Goal: Book appointment/travel/reservation

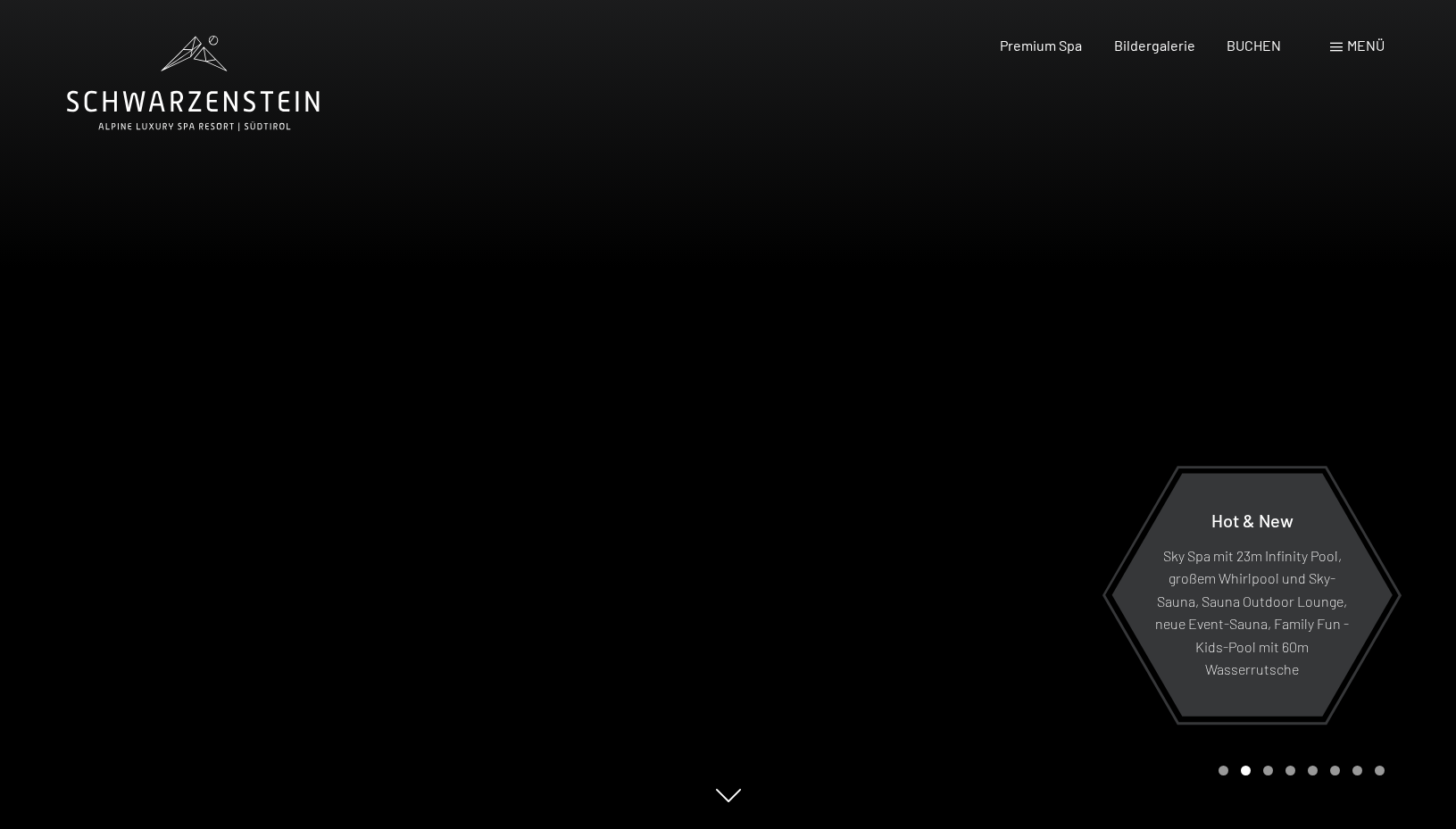
click at [1367, 420] on div at bounding box center [1093, 414] width 728 height 829
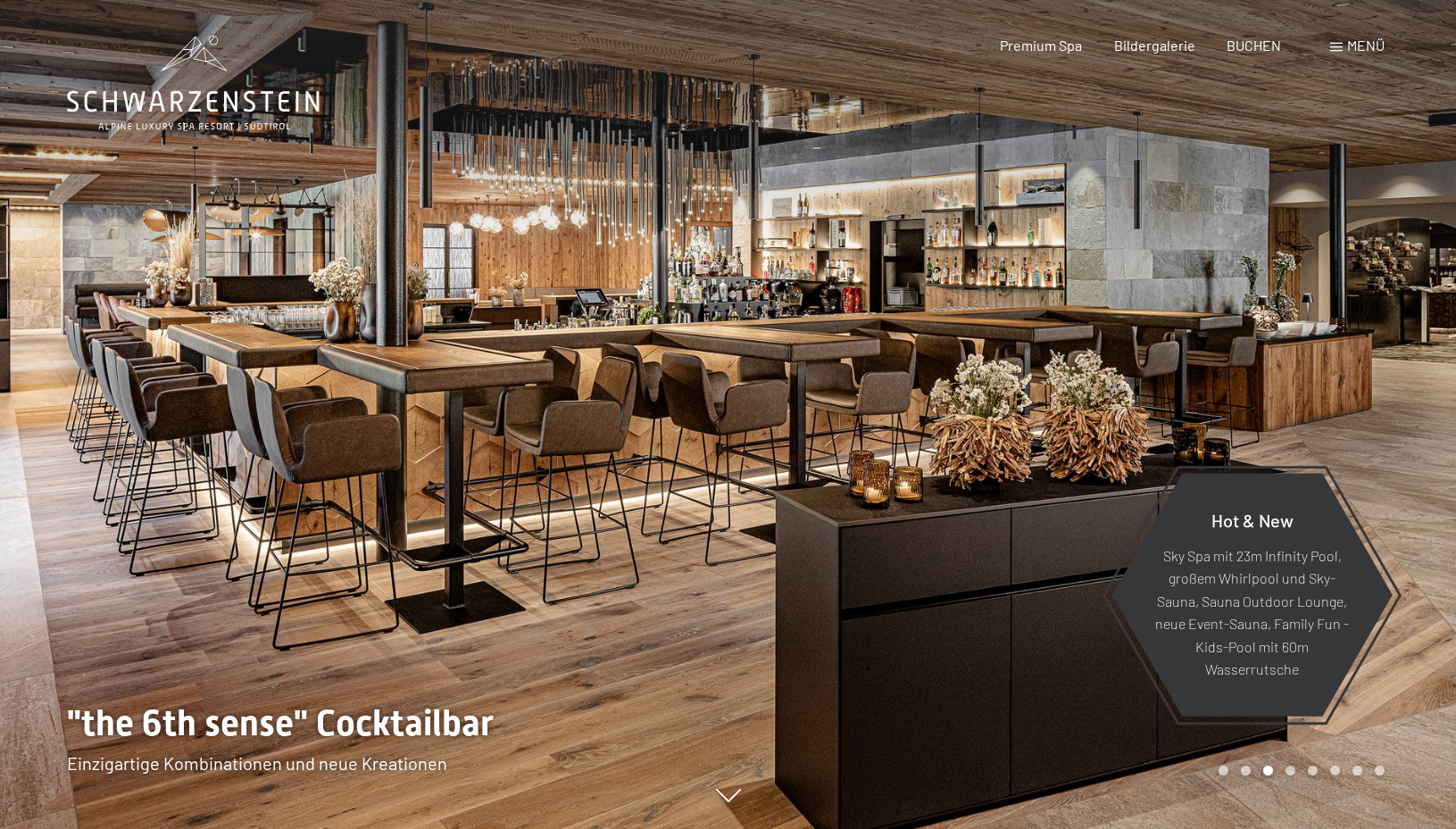
click at [1367, 420] on div at bounding box center [1093, 414] width 728 height 829
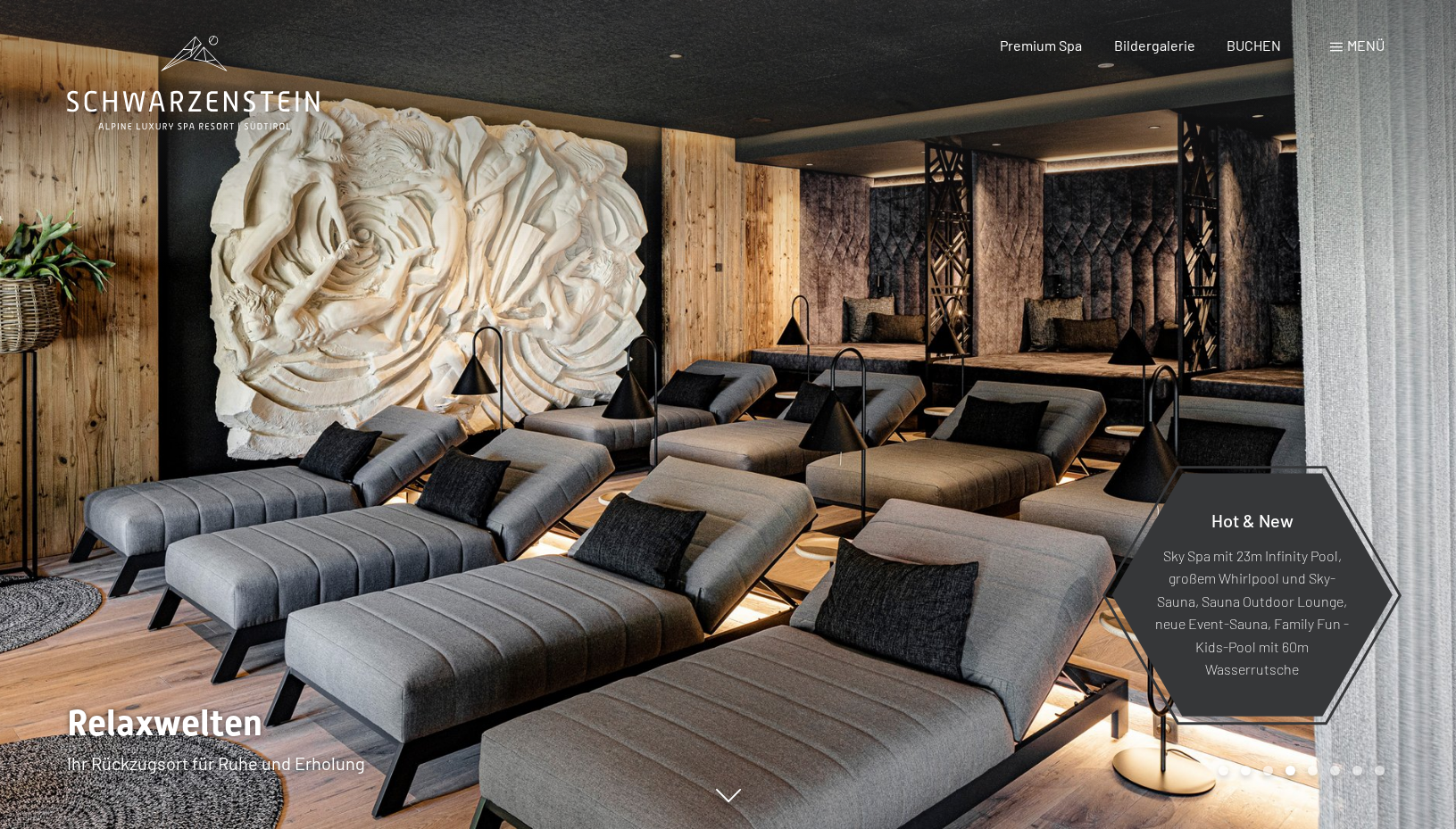
click at [1367, 420] on div at bounding box center [1093, 414] width 728 height 829
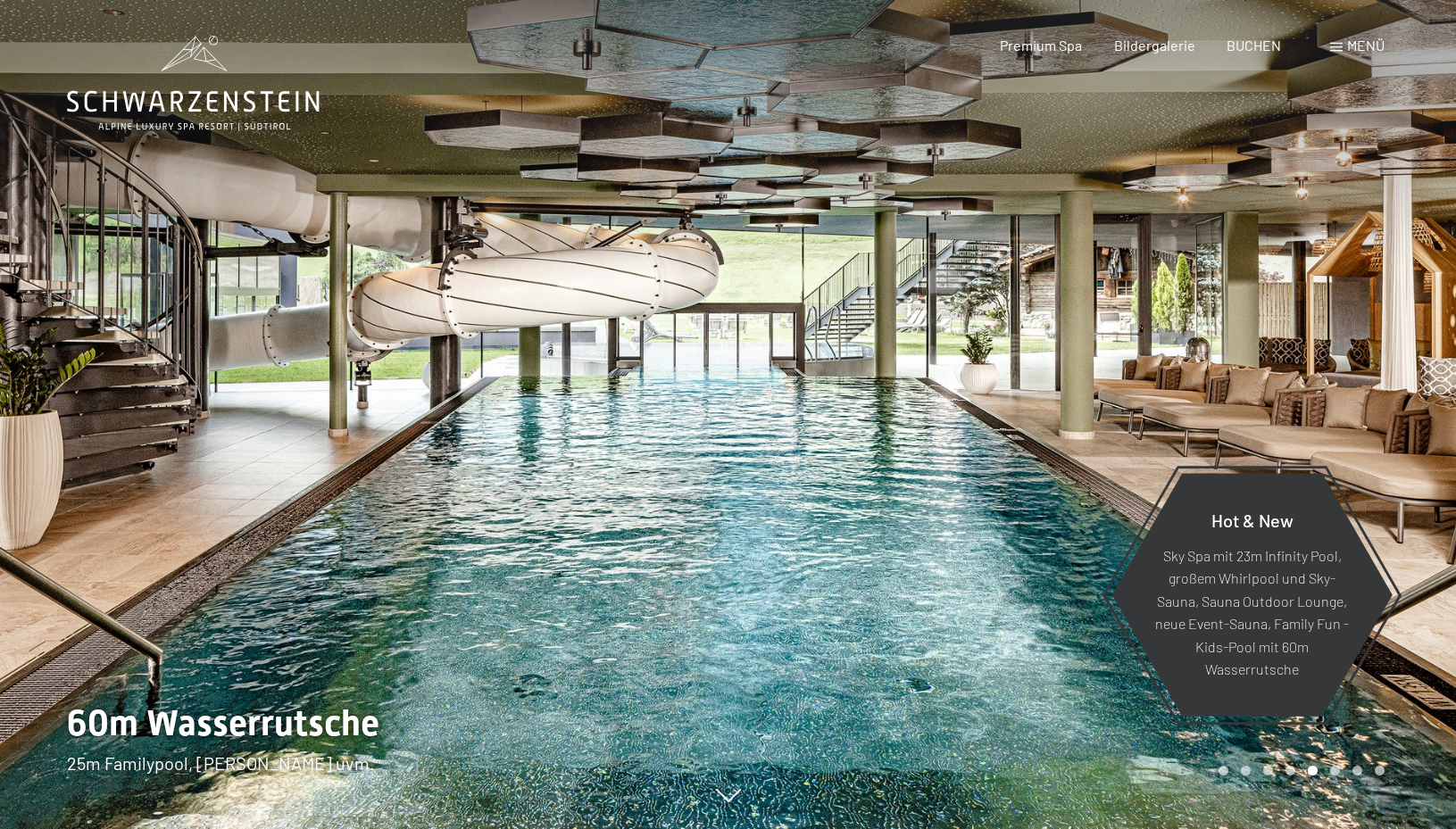
click at [1367, 421] on div at bounding box center [1093, 414] width 728 height 829
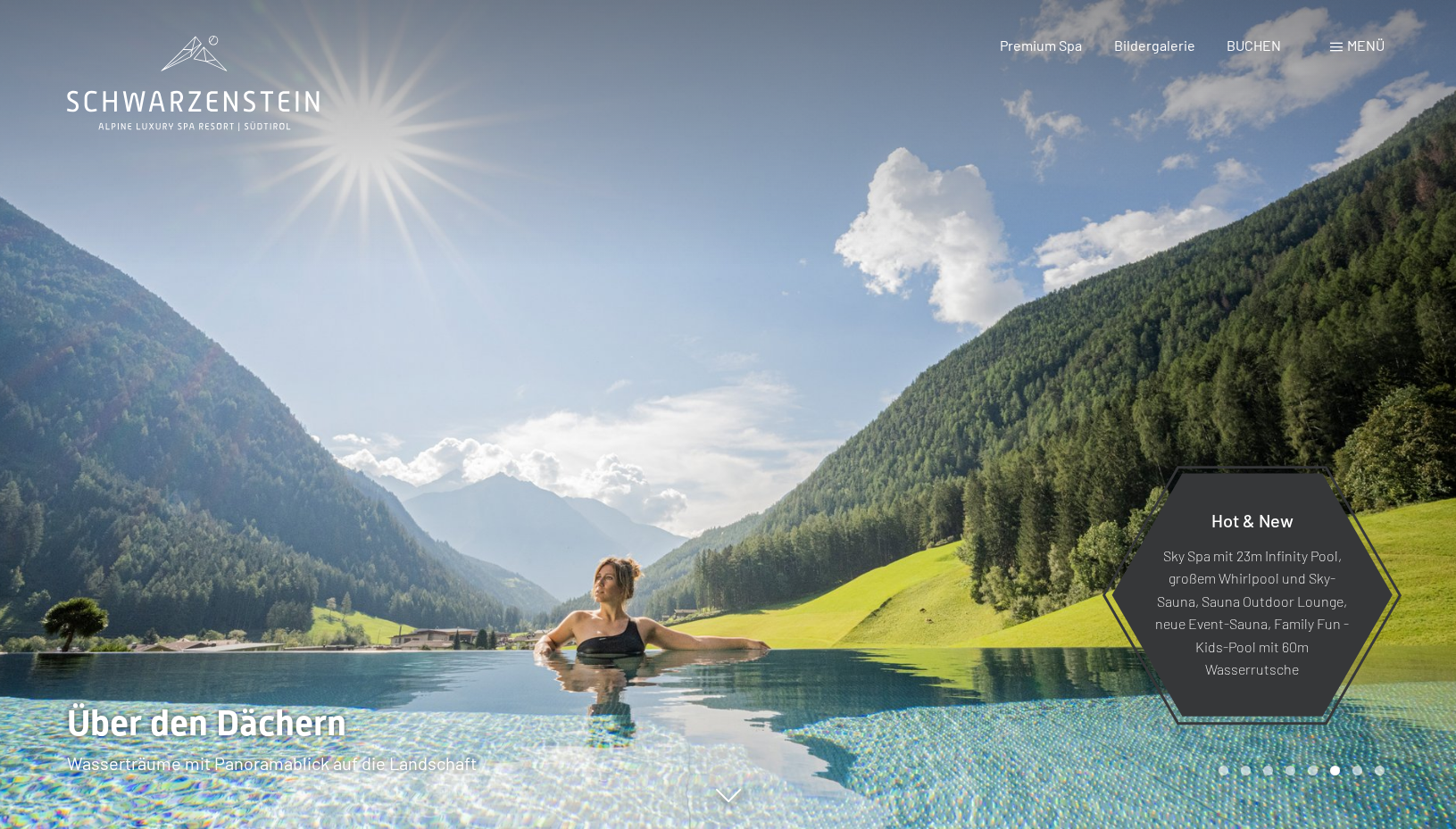
click at [1367, 421] on div at bounding box center [1093, 414] width 728 height 829
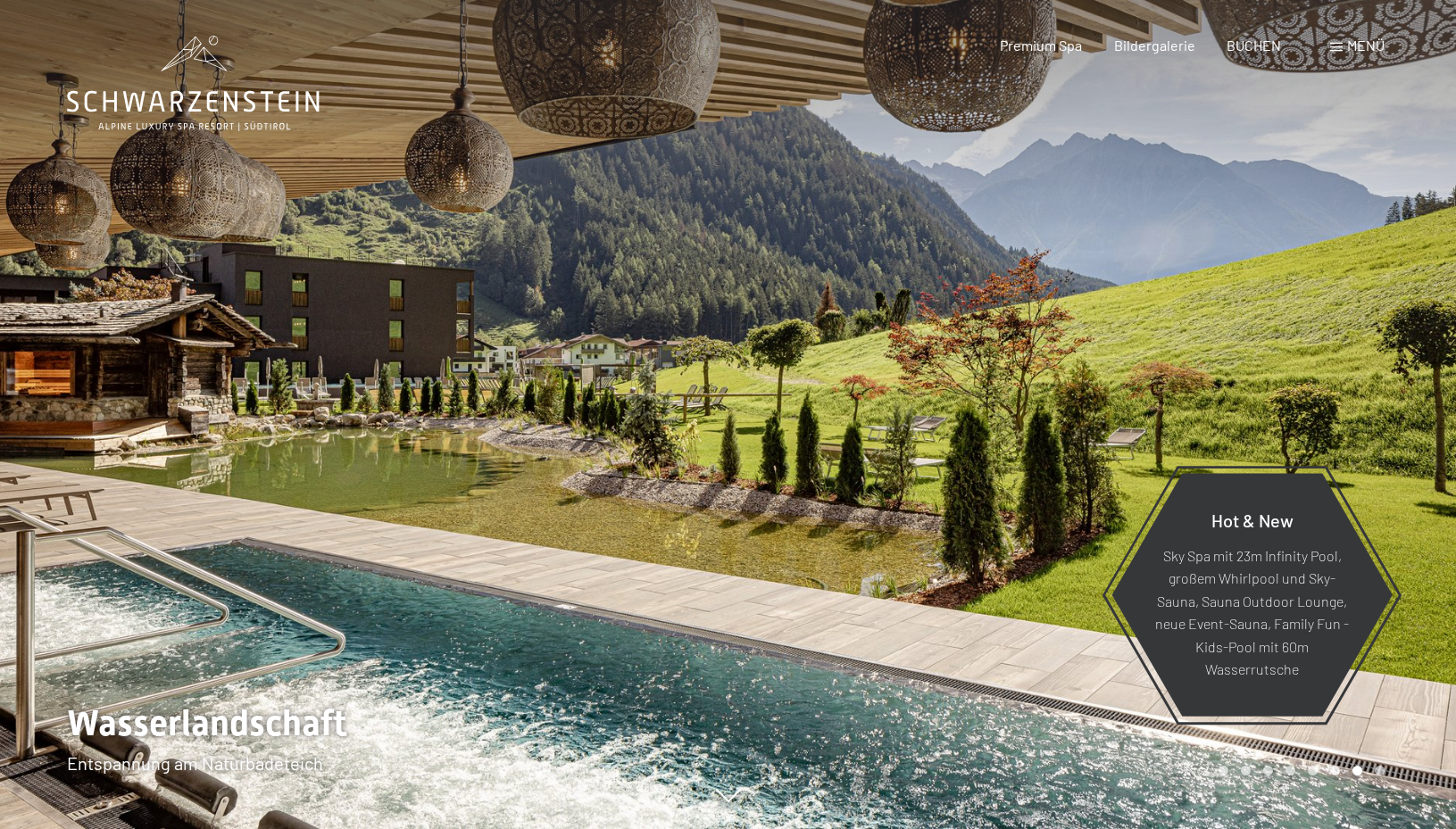
click at [1367, 421] on div at bounding box center [1093, 414] width 728 height 829
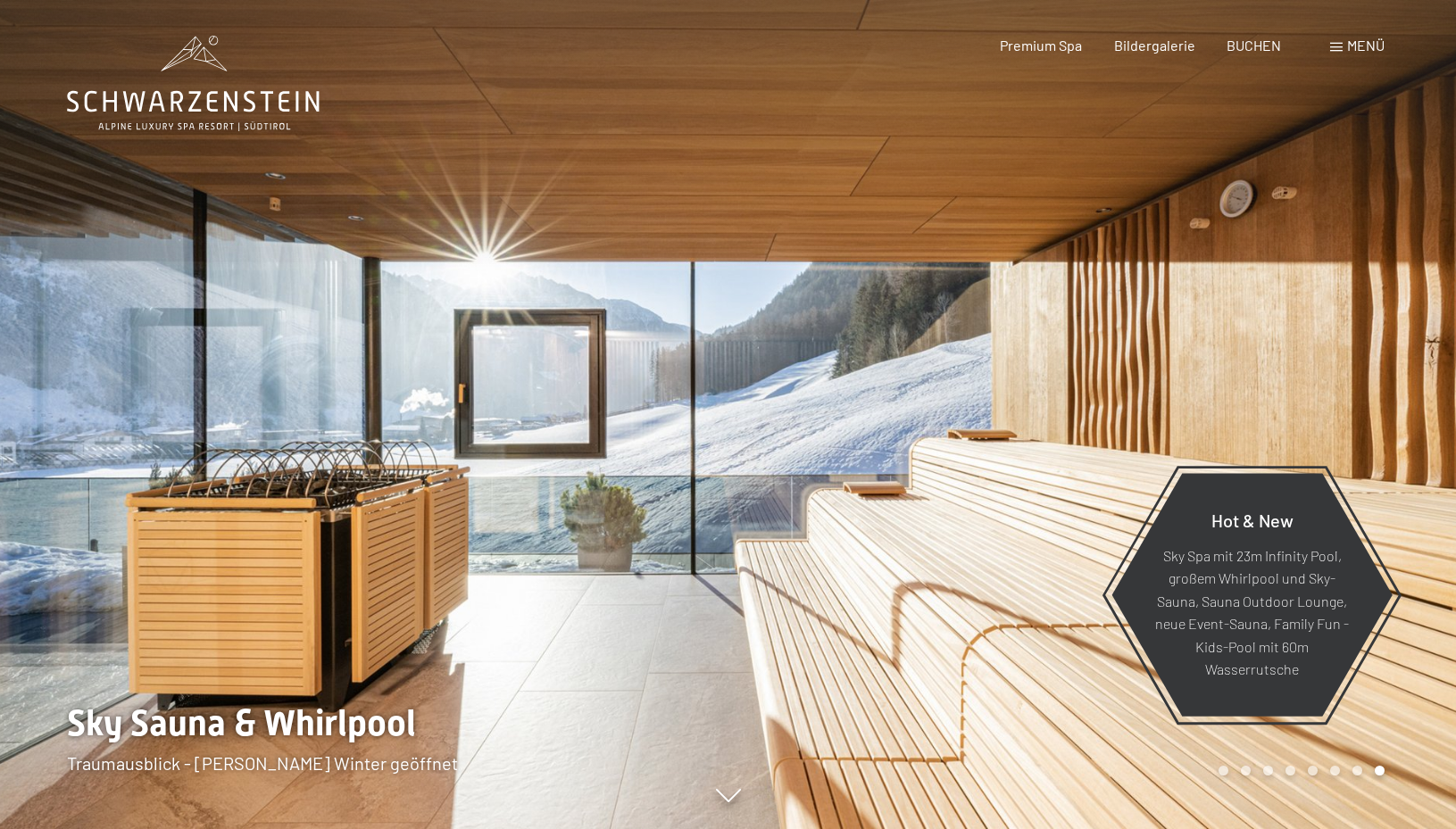
click at [1367, 421] on div at bounding box center [1093, 414] width 728 height 829
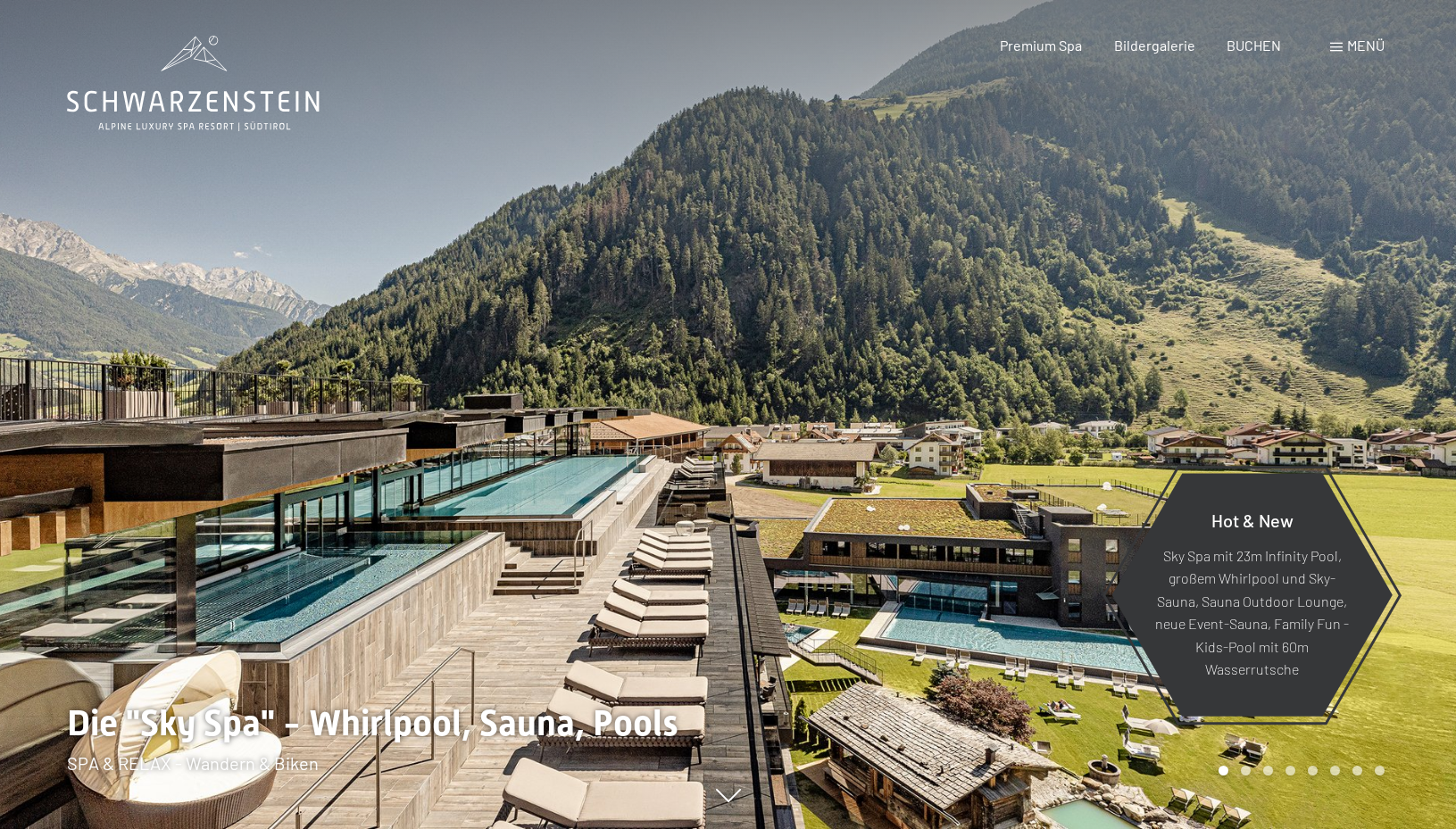
click at [1367, 421] on div at bounding box center [1093, 414] width 728 height 829
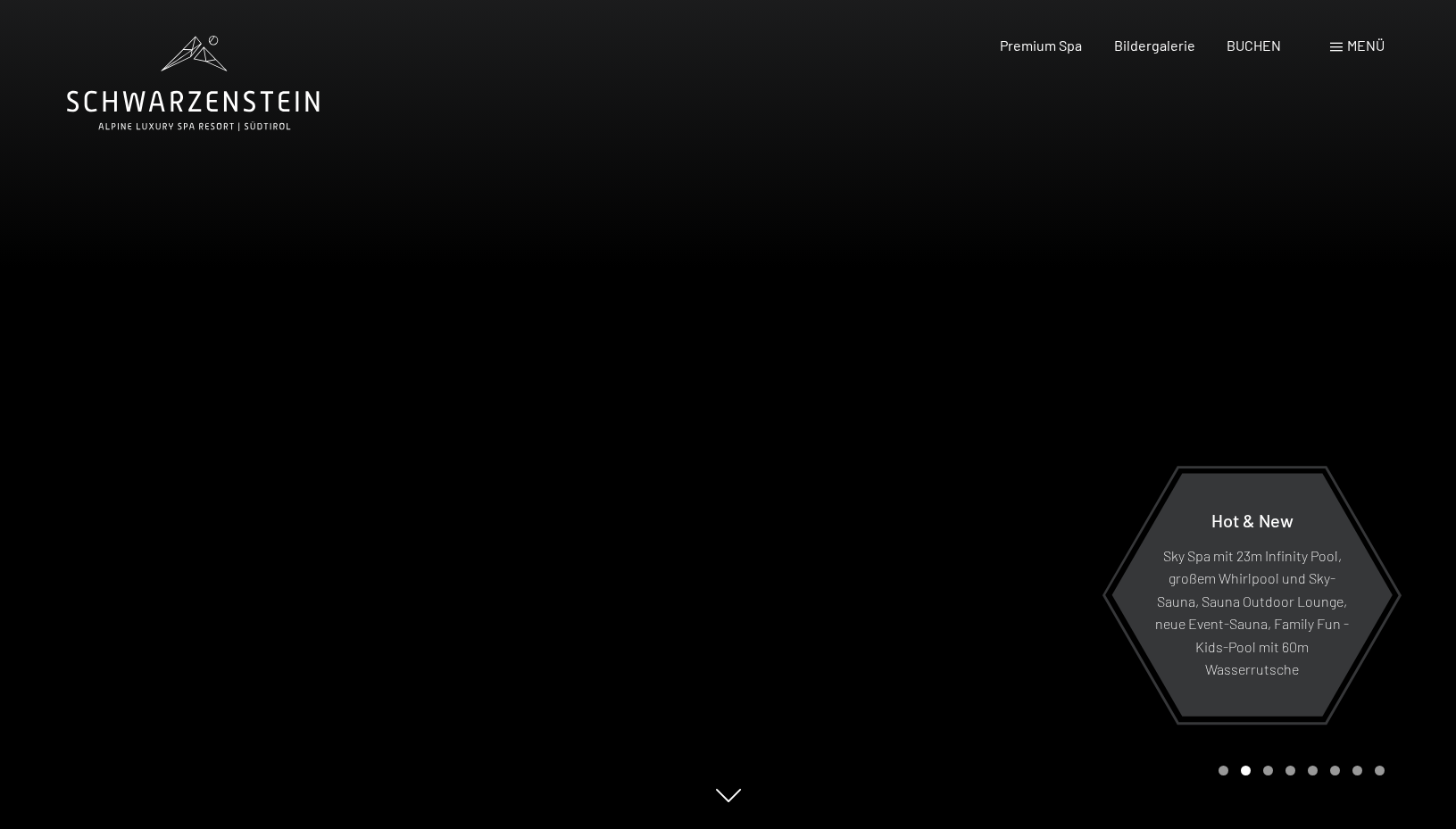
click at [1419, 410] on div at bounding box center [1093, 414] width 728 height 829
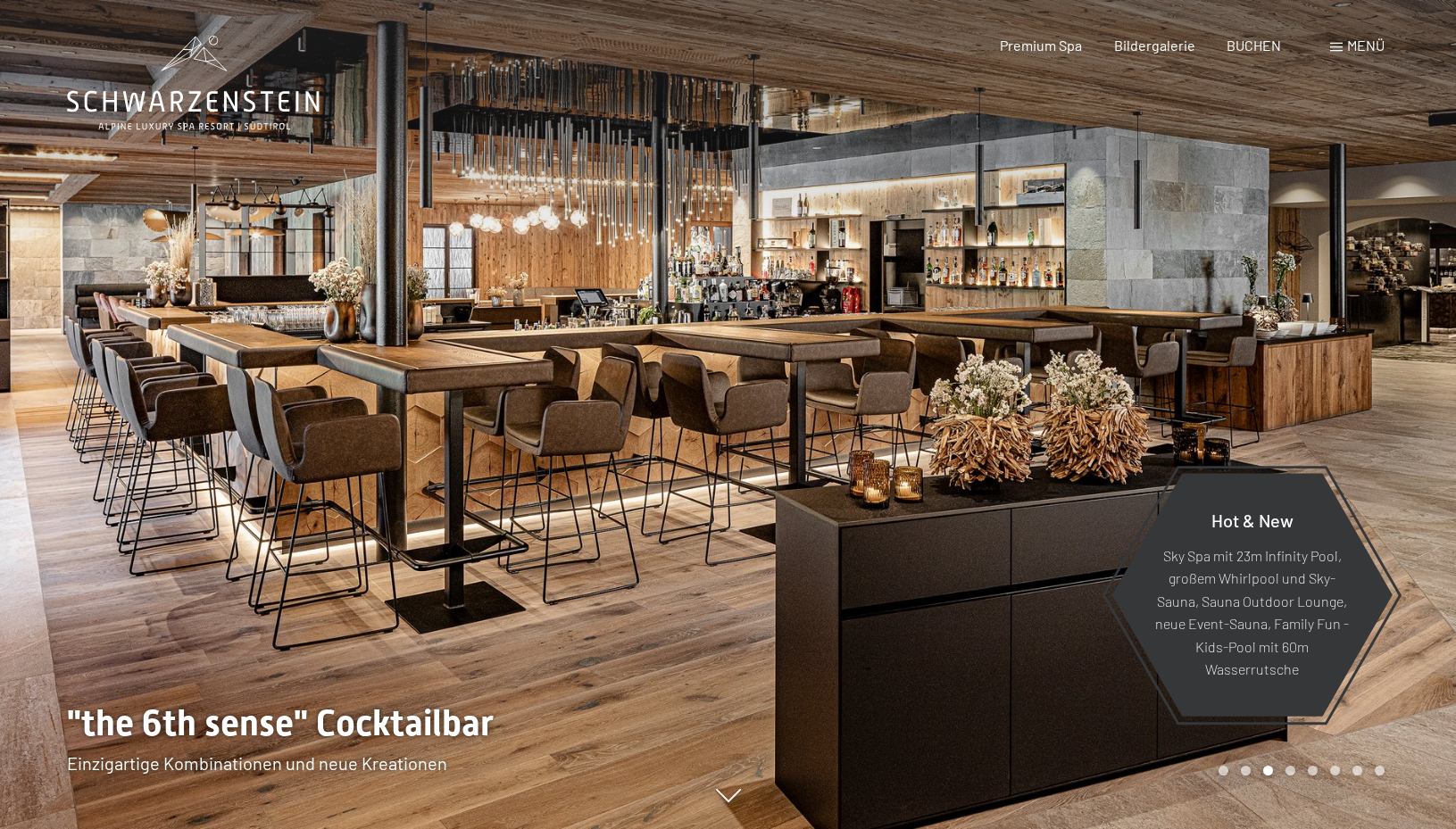
click at [1419, 410] on div at bounding box center [1093, 414] width 728 height 829
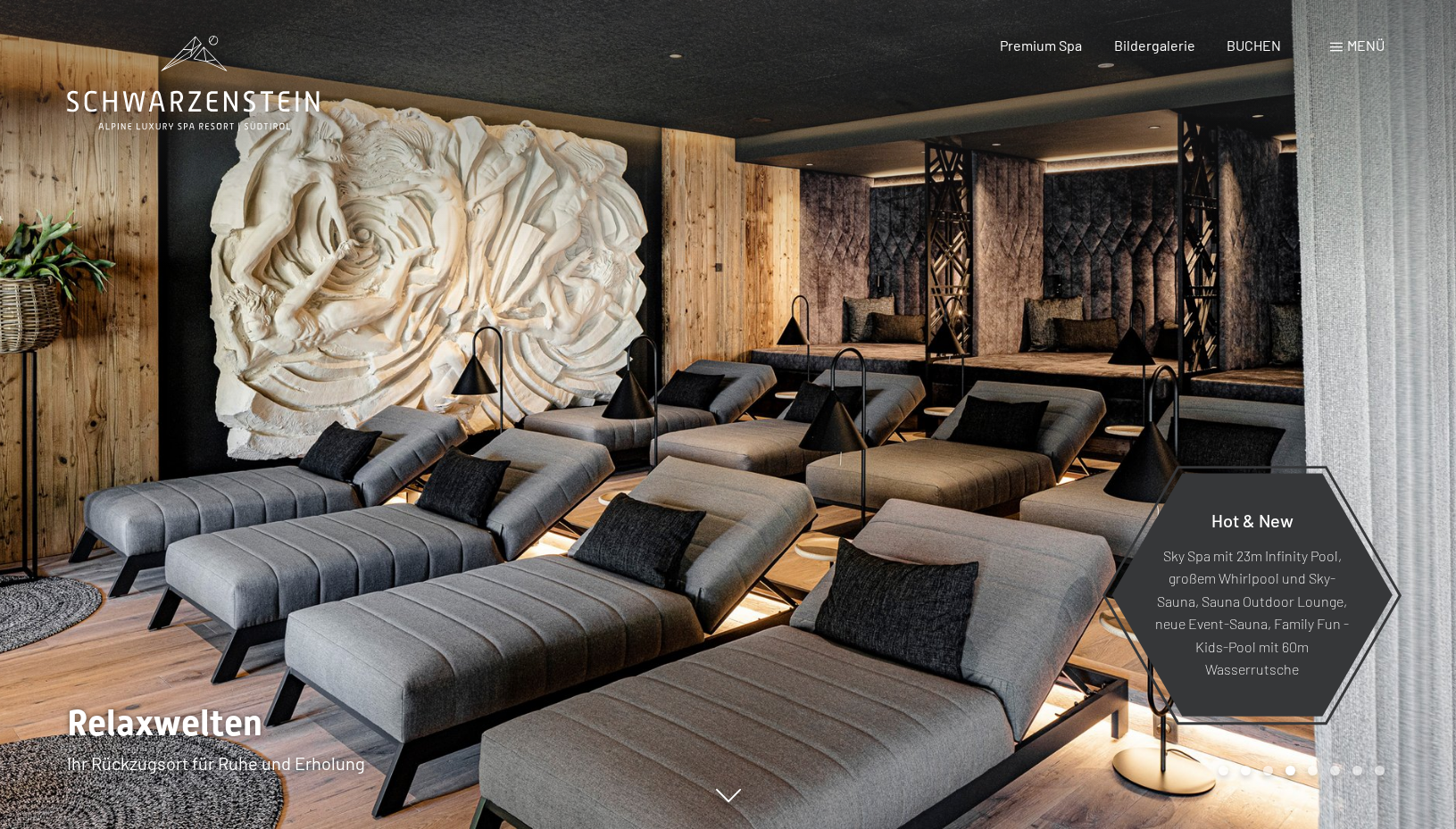
click at [1419, 410] on div at bounding box center [1093, 414] width 728 height 829
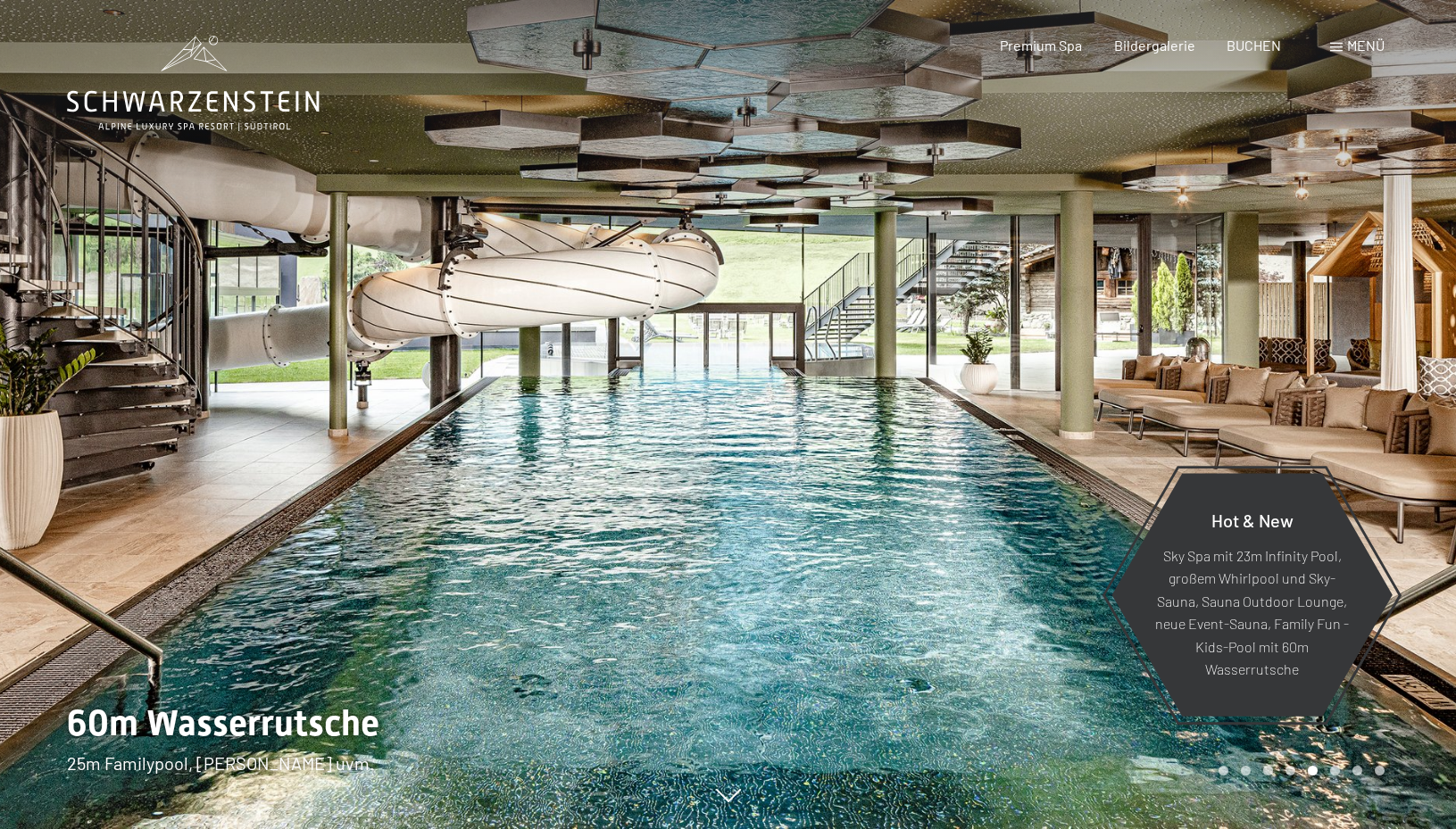
click at [1419, 410] on div at bounding box center [1093, 414] width 728 height 829
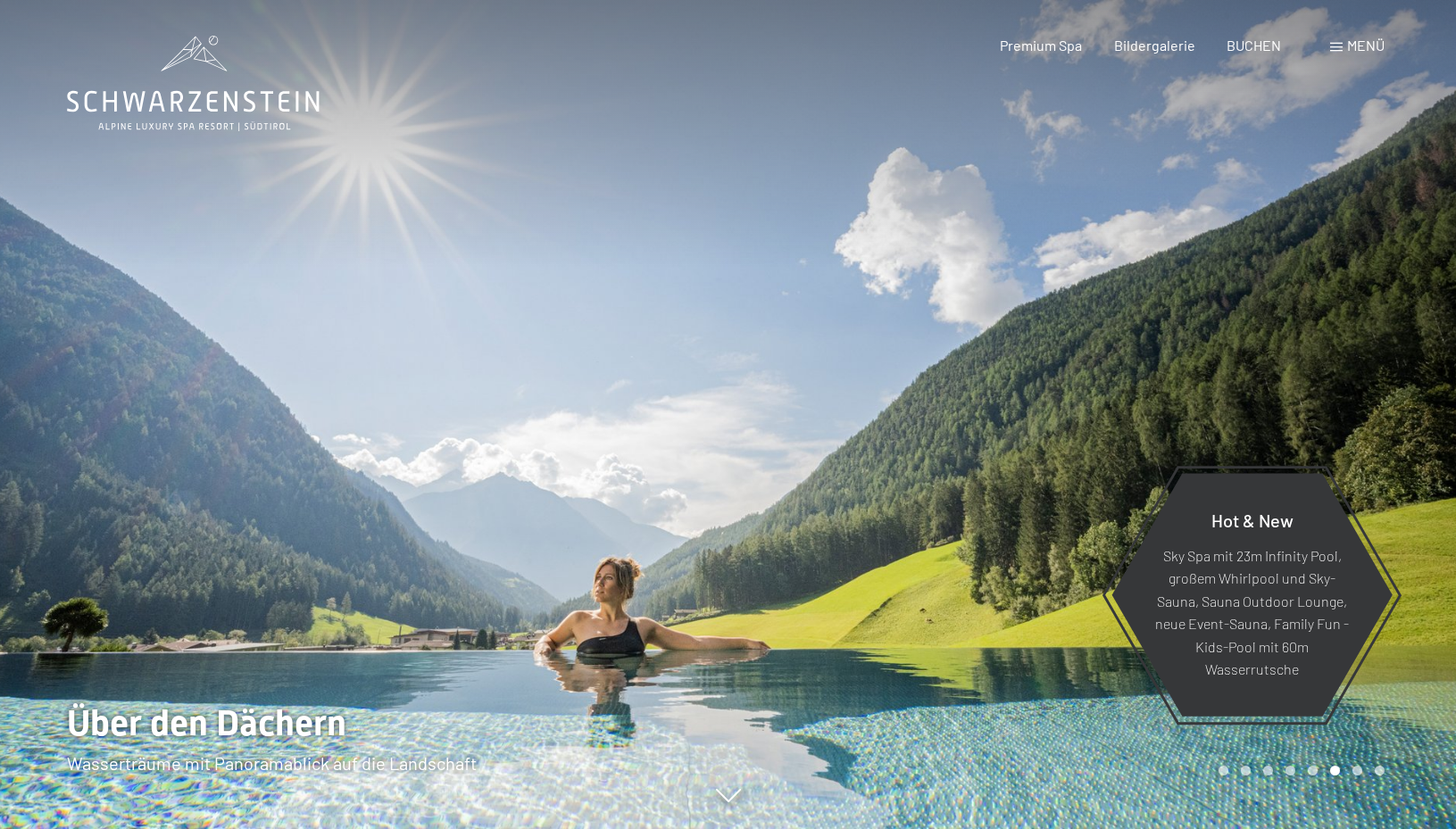
click at [1419, 410] on div at bounding box center [1093, 414] width 728 height 829
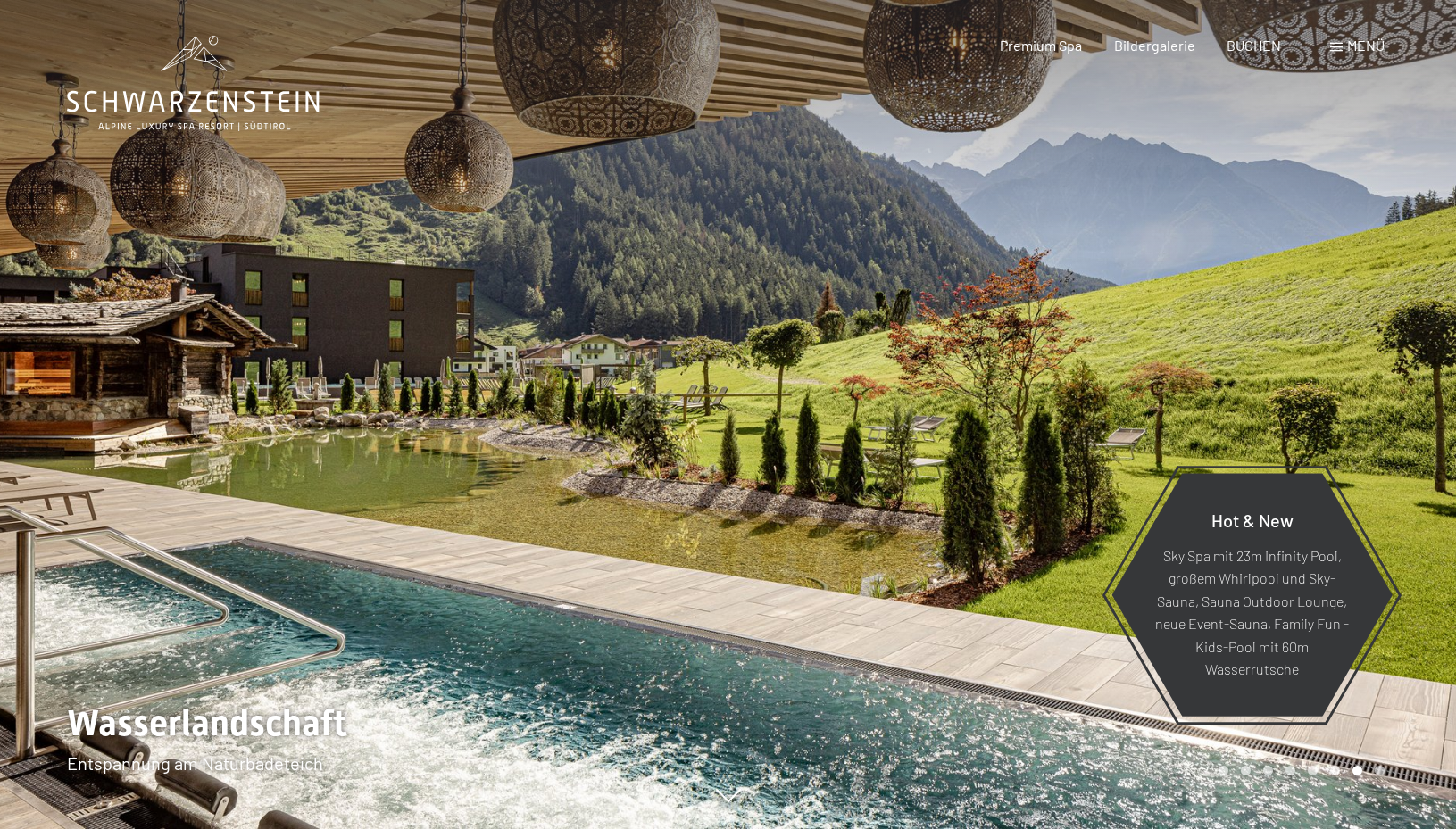
click at [1419, 410] on div at bounding box center [1093, 414] width 728 height 829
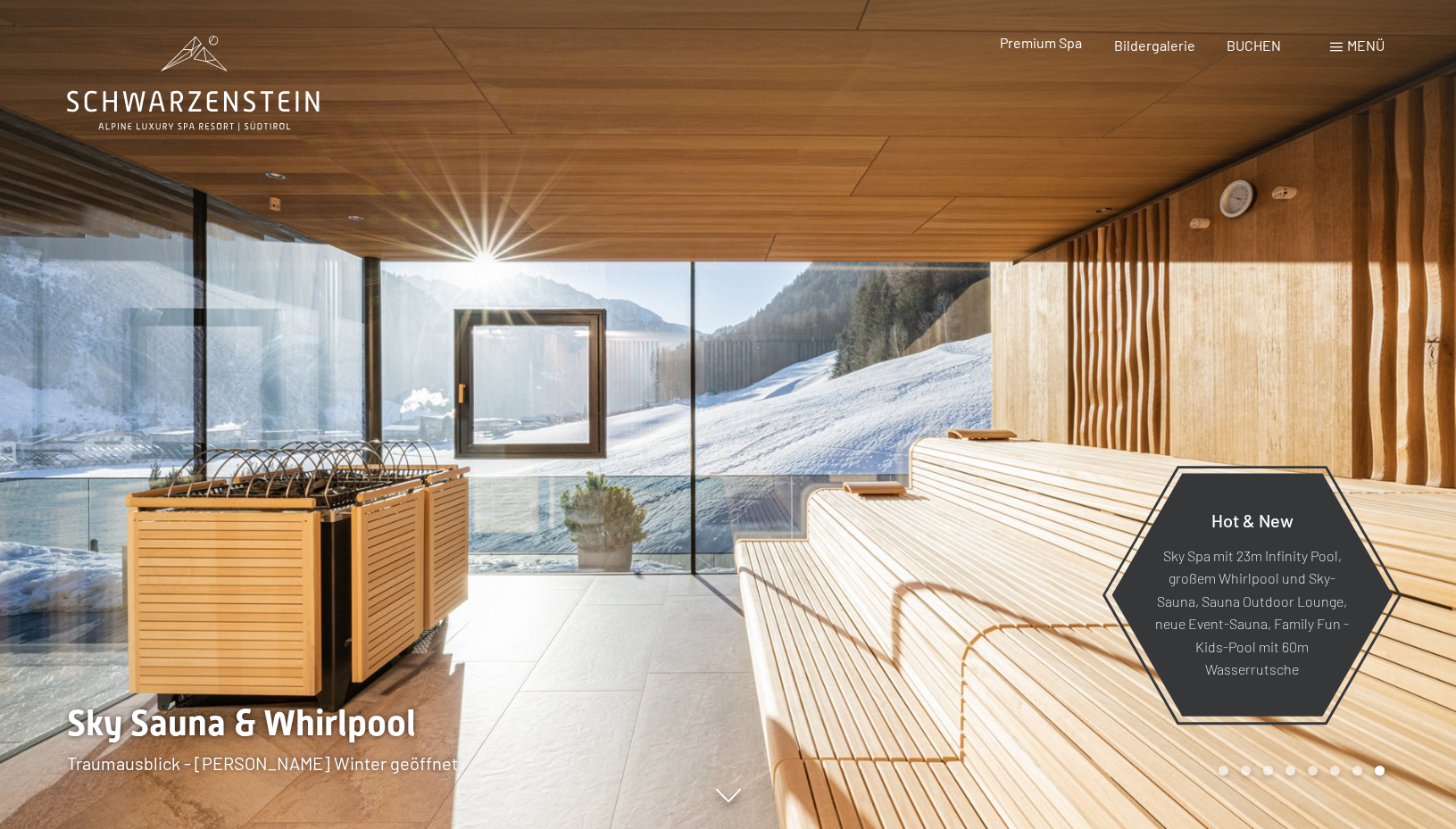
click at [1078, 50] on span "Premium Spa" at bounding box center [1040, 42] width 82 height 17
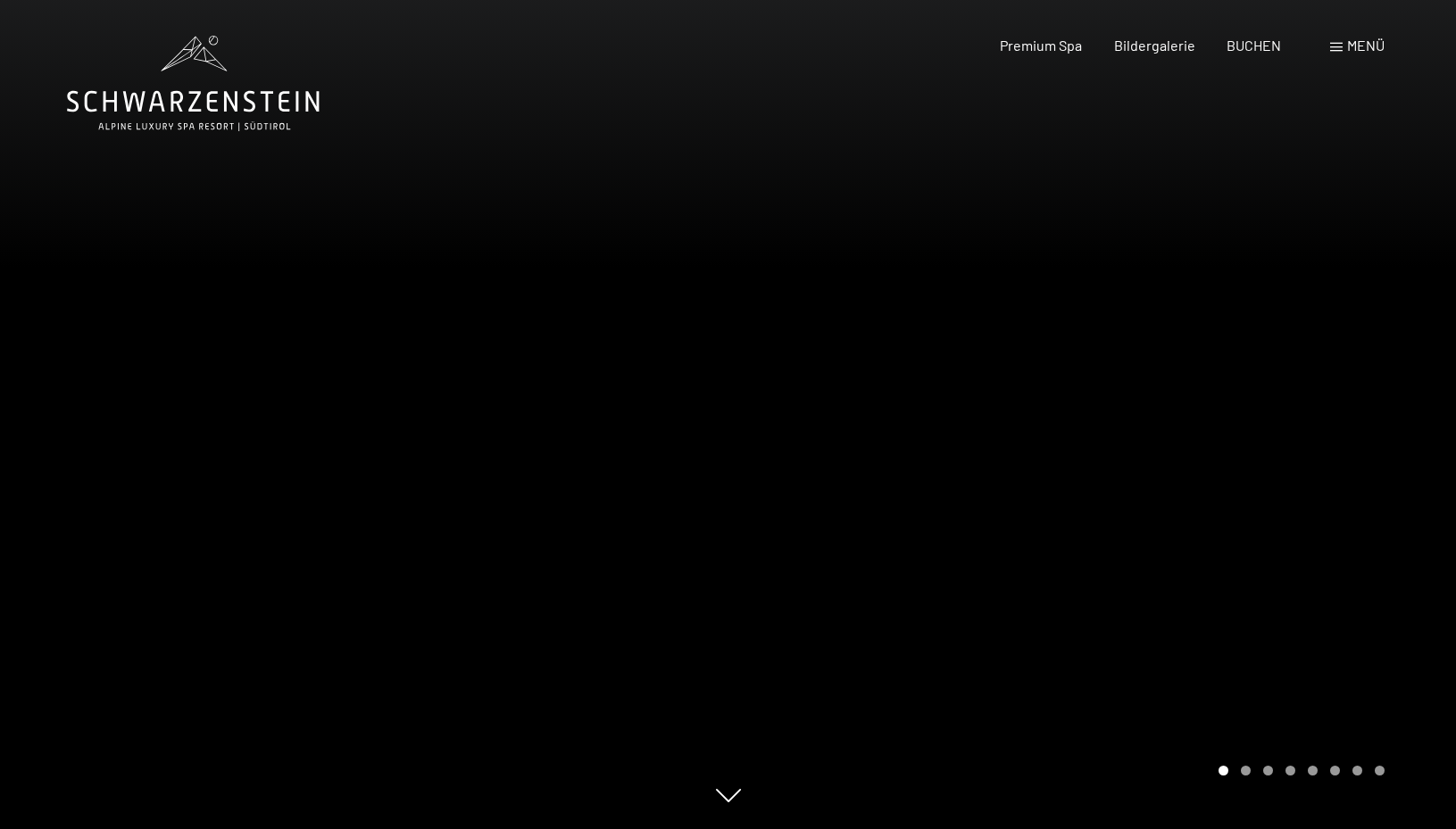
click at [1386, 548] on div at bounding box center [1093, 414] width 728 height 829
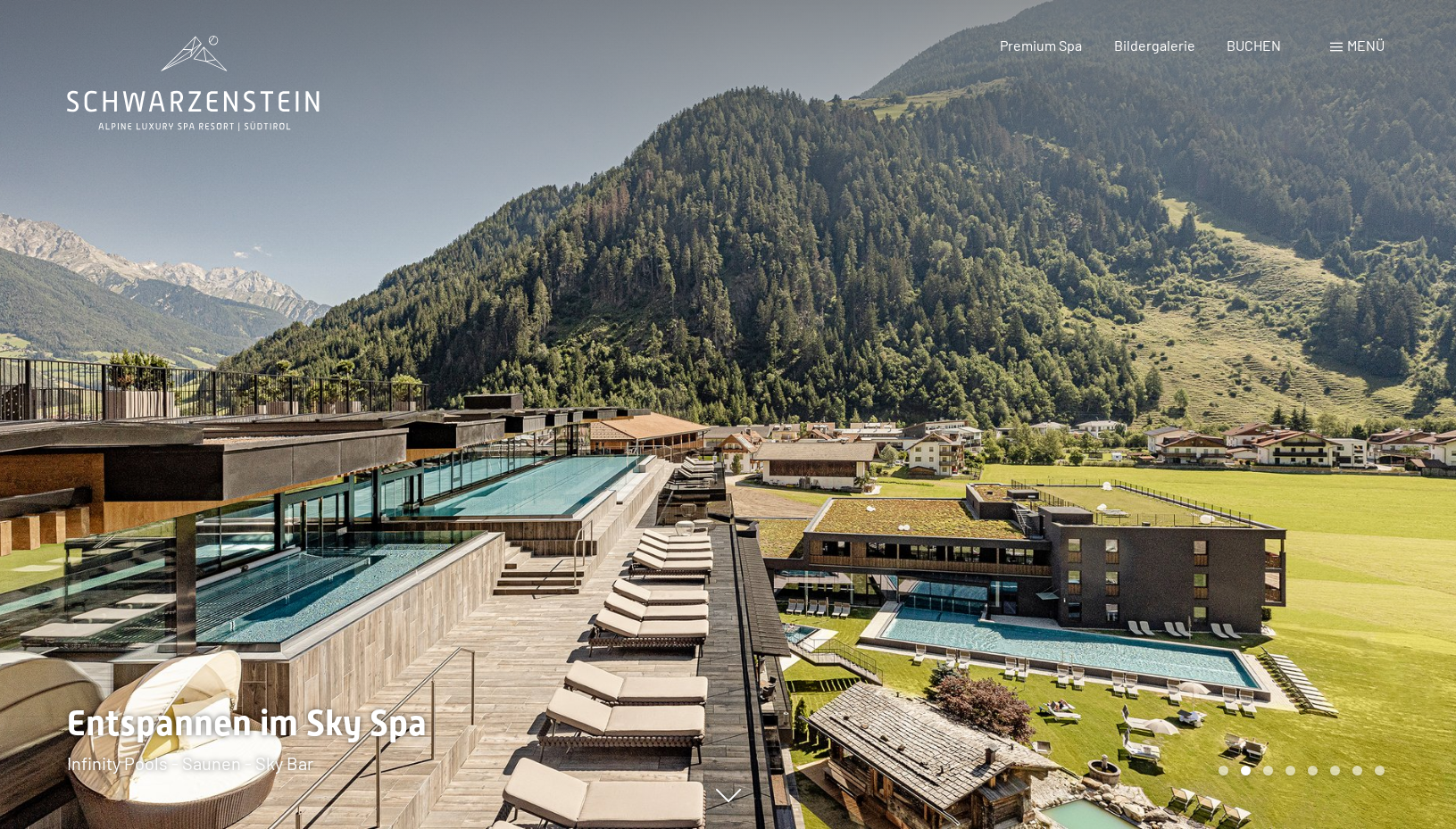
click at [1386, 548] on div at bounding box center [1093, 414] width 728 height 829
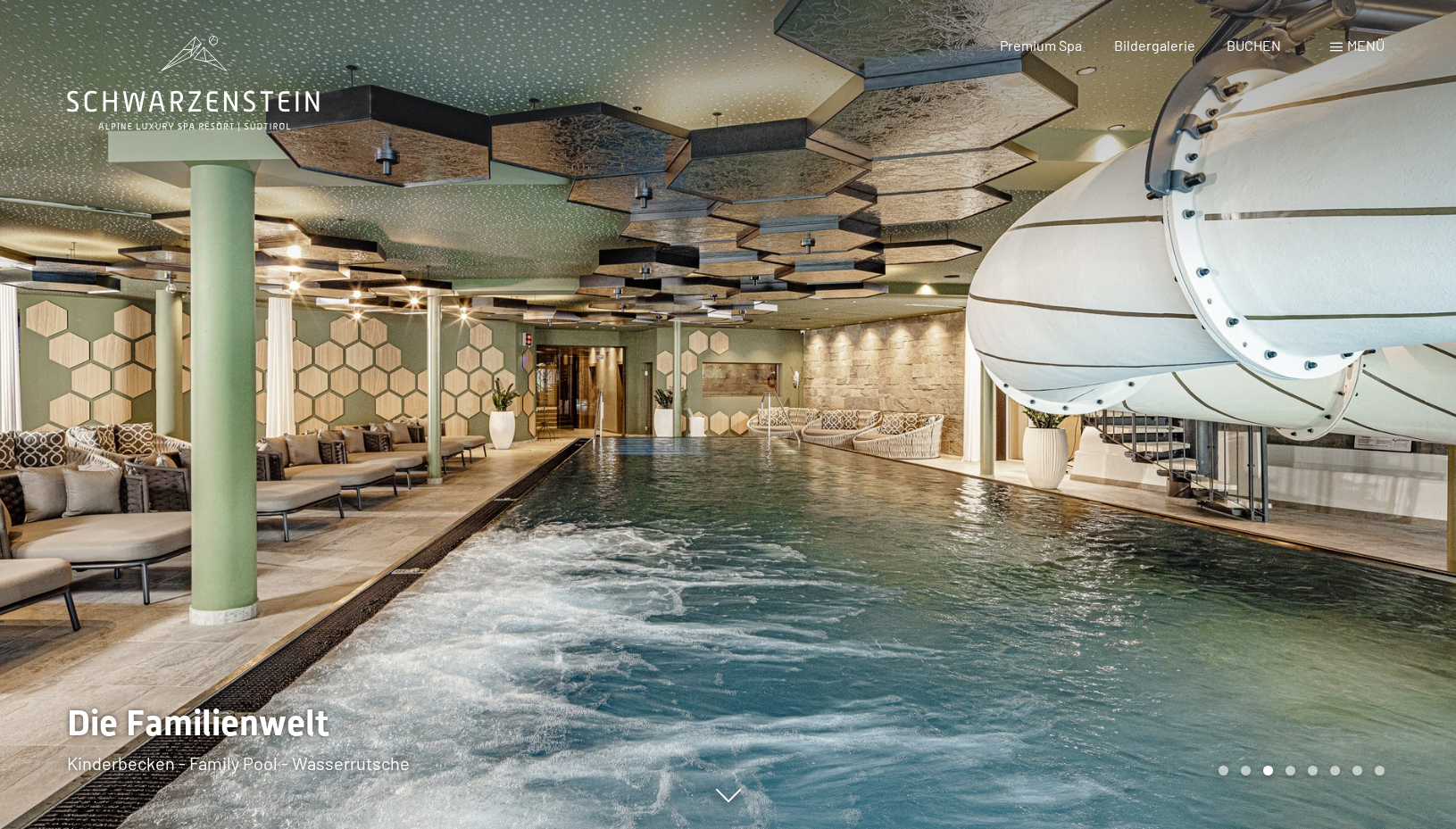
click at [1407, 462] on div at bounding box center [1093, 414] width 728 height 829
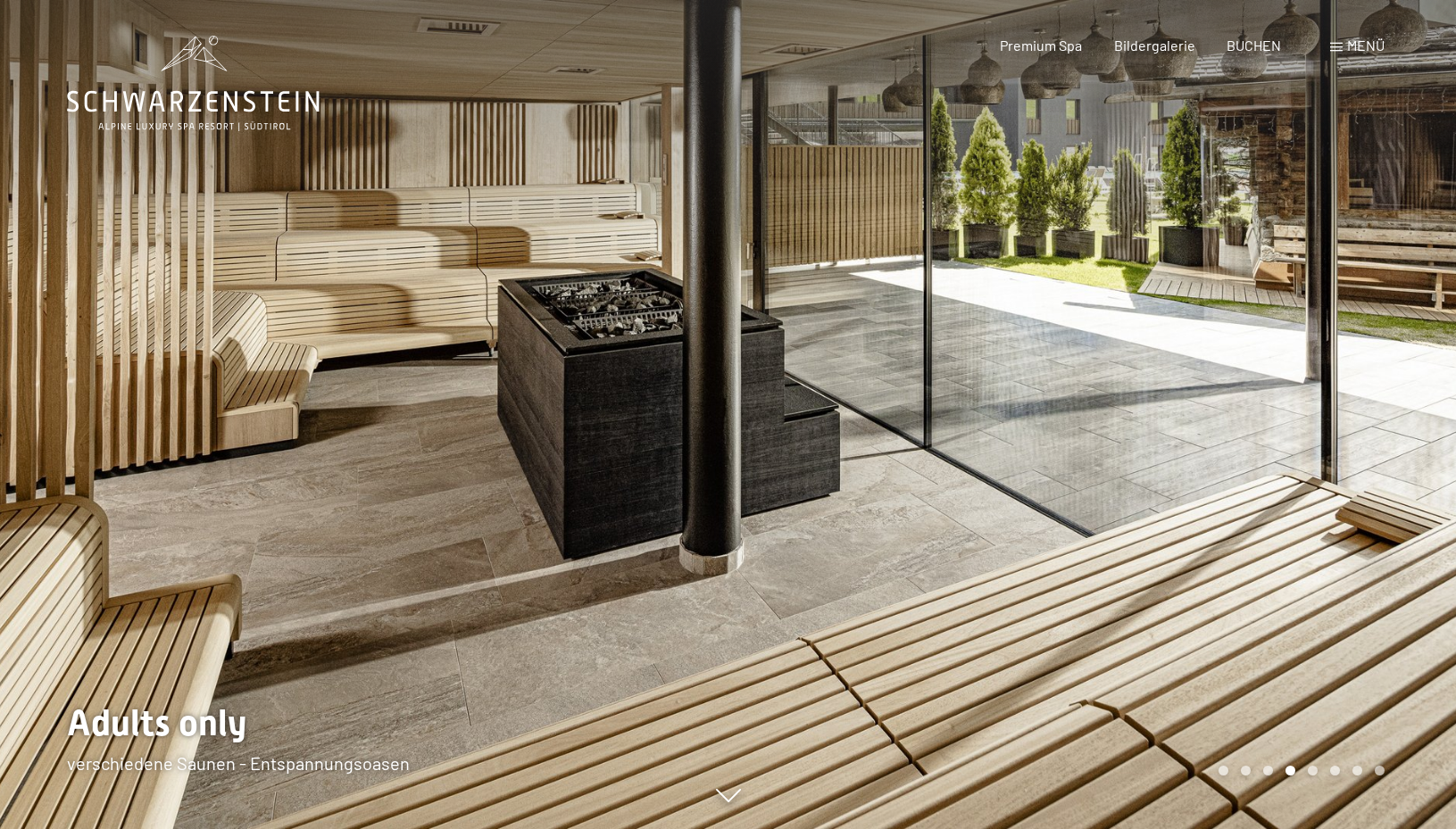
click at [1413, 462] on div at bounding box center [1093, 414] width 728 height 829
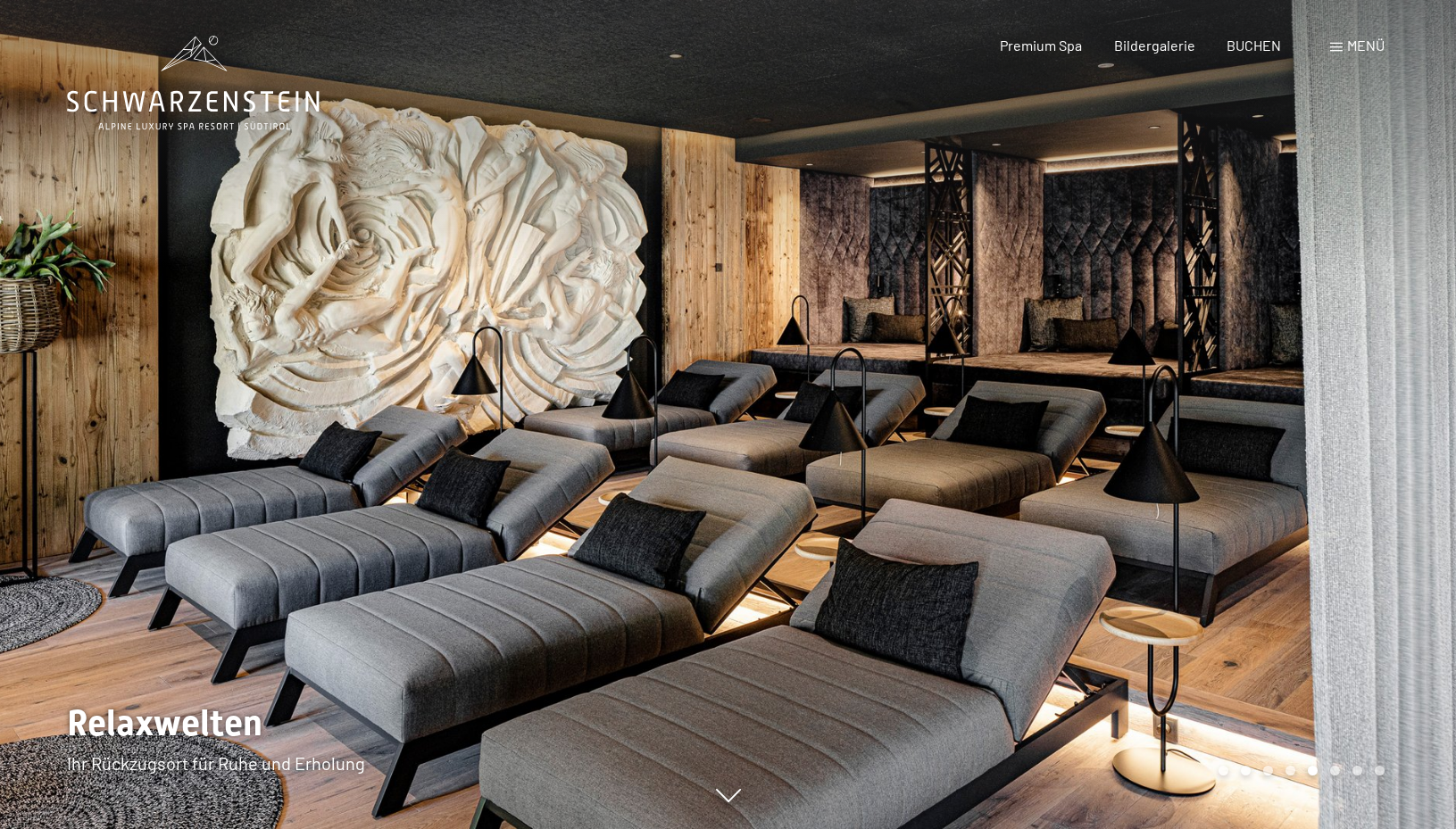
click at [1413, 460] on div at bounding box center [1093, 414] width 728 height 829
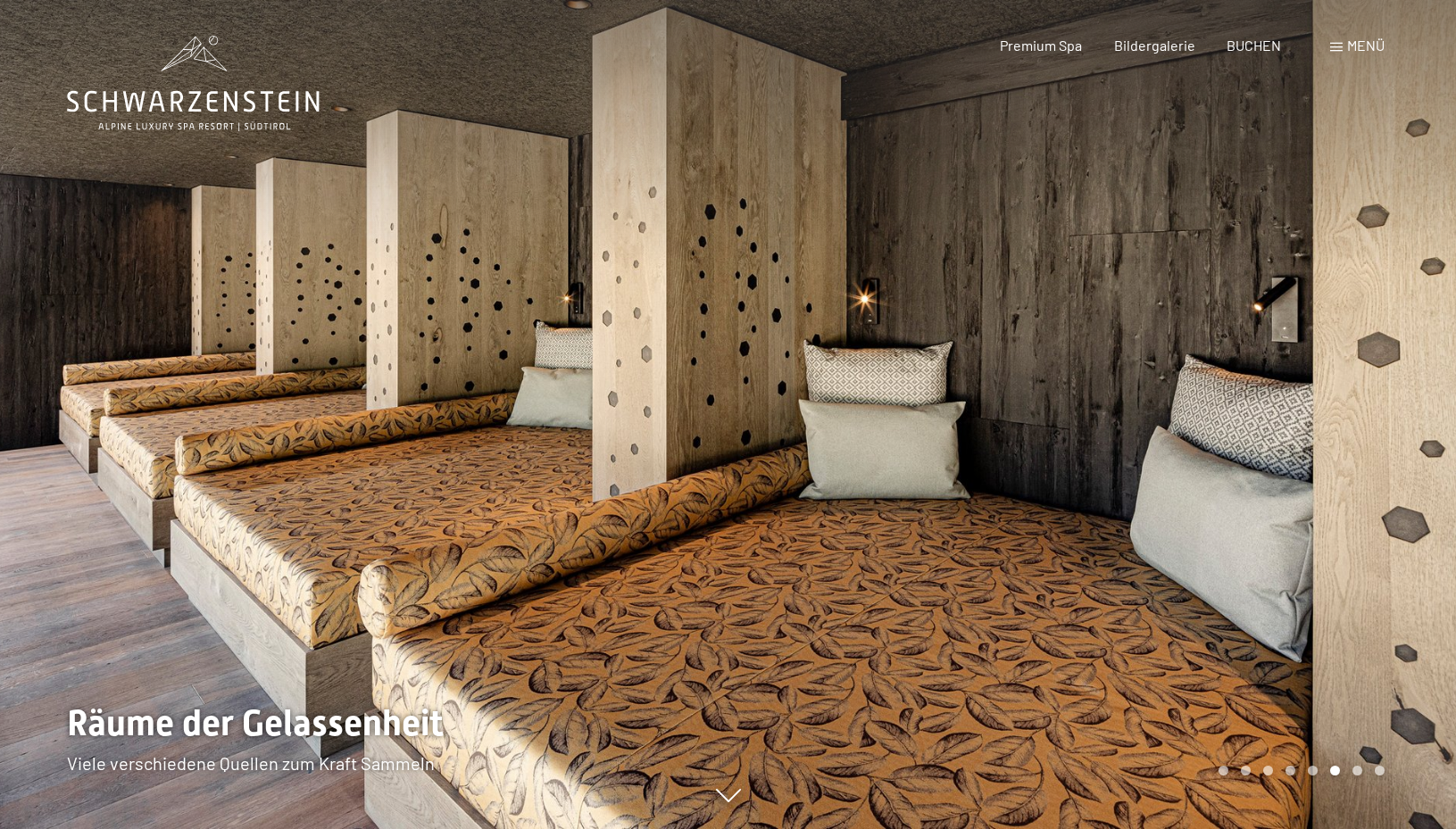
click at [1413, 459] on div at bounding box center [1093, 414] width 728 height 829
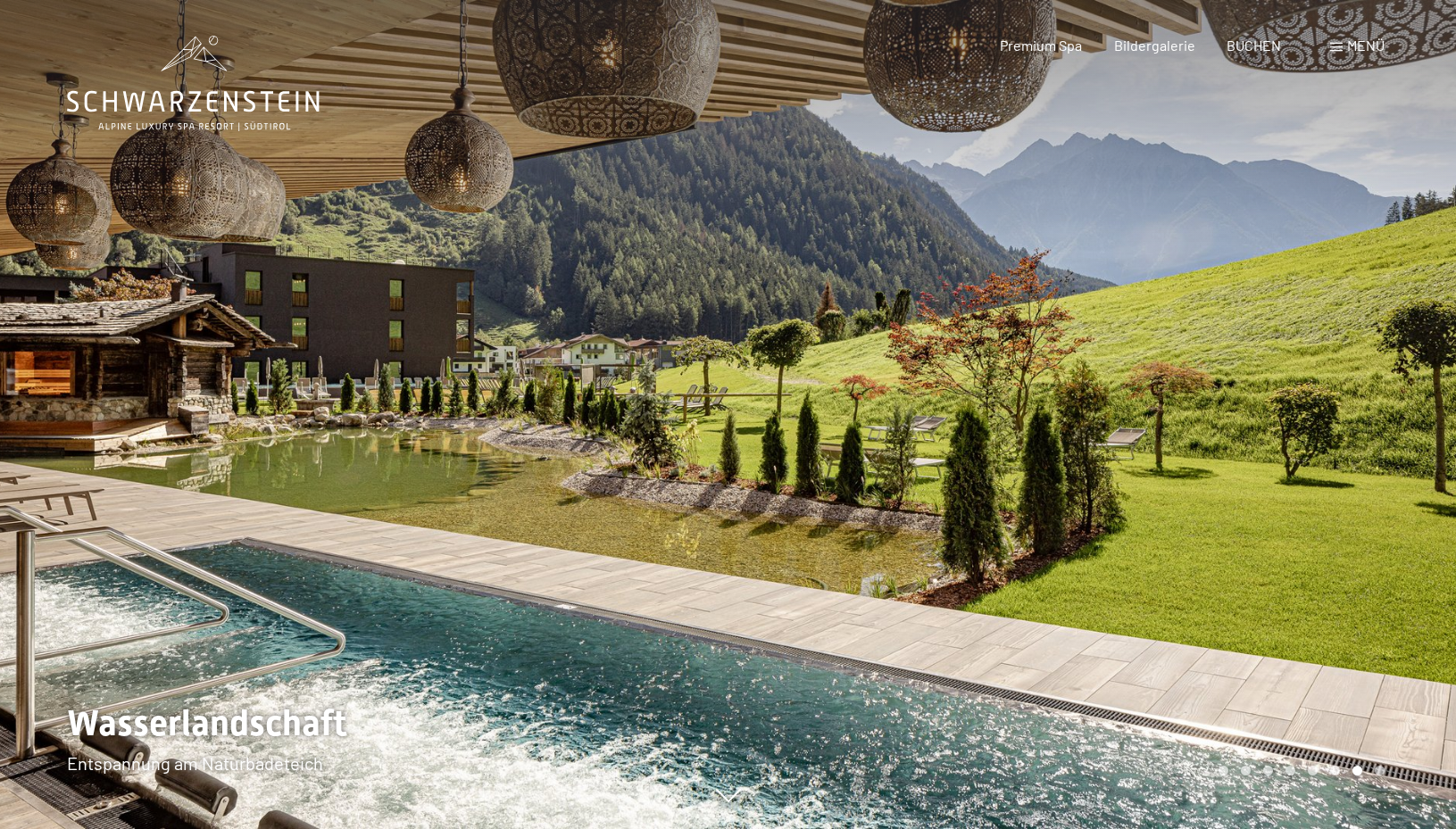
click at [1413, 460] on div at bounding box center [1093, 414] width 728 height 829
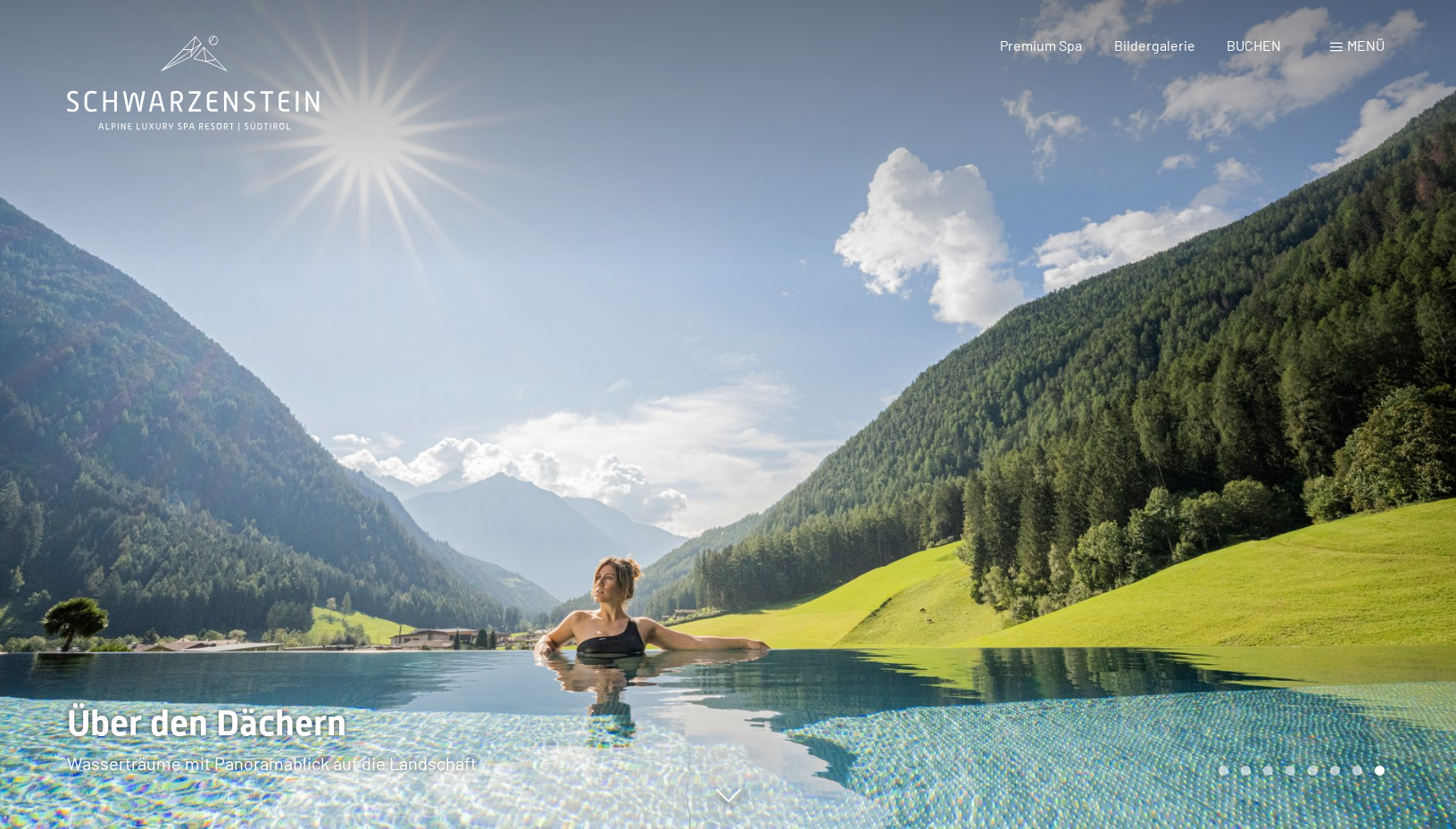
click at [1413, 460] on div at bounding box center [1093, 414] width 728 height 829
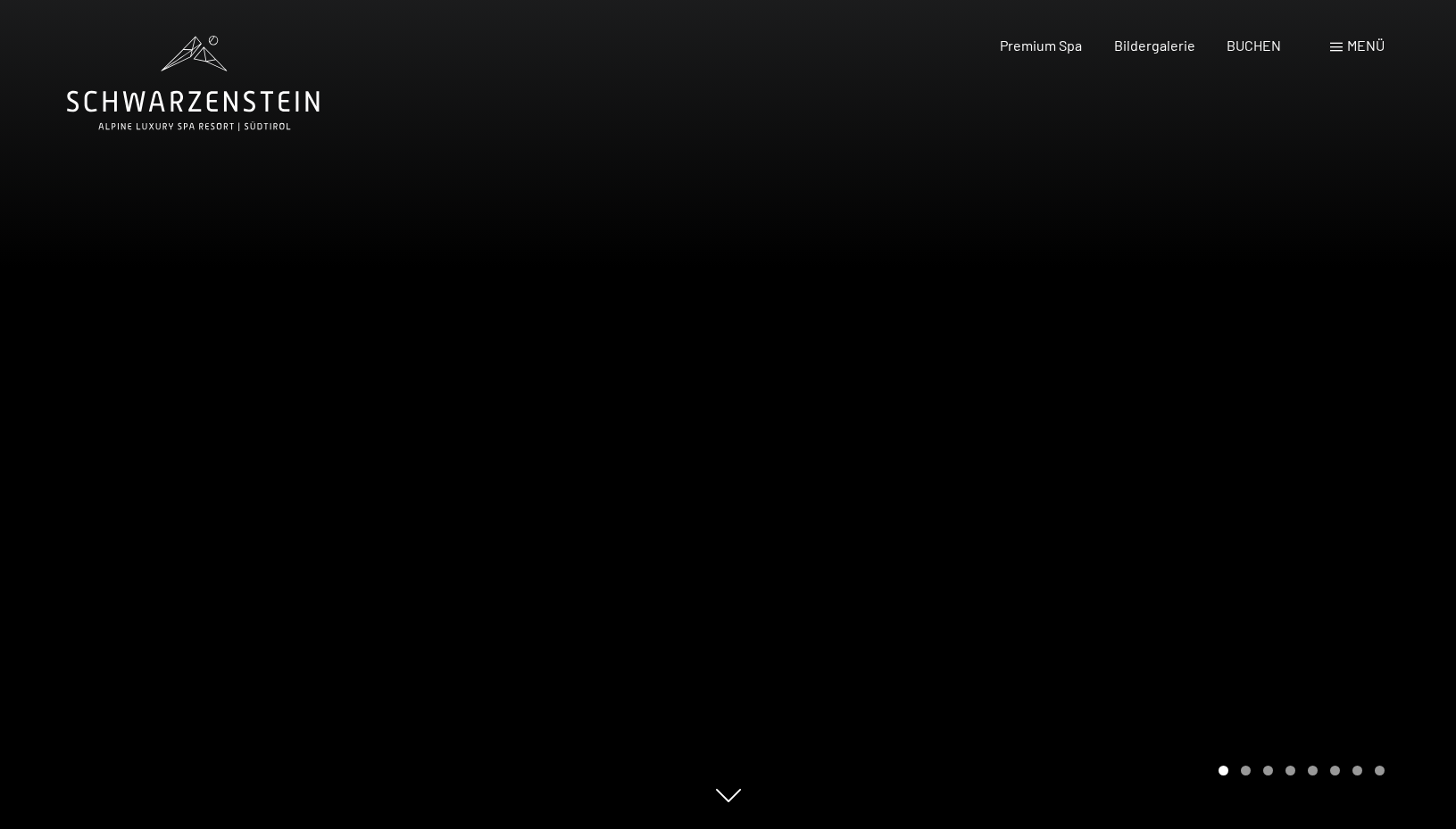
click at [1413, 460] on div at bounding box center [1093, 414] width 728 height 829
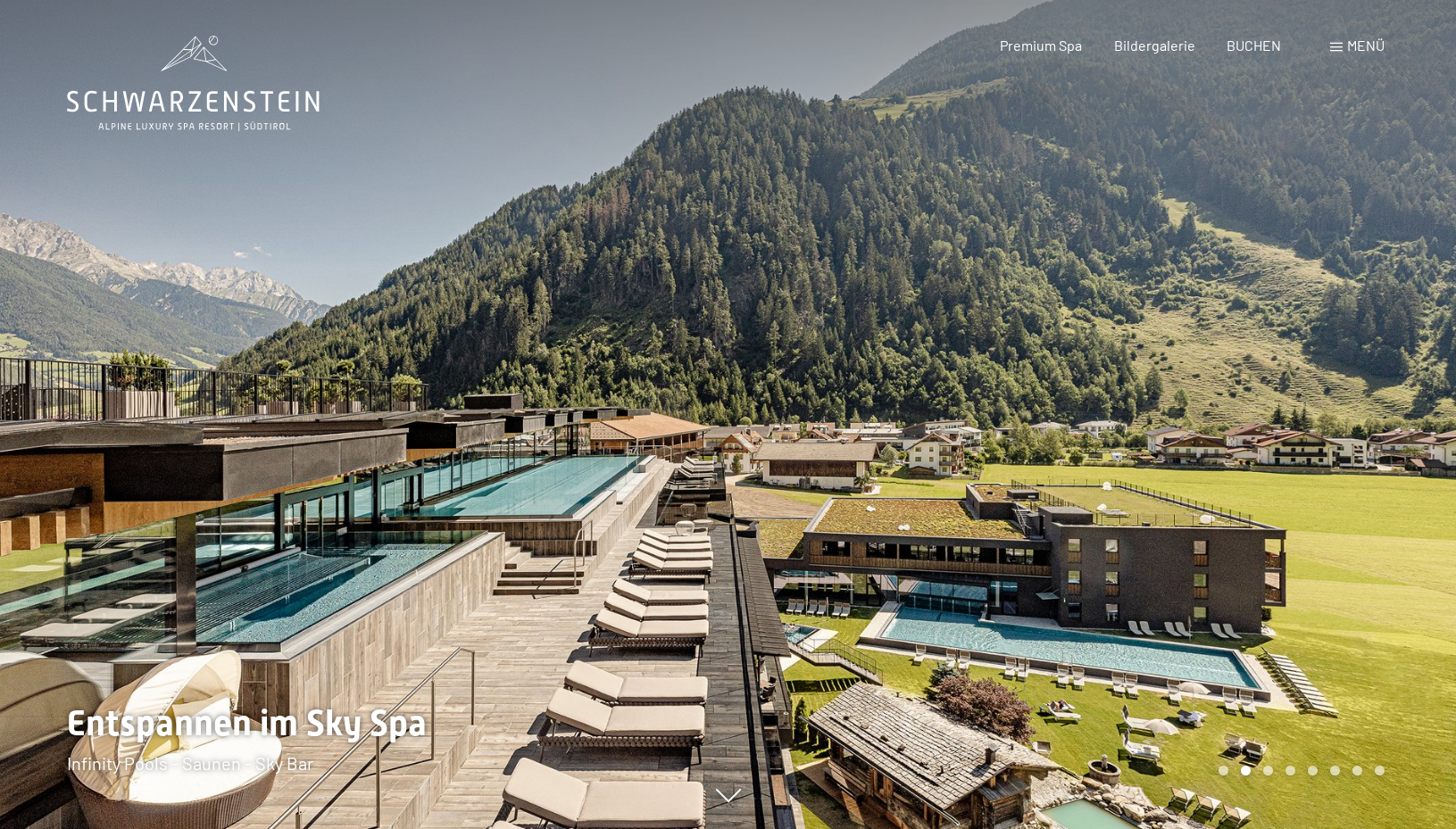
click at [1413, 460] on div at bounding box center [1093, 414] width 728 height 829
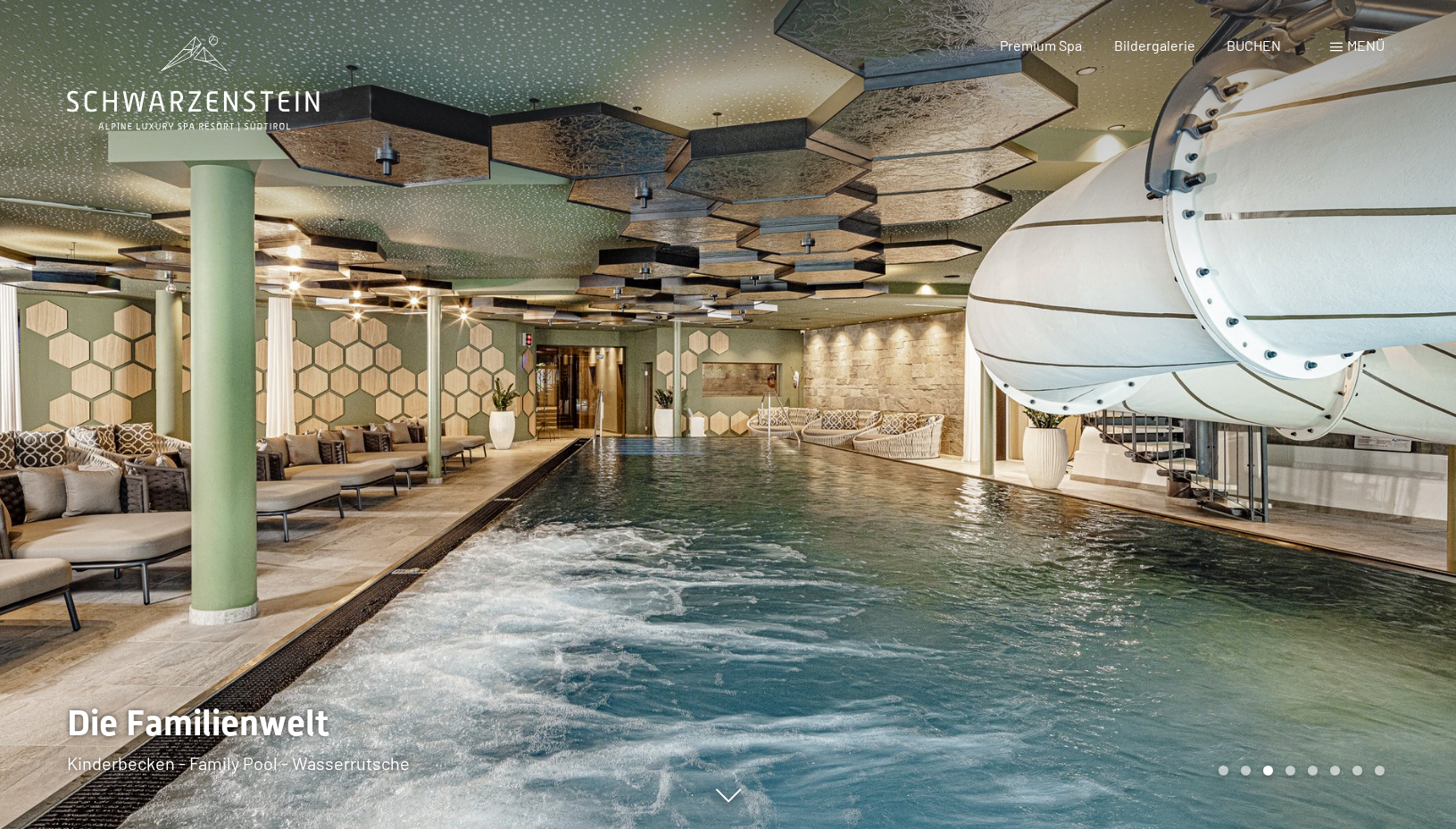
click at [1413, 460] on div at bounding box center [1093, 414] width 728 height 829
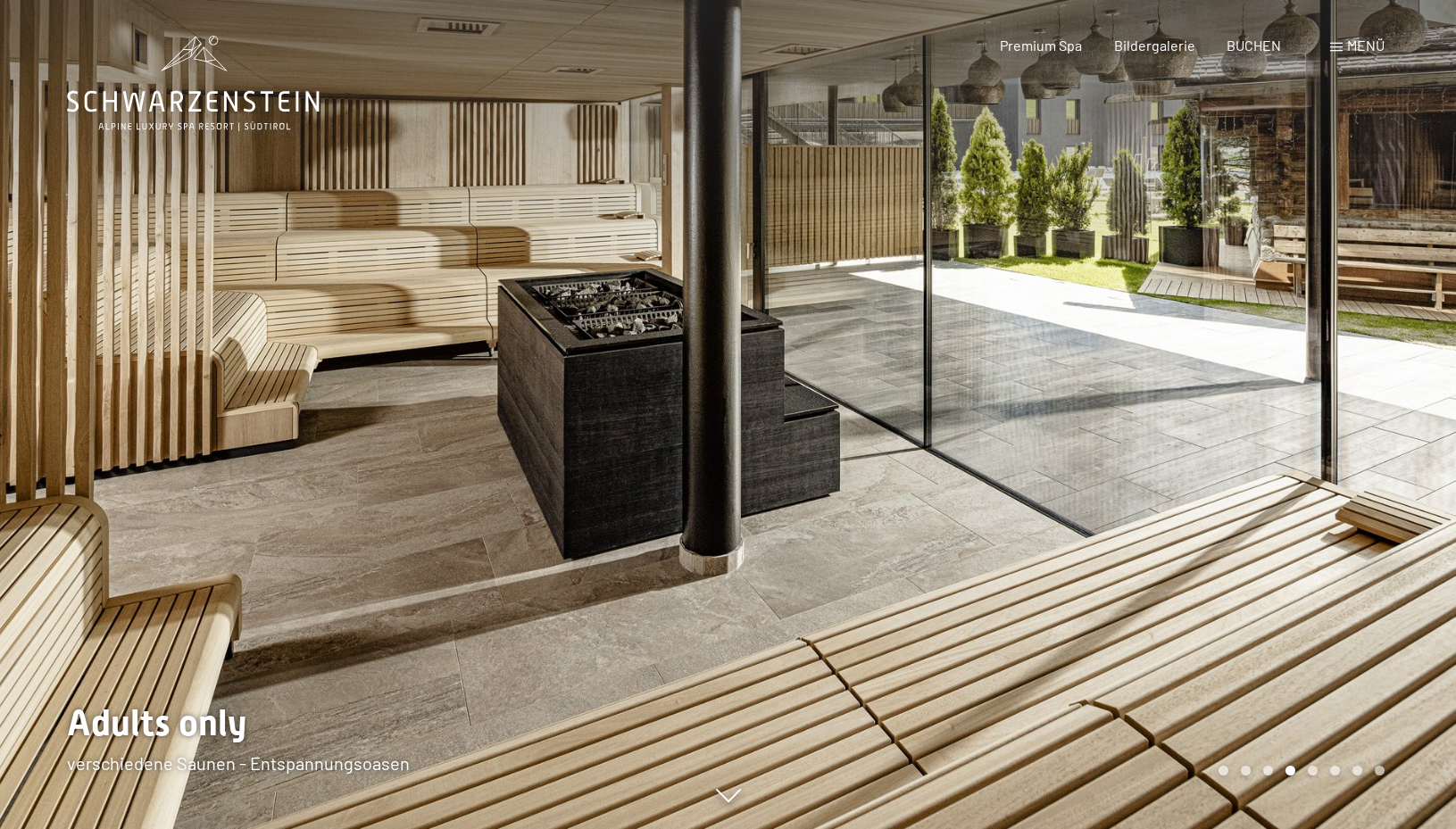
click at [1413, 460] on div at bounding box center [1093, 414] width 728 height 829
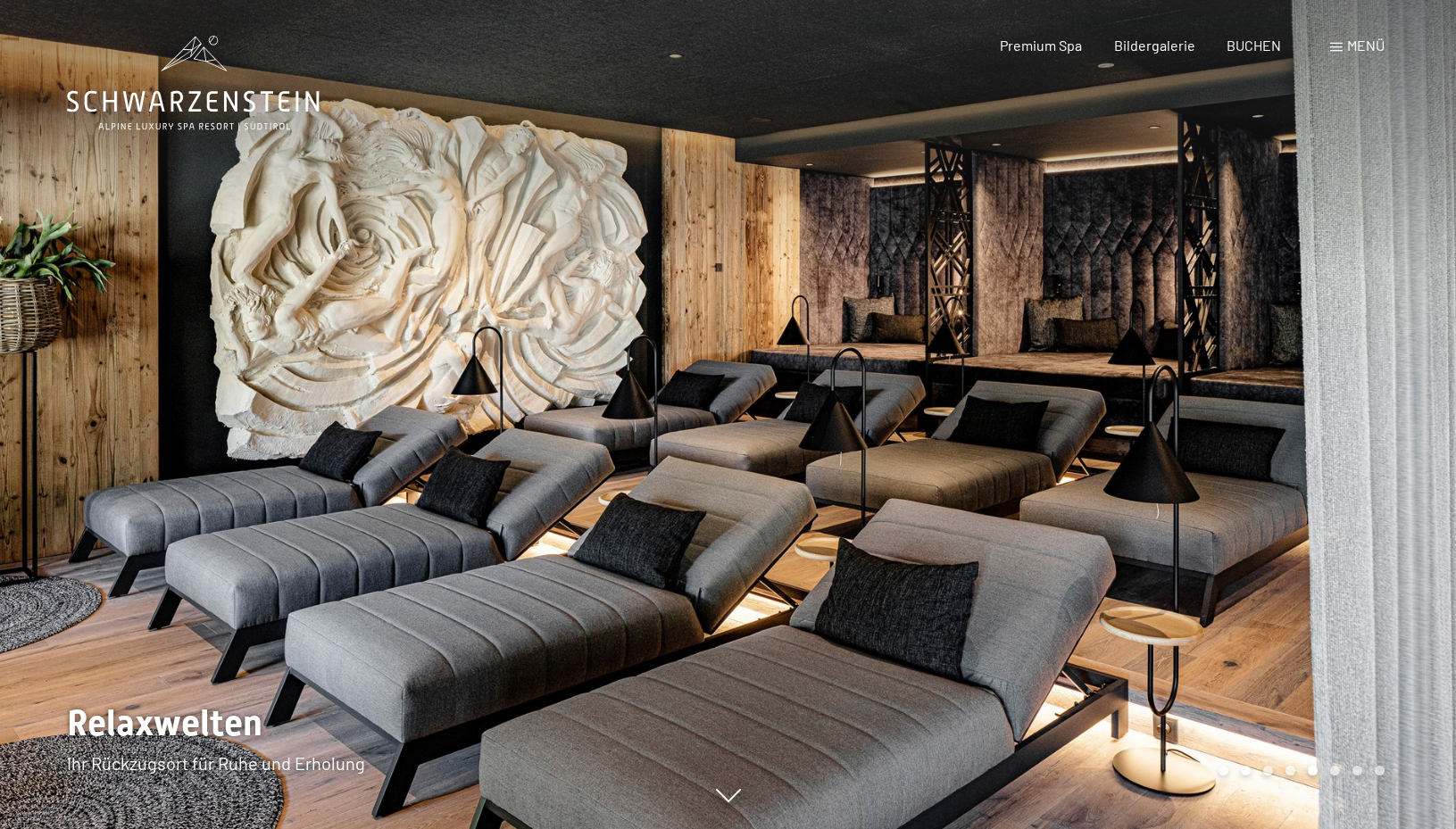
click at [1413, 460] on div at bounding box center [1093, 414] width 728 height 829
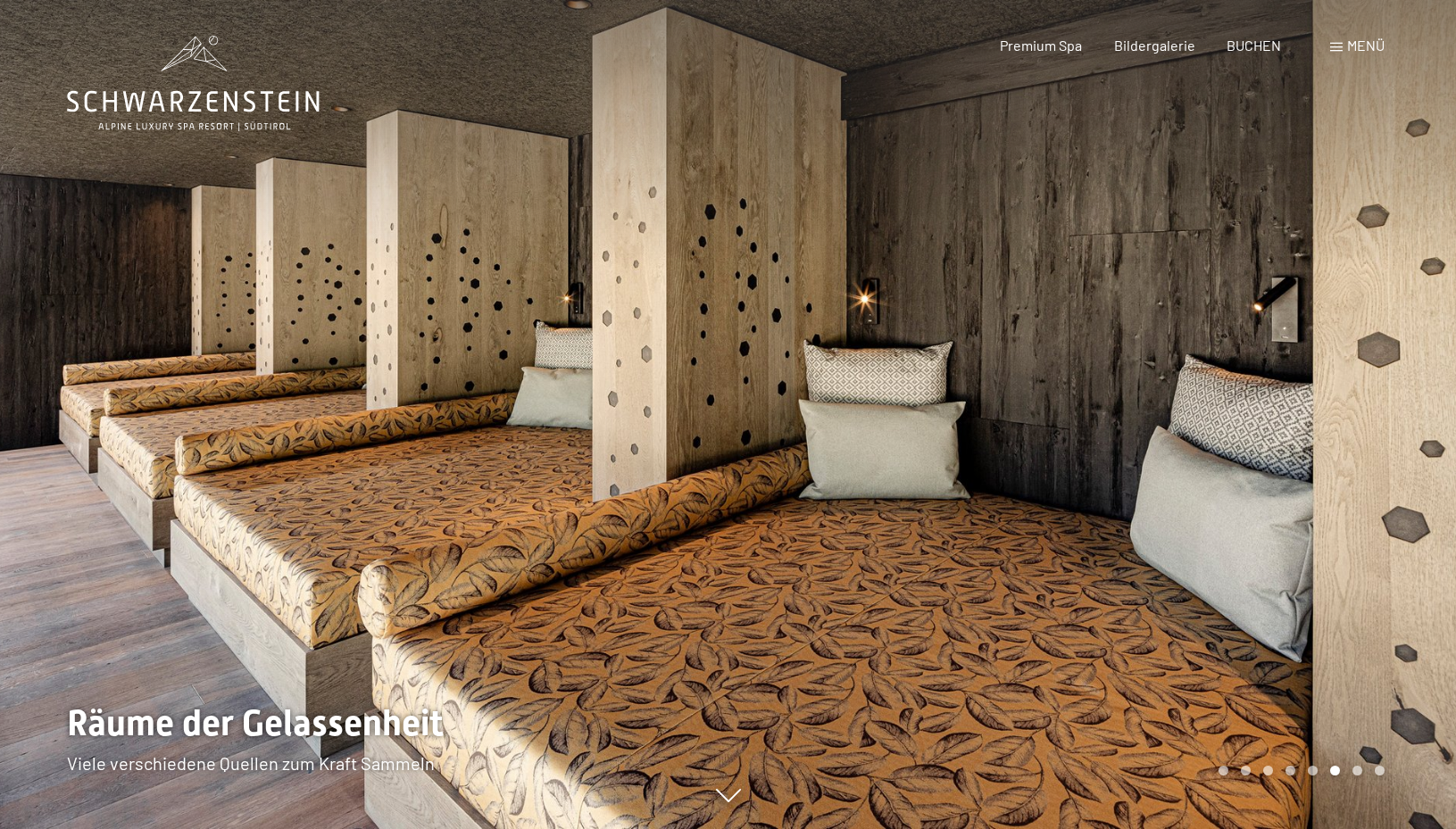
click at [1413, 460] on div at bounding box center [1093, 414] width 728 height 829
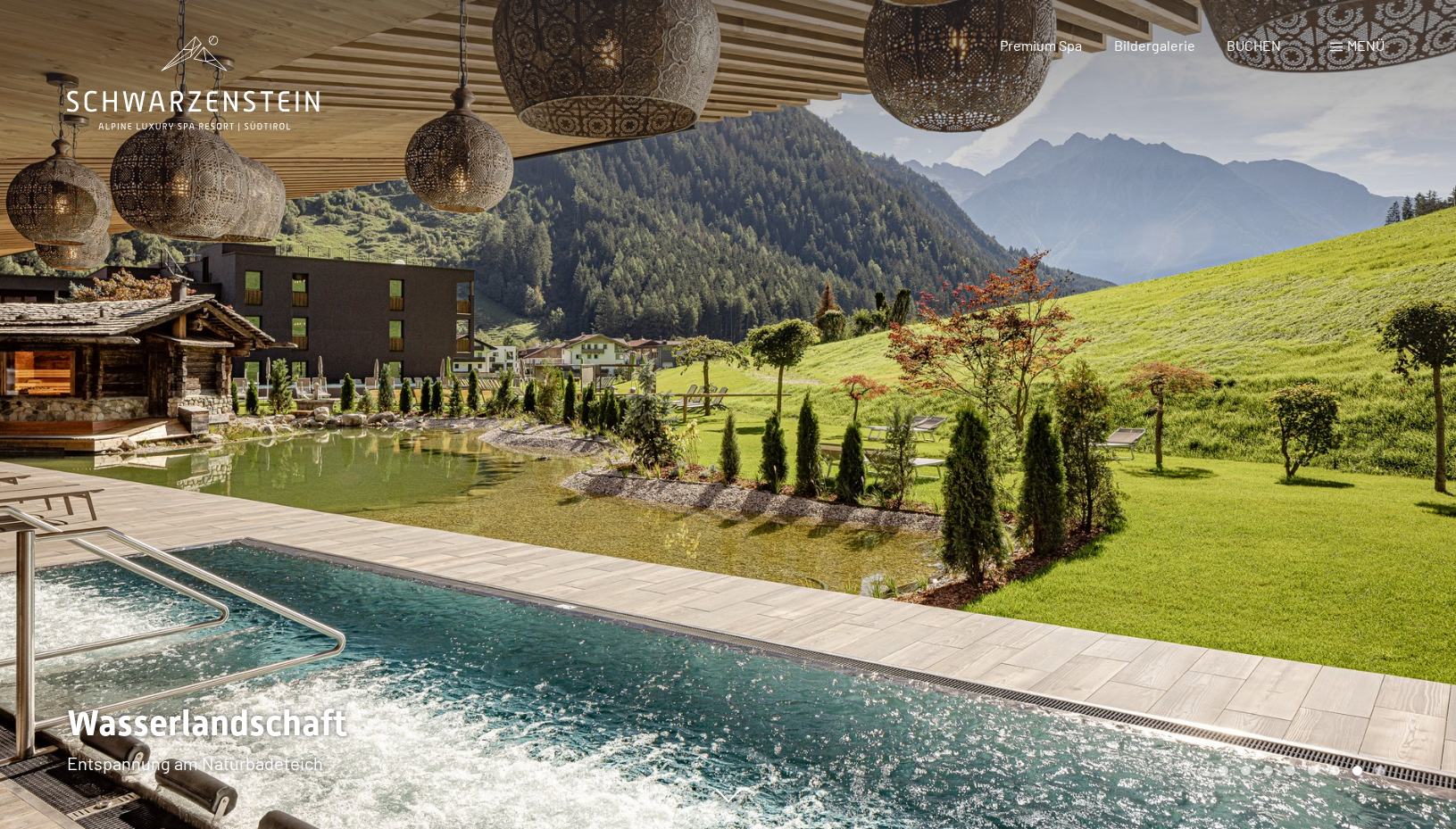
click at [1413, 460] on div at bounding box center [1093, 414] width 728 height 829
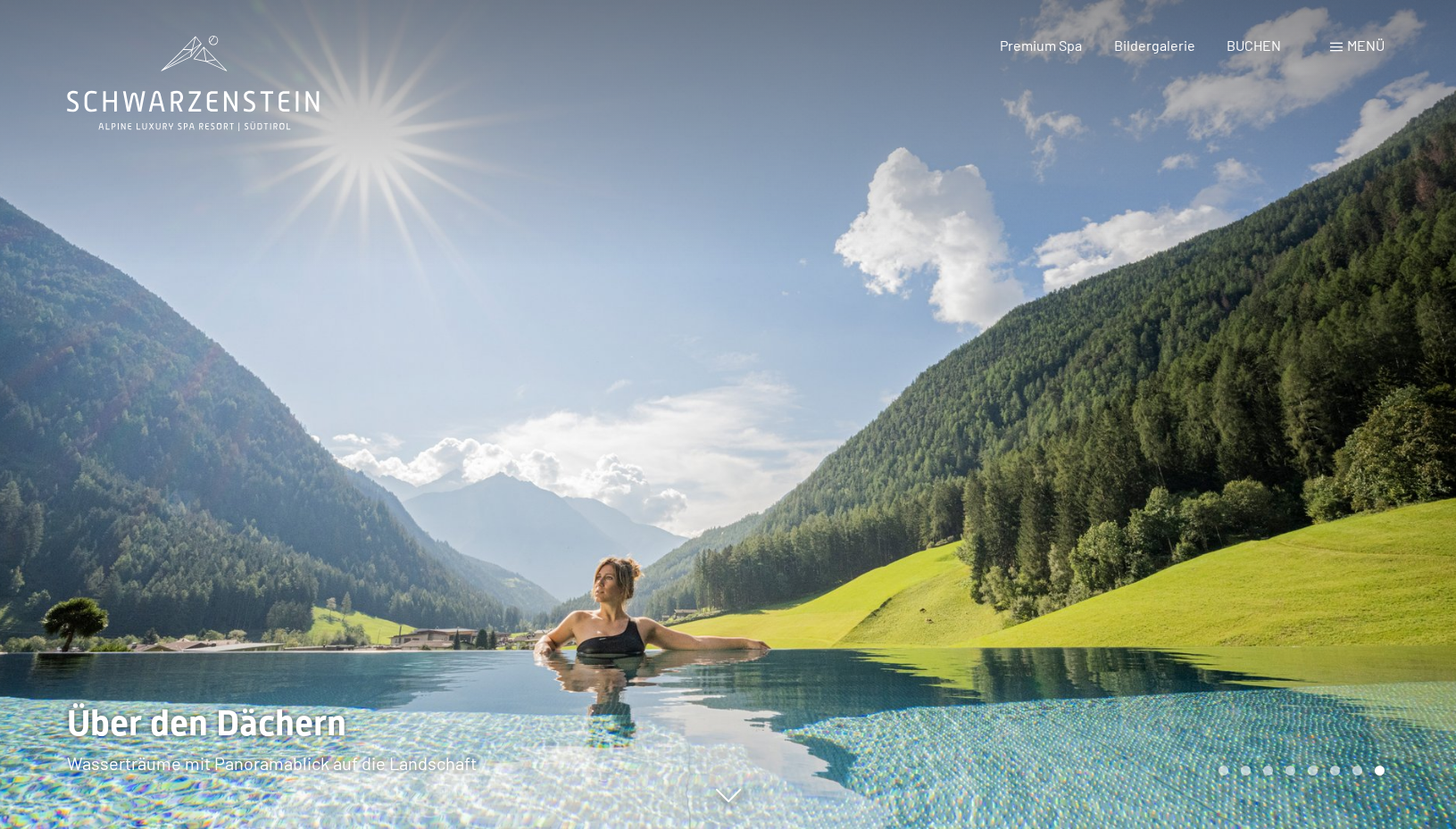
click at [1413, 460] on div at bounding box center [1093, 414] width 728 height 829
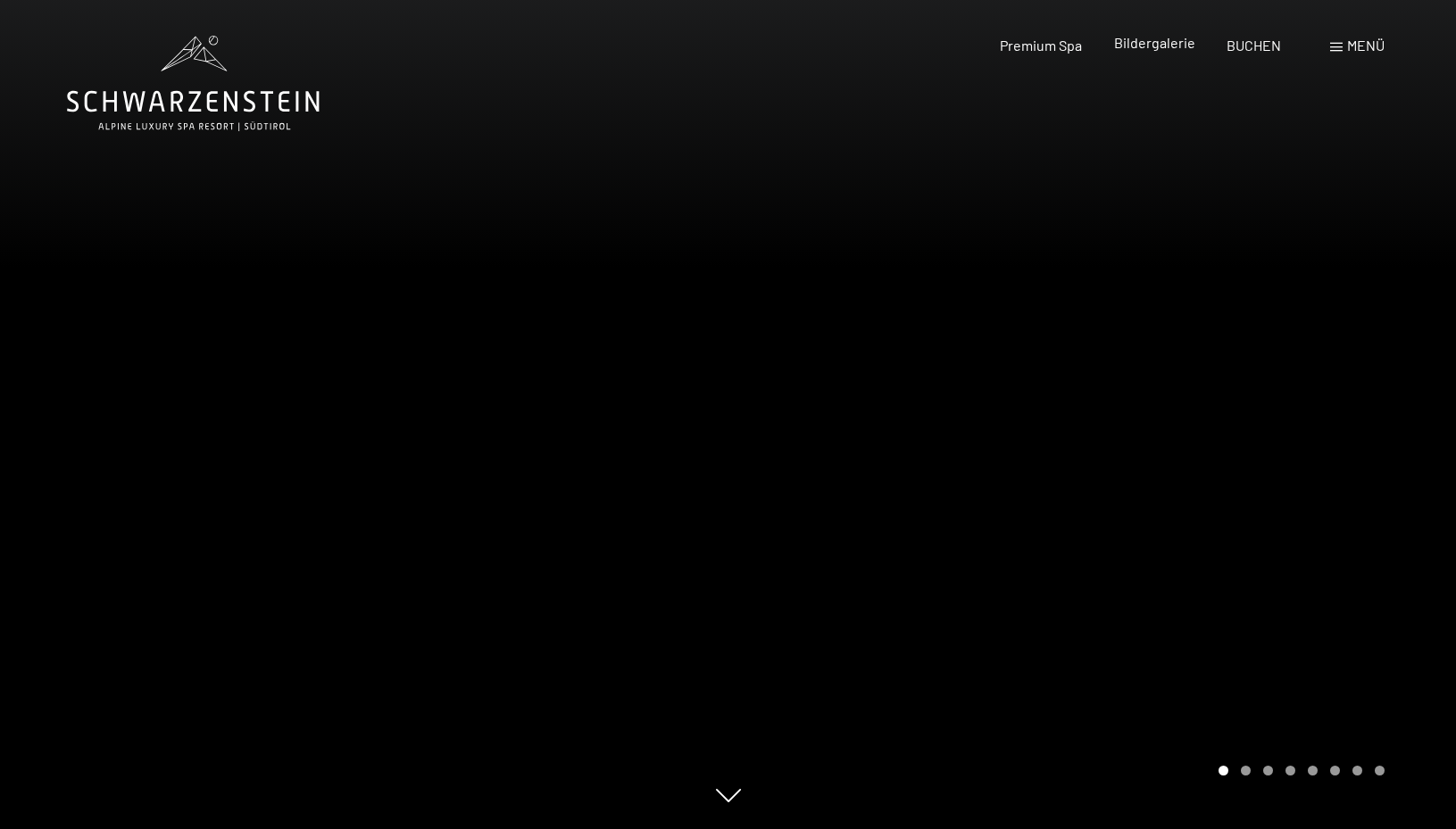
click at [1168, 48] on span "Bildergalerie" at bounding box center [1155, 42] width 82 height 17
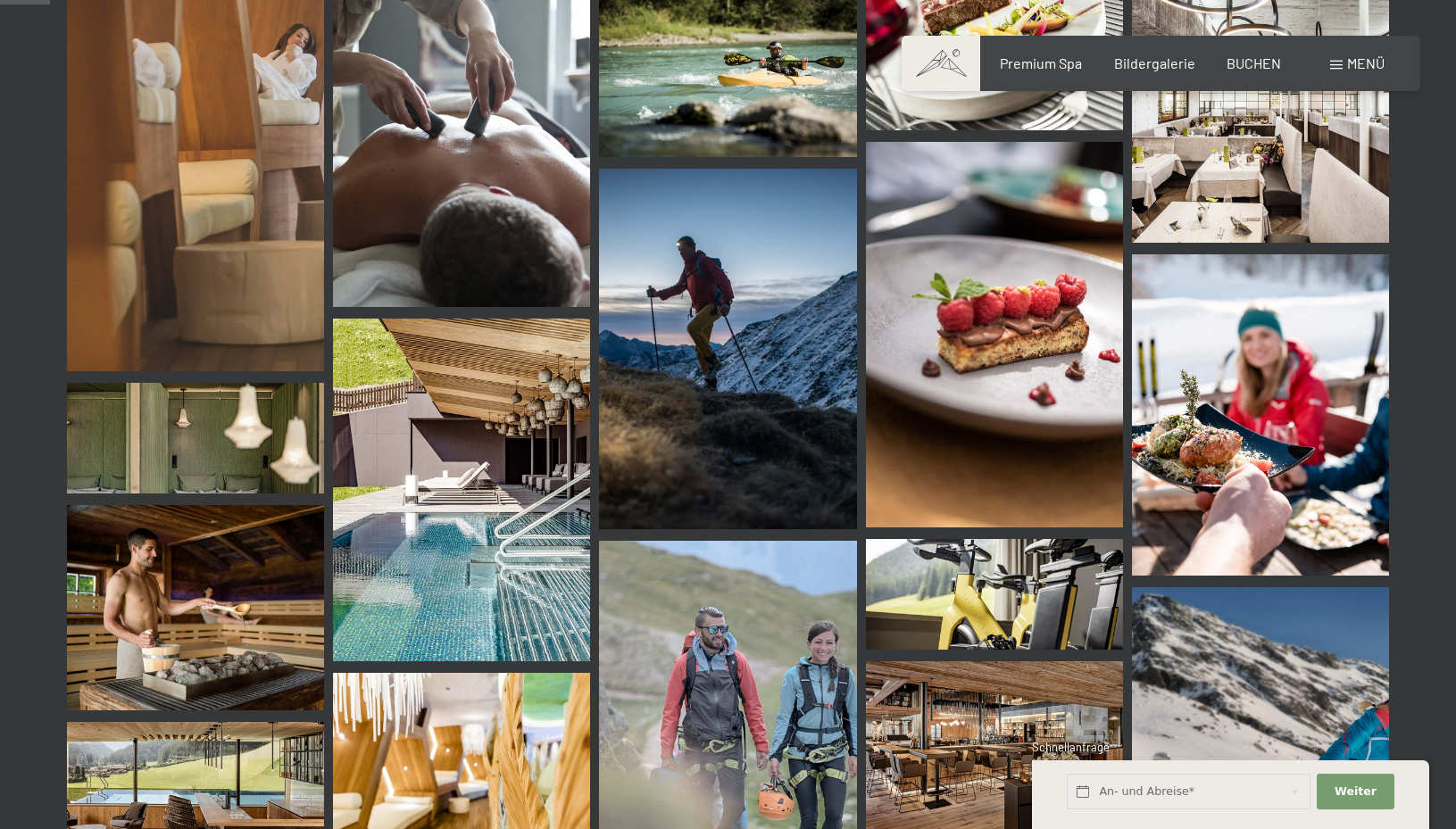
scroll to position [699, 0]
click at [512, 476] on img at bounding box center [462, 489] width 257 height 343
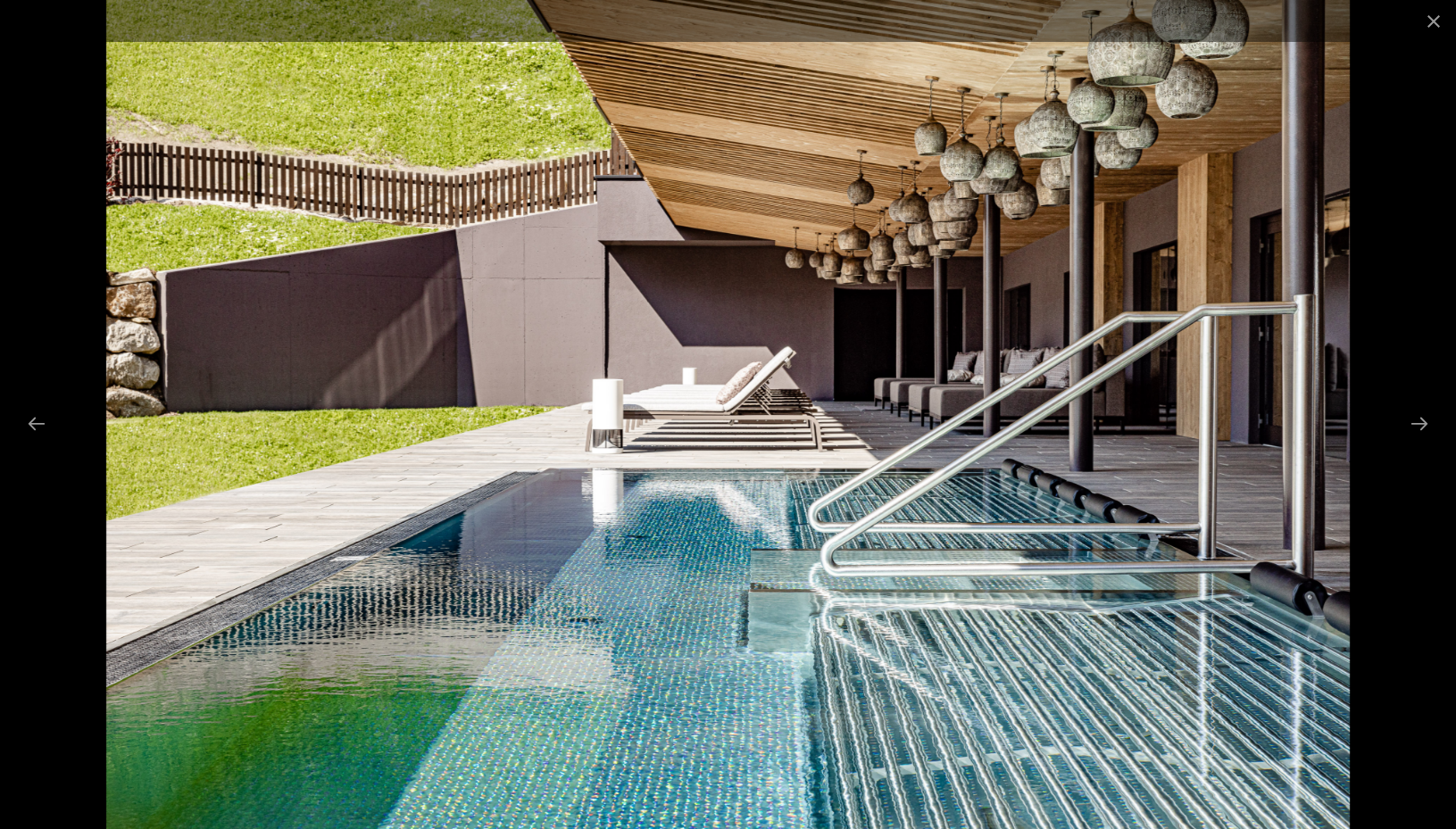
click at [1332, 445] on img at bounding box center [728, 414] width 1243 height 829
click at [1307, 603] on img at bounding box center [728, 414] width 1243 height 829
click at [1420, 420] on button "Next slide" at bounding box center [1419, 423] width 38 height 35
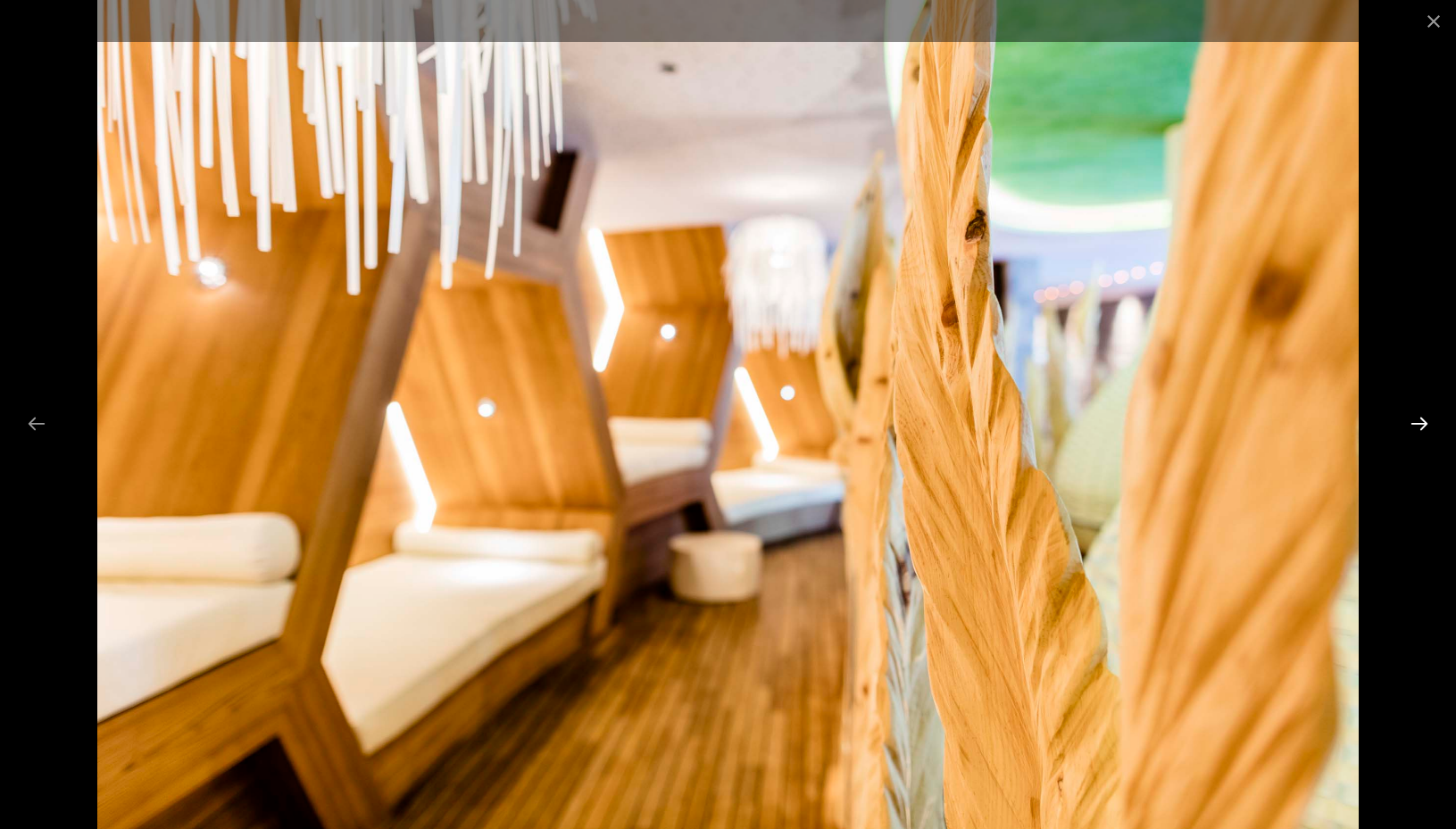
click at [1420, 420] on button "Next slide" at bounding box center [1419, 423] width 38 height 35
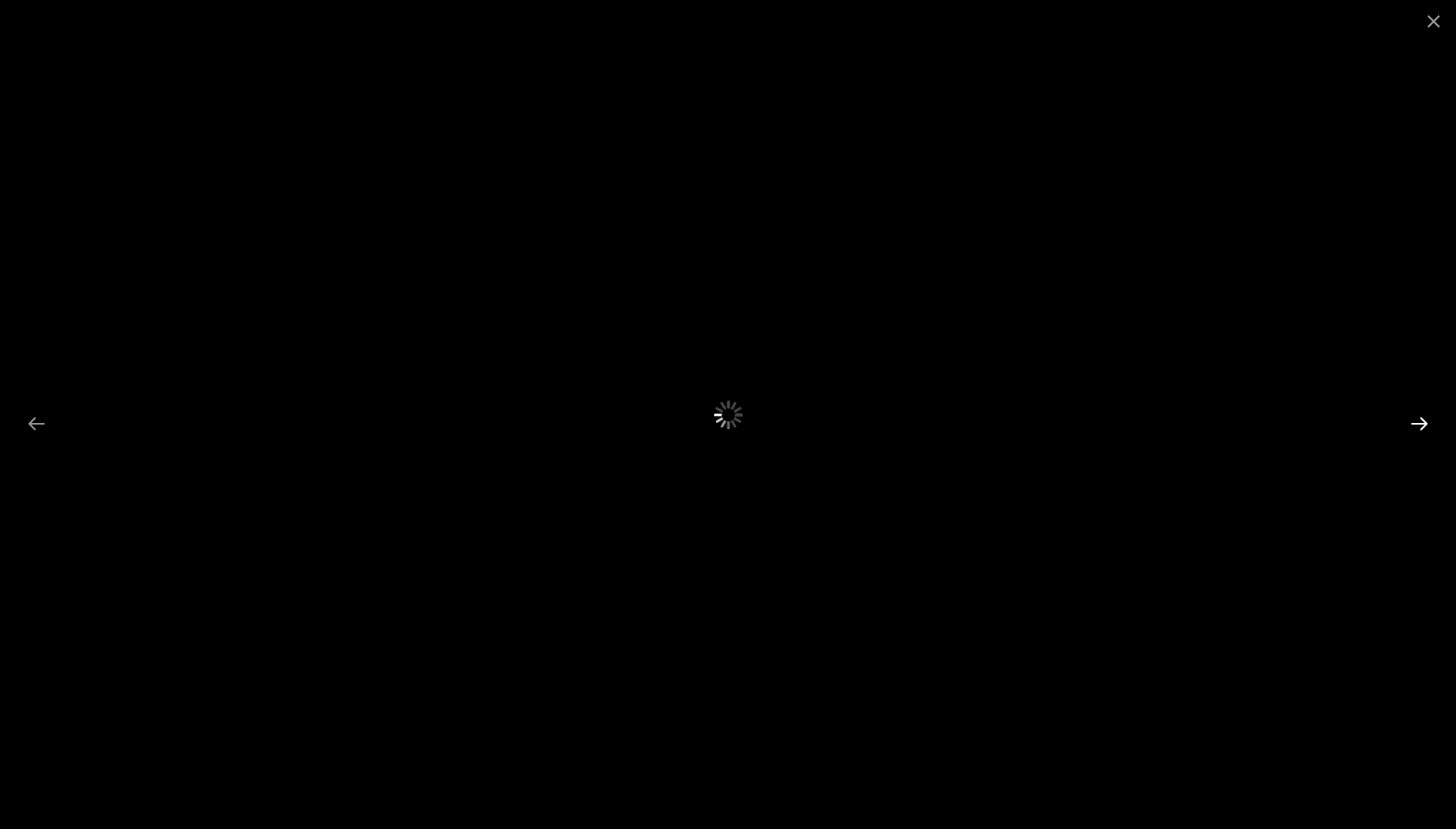
click at [1420, 420] on button "Next slide" at bounding box center [1419, 423] width 38 height 35
click at [38, 421] on button "Previous slide" at bounding box center [37, 423] width 38 height 35
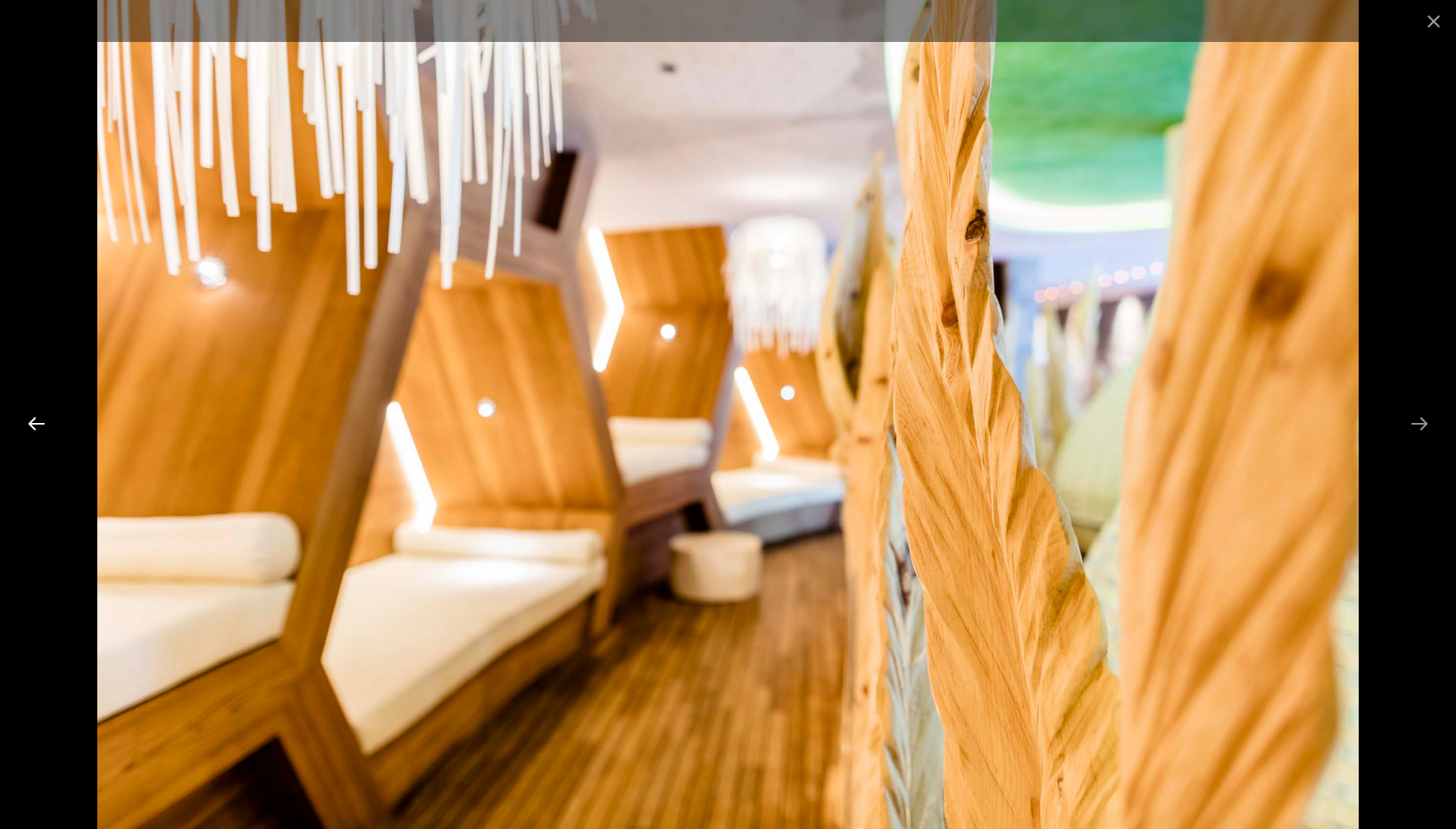
click at [38, 421] on button "Previous slide" at bounding box center [37, 423] width 38 height 35
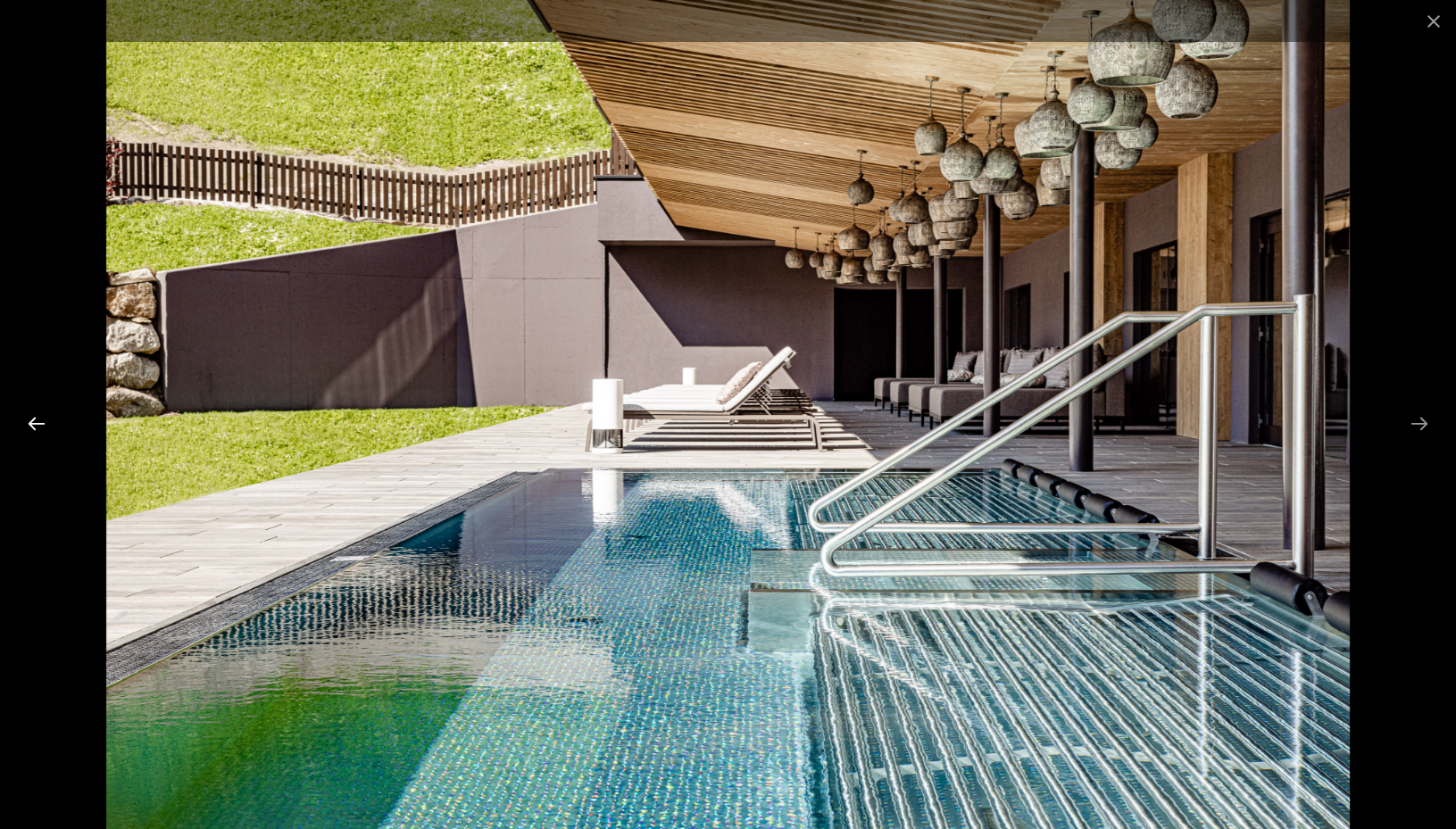
click at [38, 422] on button "Previous slide" at bounding box center [37, 423] width 38 height 35
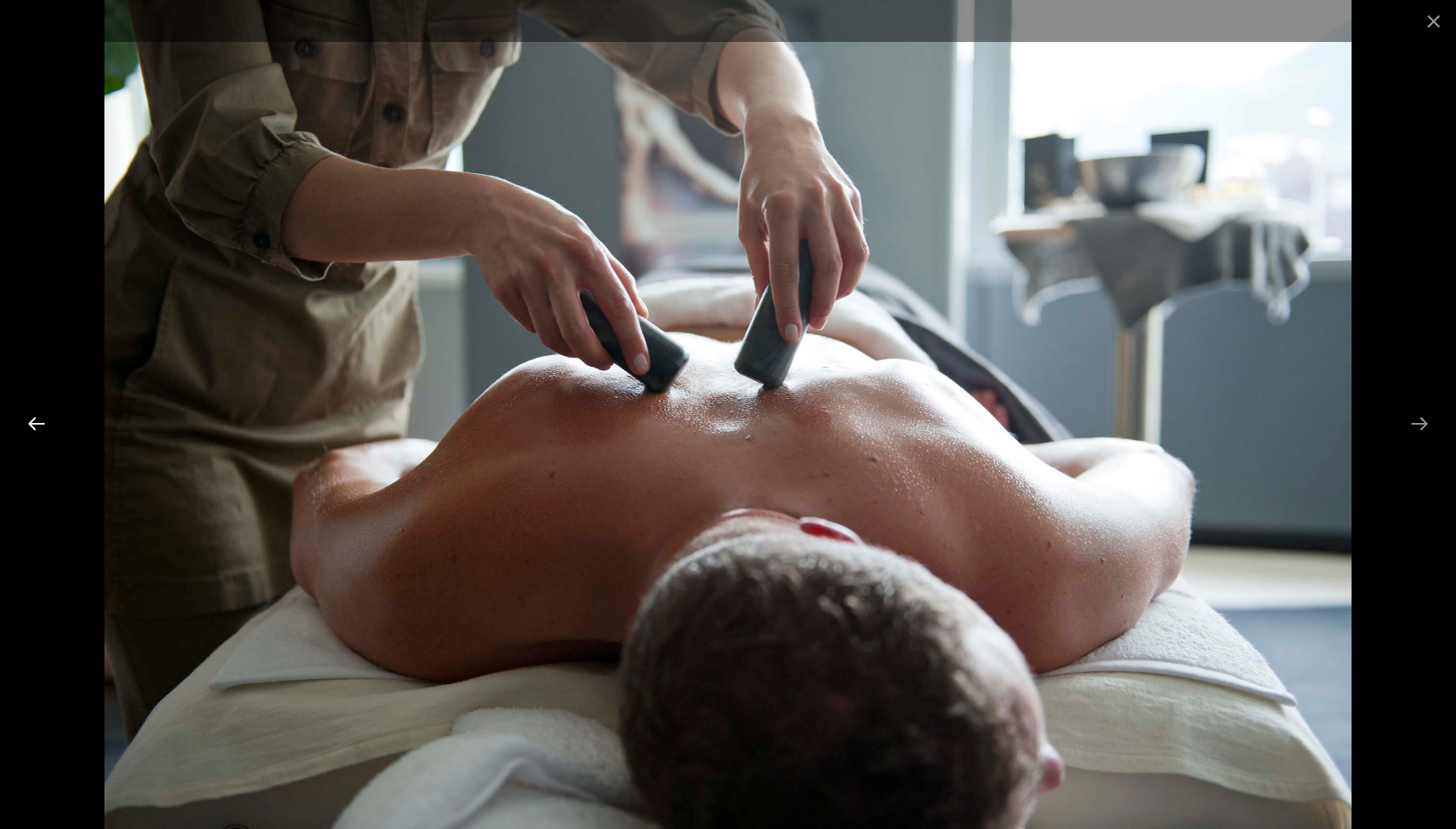
click at [37, 422] on button "Previous slide" at bounding box center [37, 423] width 38 height 35
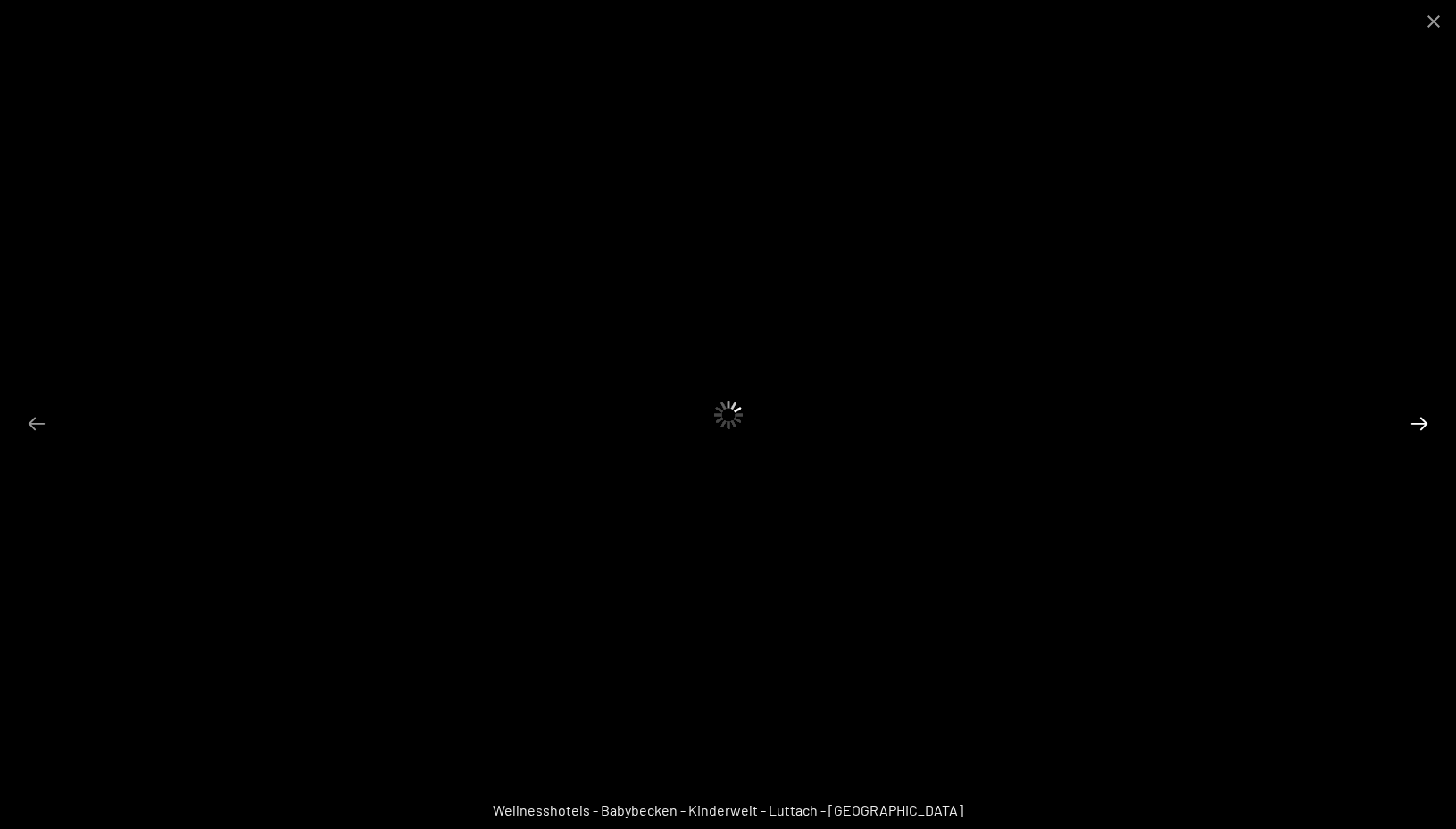
click at [1415, 421] on button "Next slide" at bounding box center [1419, 423] width 38 height 35
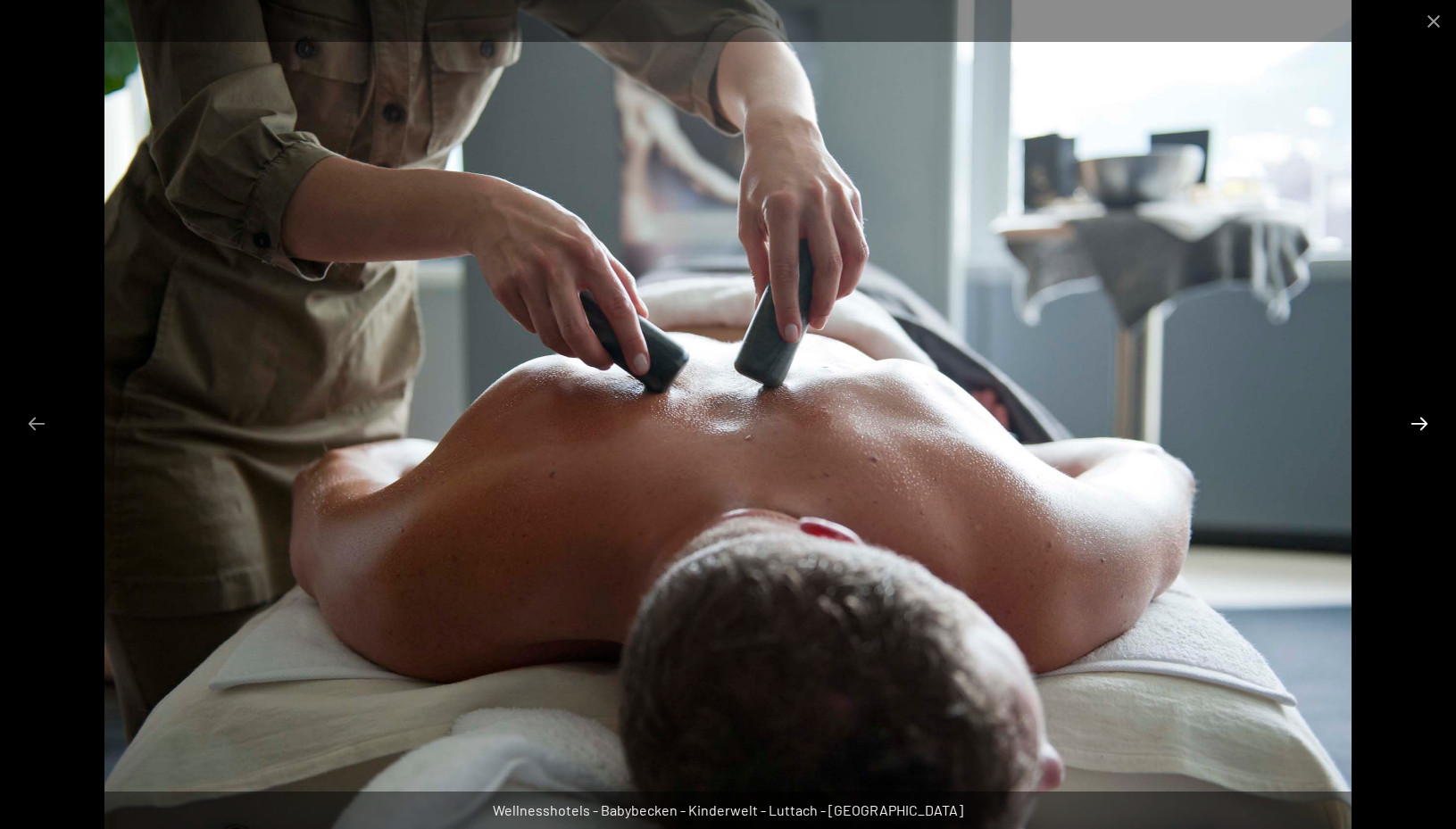
click at [1415, 421] on button "Next slide" at bounding box center [1419, 423] width 38 height 35
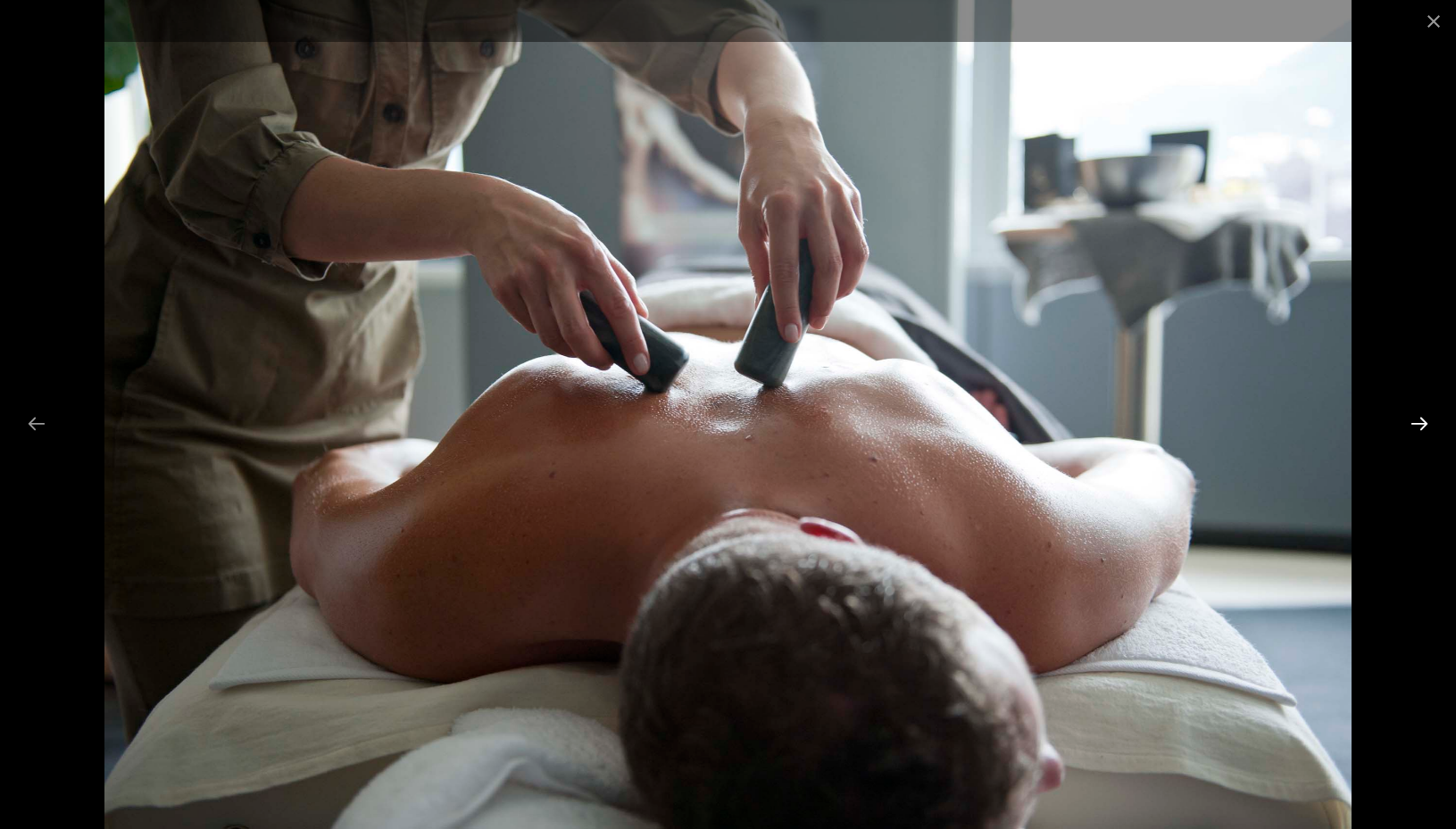
click at [1415, 421] on button "Next slide" at bounding box center [1419, 423] width 38 height 35
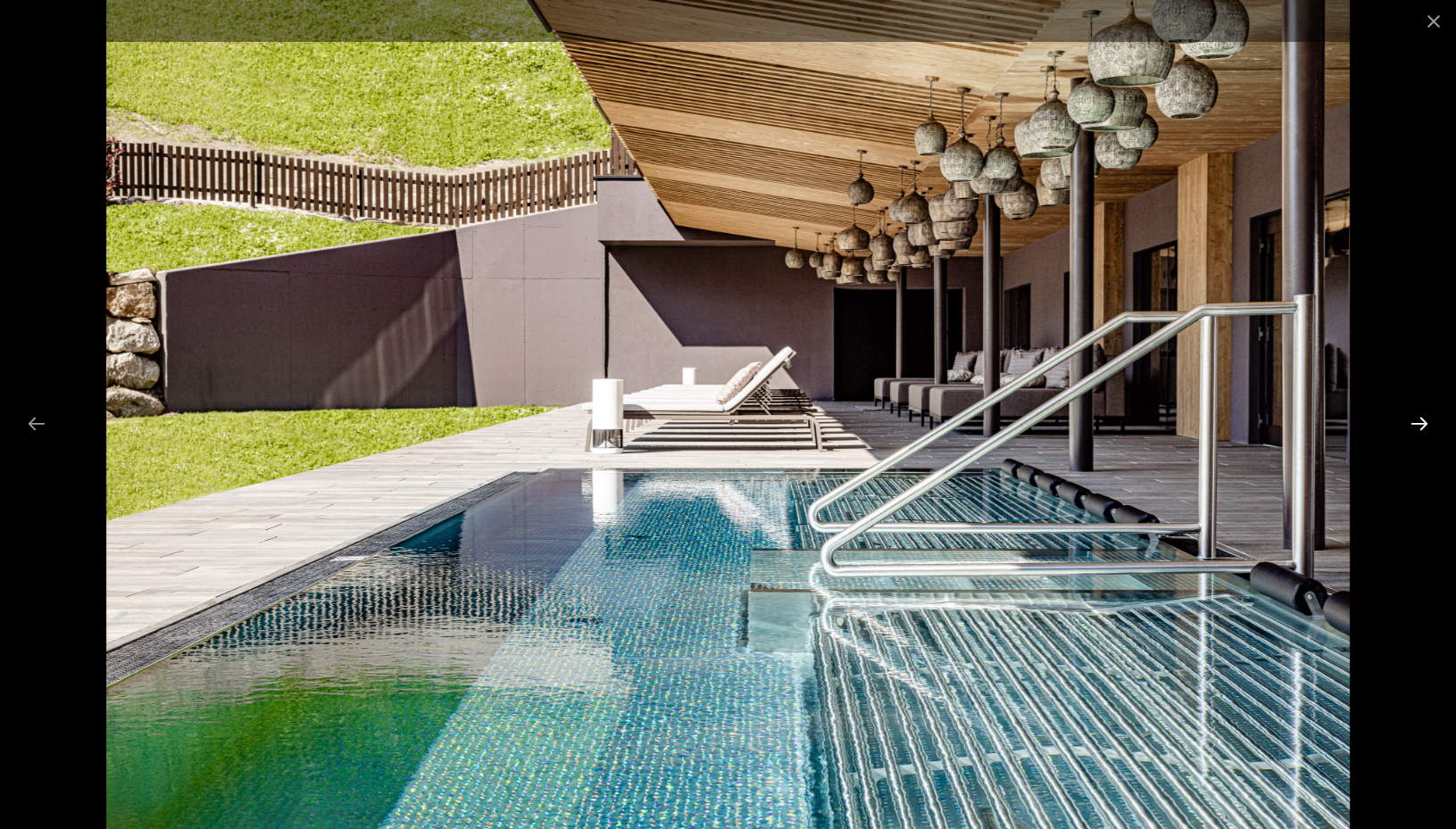
click at [1415, 421] on button "Next slide" at bounding box center [1419, 423] width 38 height 35
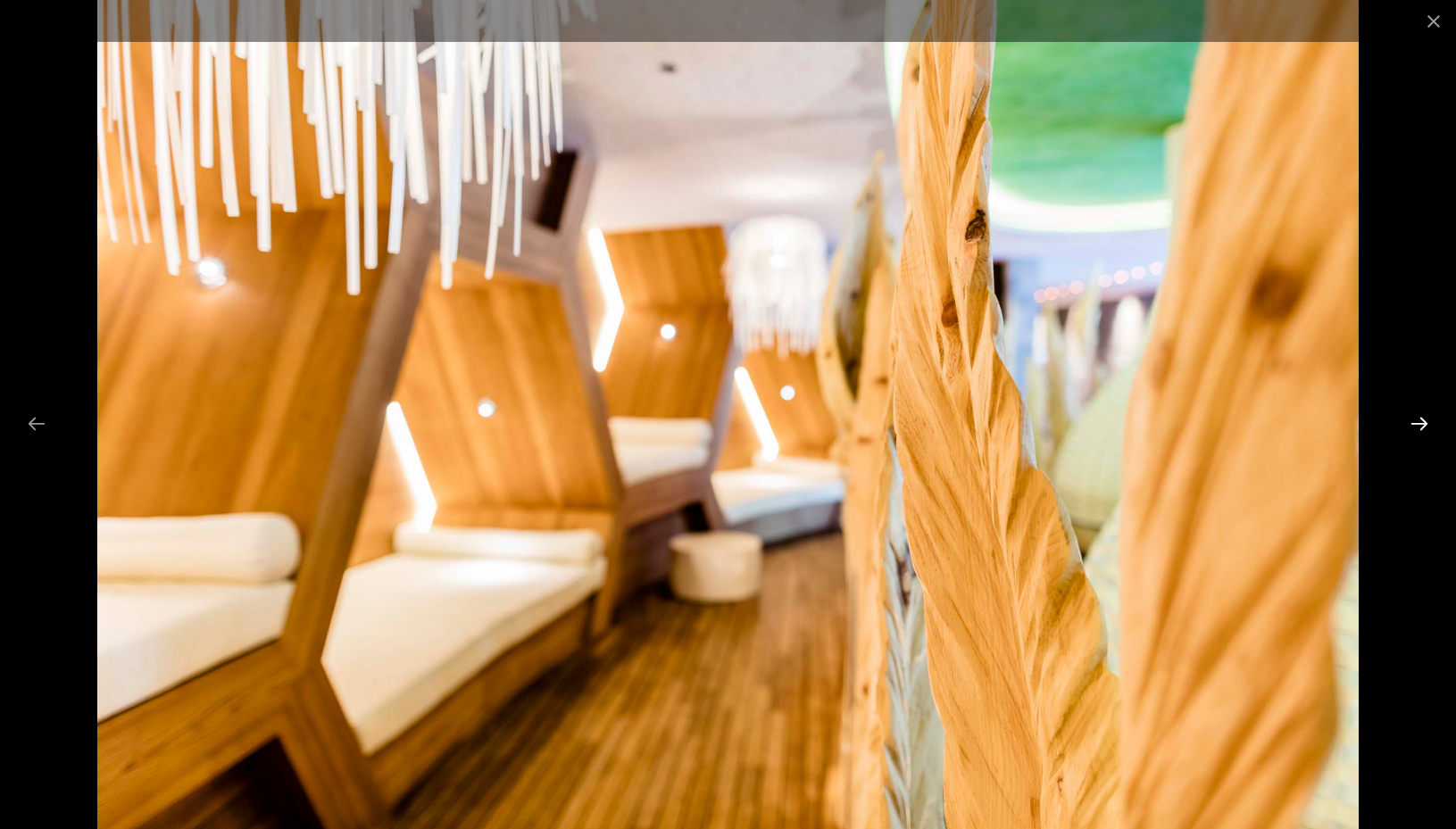
click at [1415, 420] on button "Next slide" at bounding box center [1419, 423] width 38 height 35
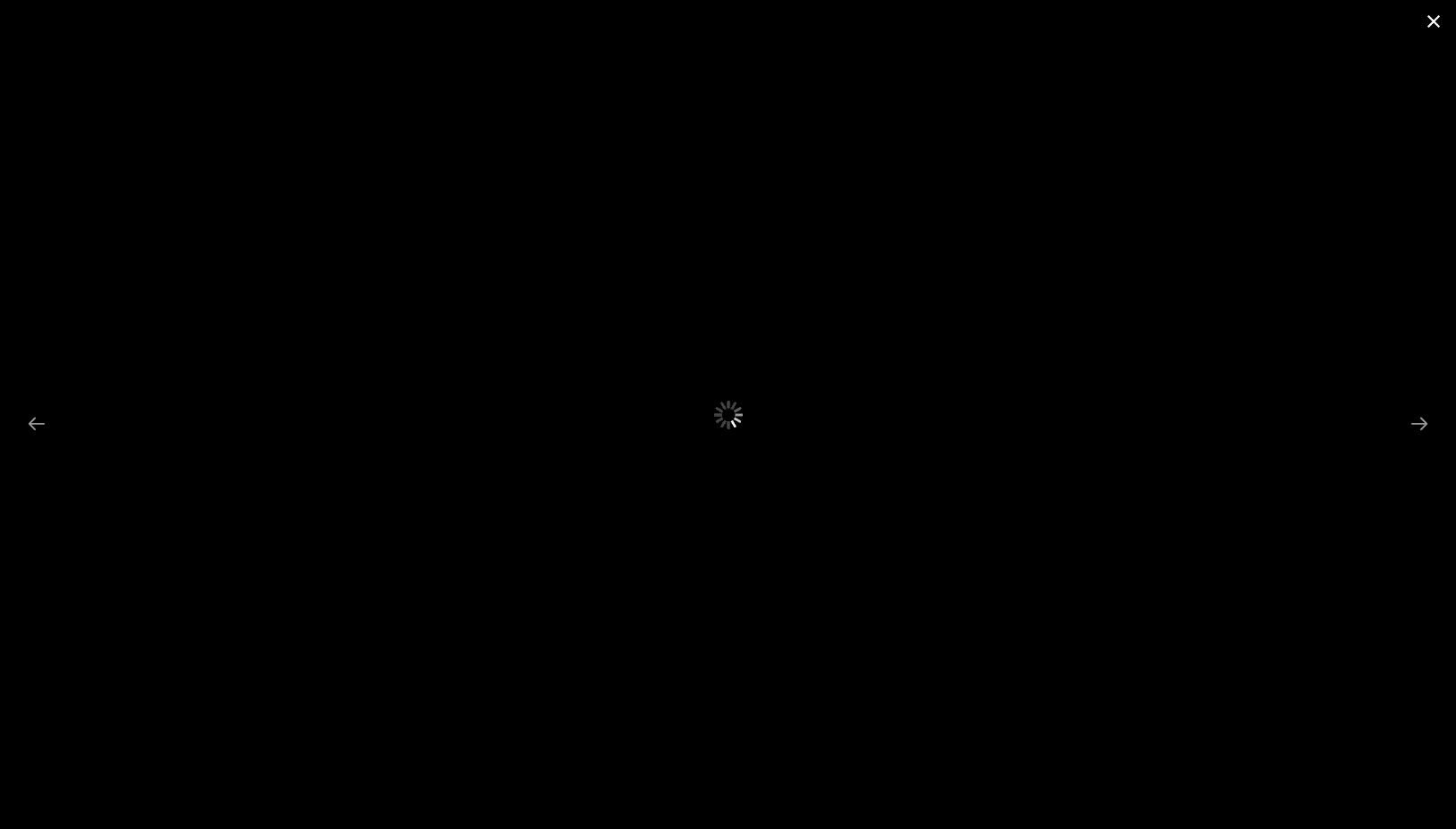
click at [1429, 23] on button "Close gallery" at bounding box center [1433, 21] width 45 height 42
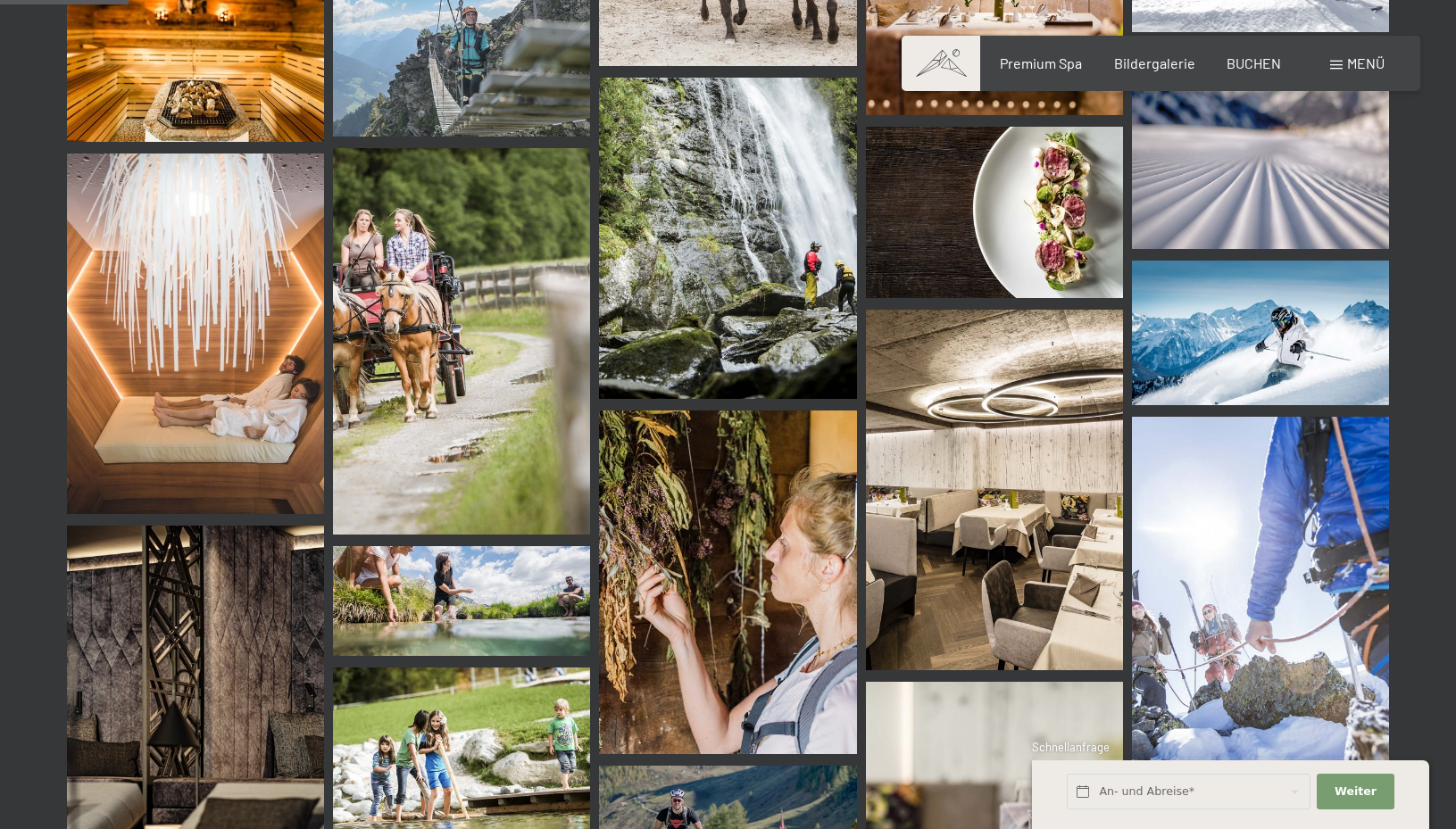
scroll to position [1803, 0]
click at [1092, 513] on img at bounding box center [994, 489] width 257 height 360
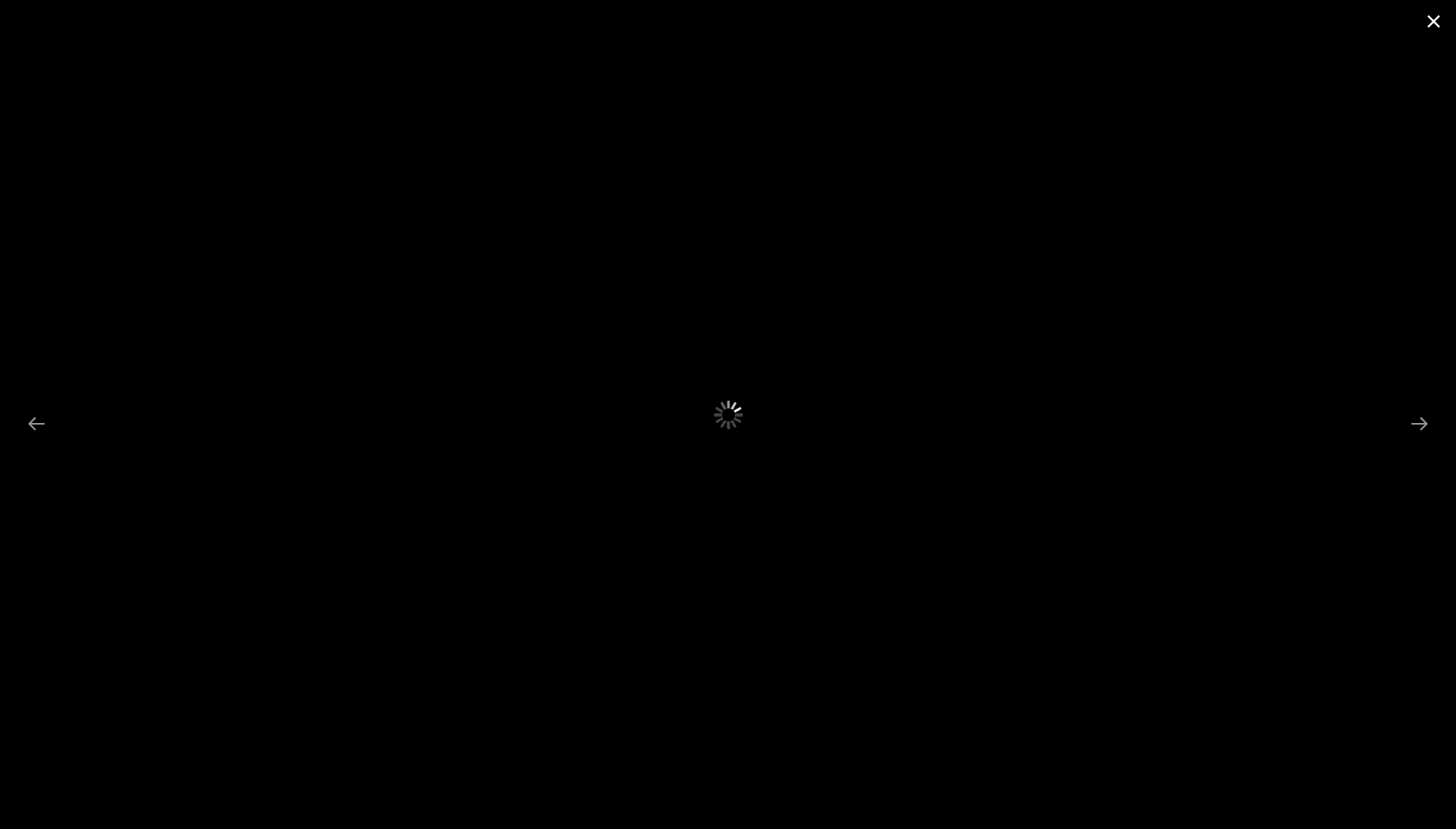
click at [1434, 21] on button "Close gallery" at bounding box center [1433, 21] width 45 height 42
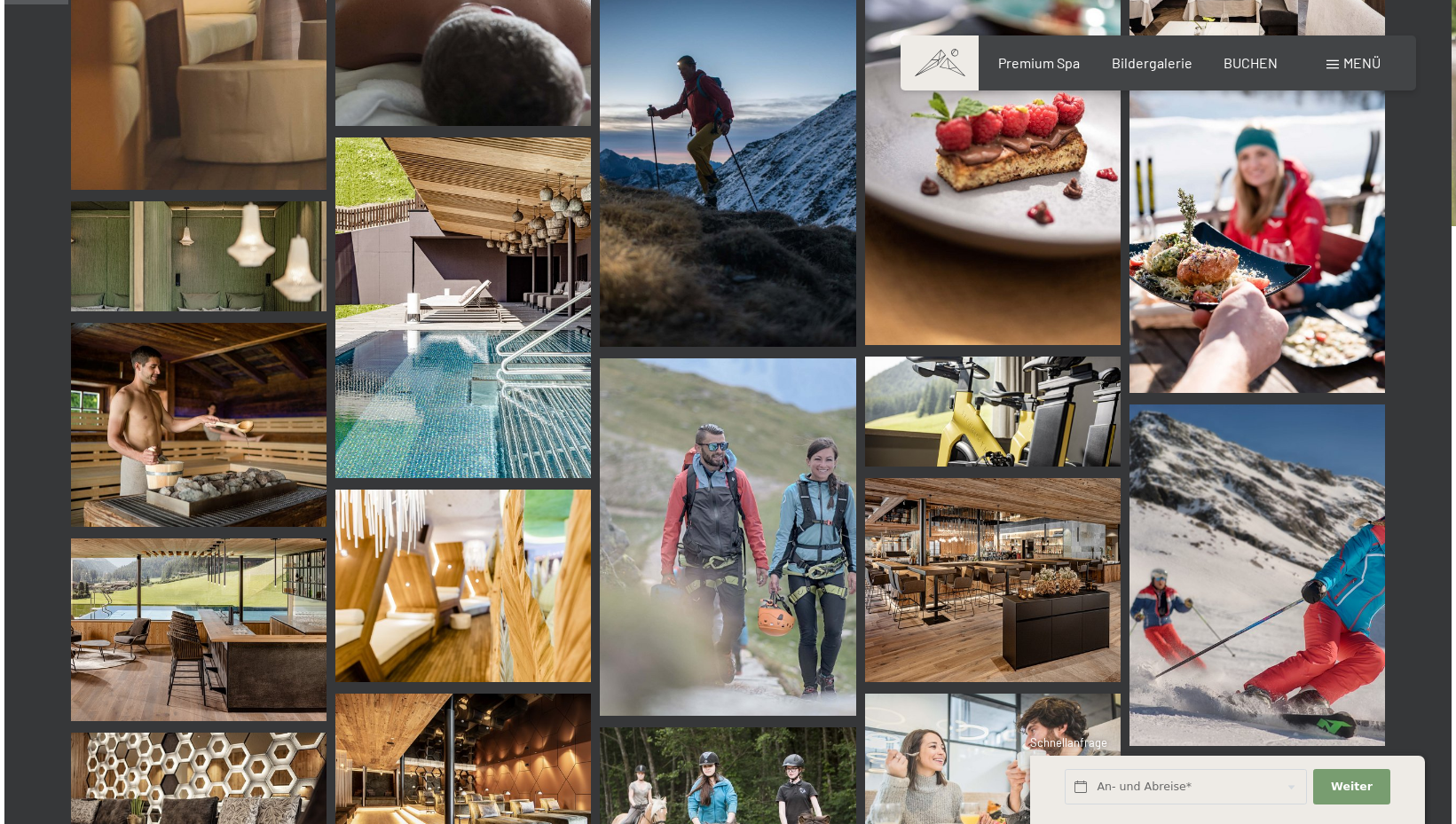
scroll to position [849, 0]
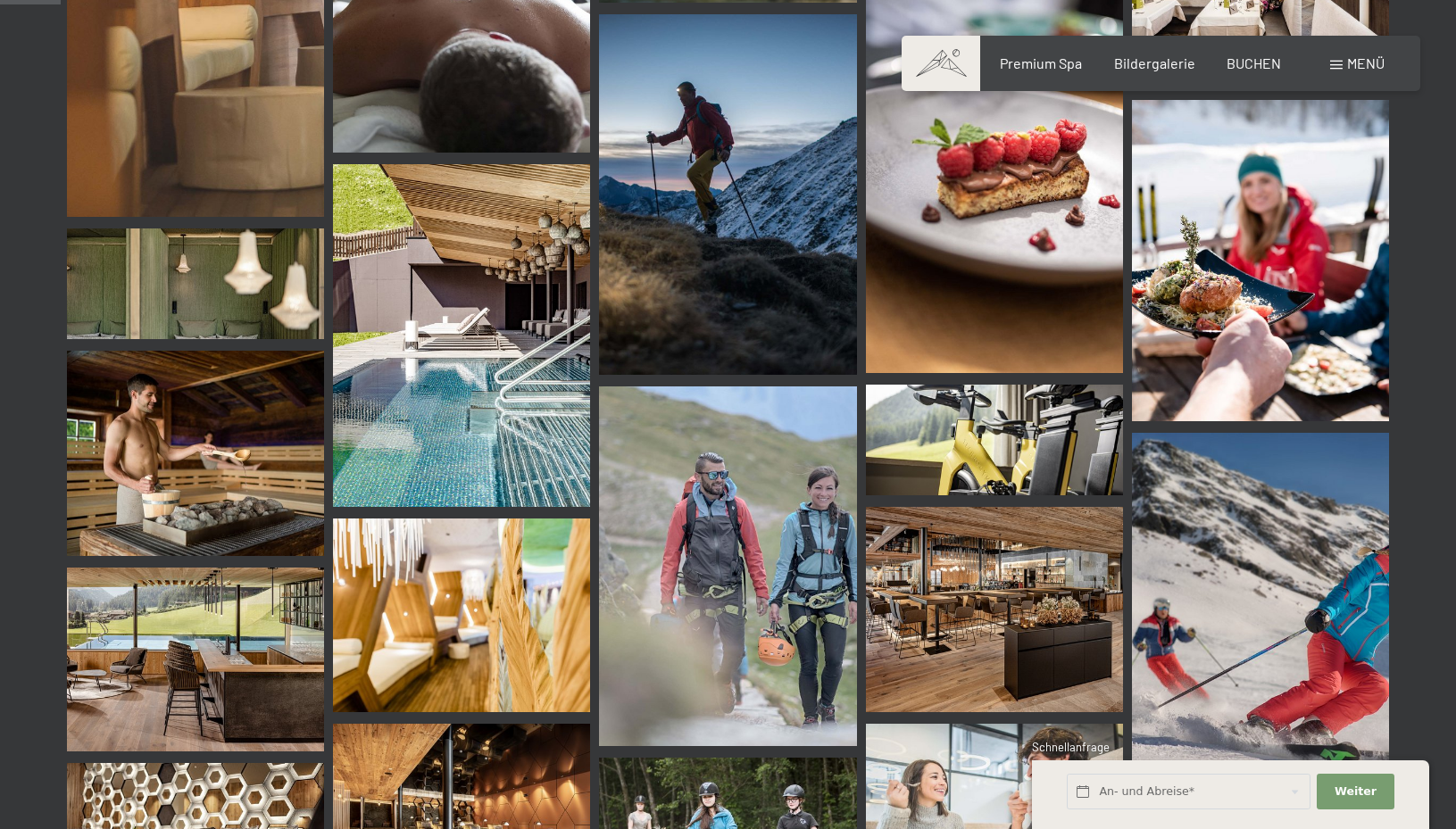
click at [1344, 62] on div "Menü" at bounding box center [1357, 63] width 54 height 20
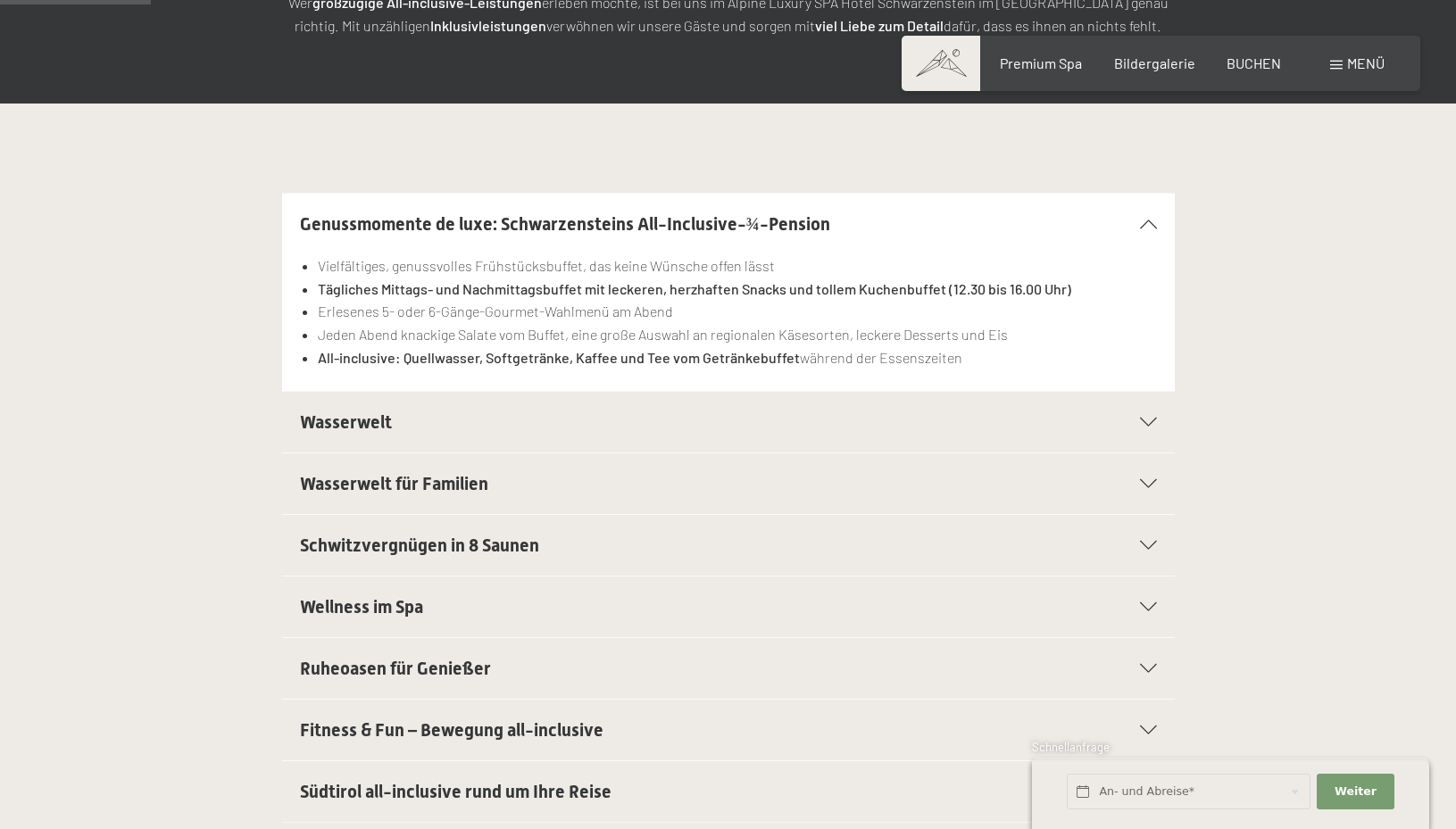
scroll to position [388, 0]
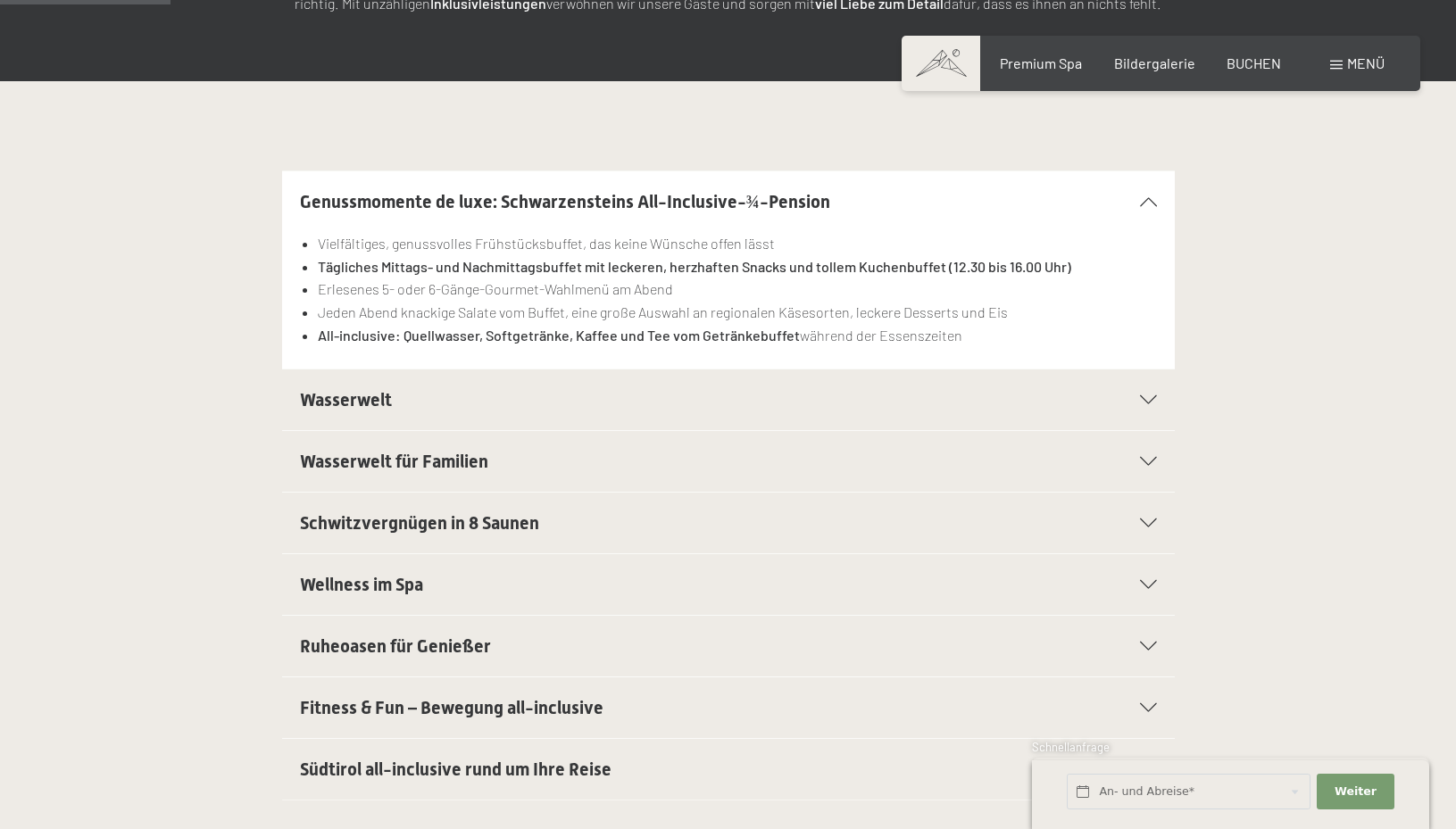
click at [378, 404] on span "Wasserwelt" at bounding box center [345, 400] width 92 height 22
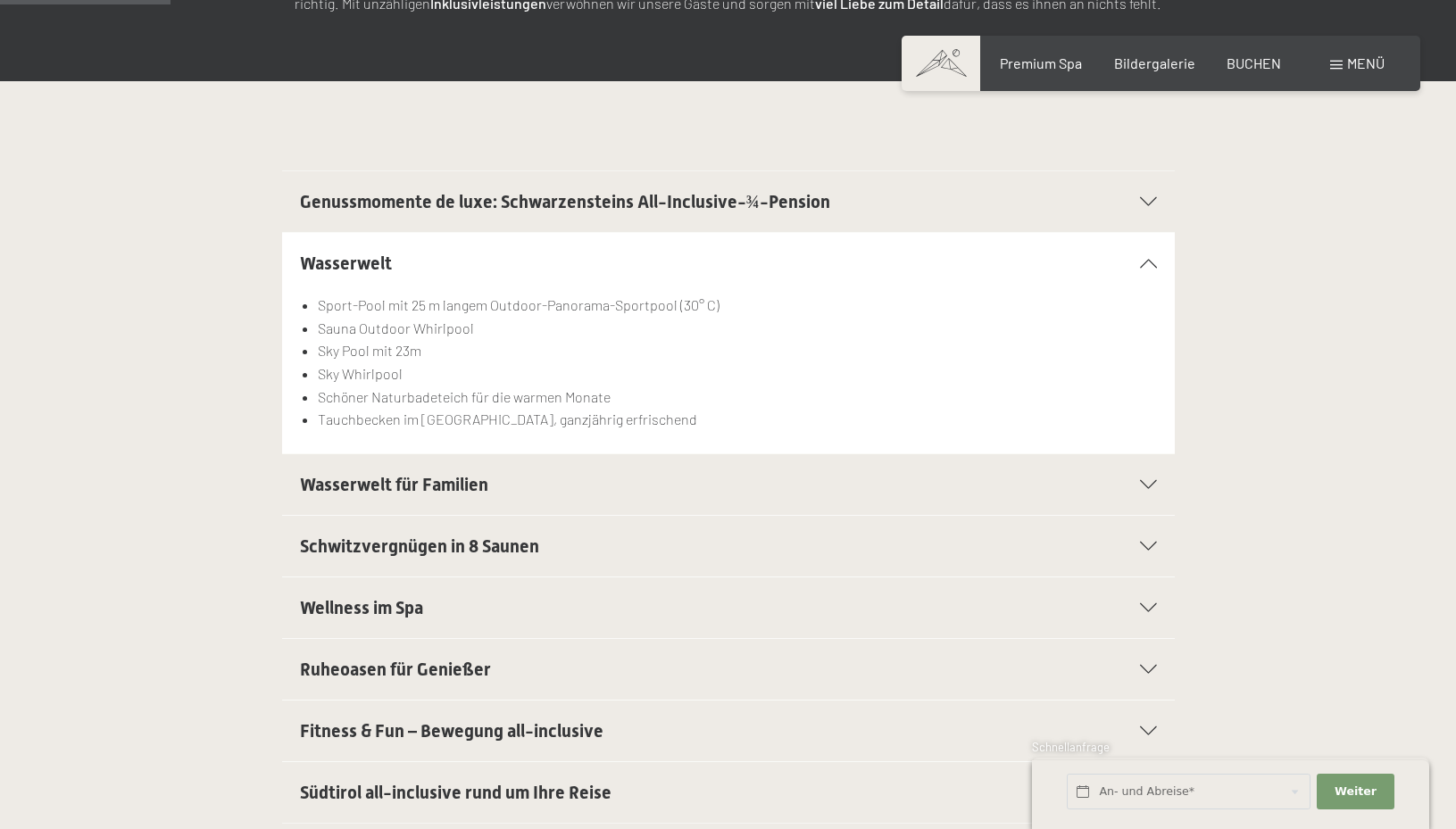
click at [399, 487] on span "Wasserwelt für Familien" at bounding box center [393, 484] width 189 height 22
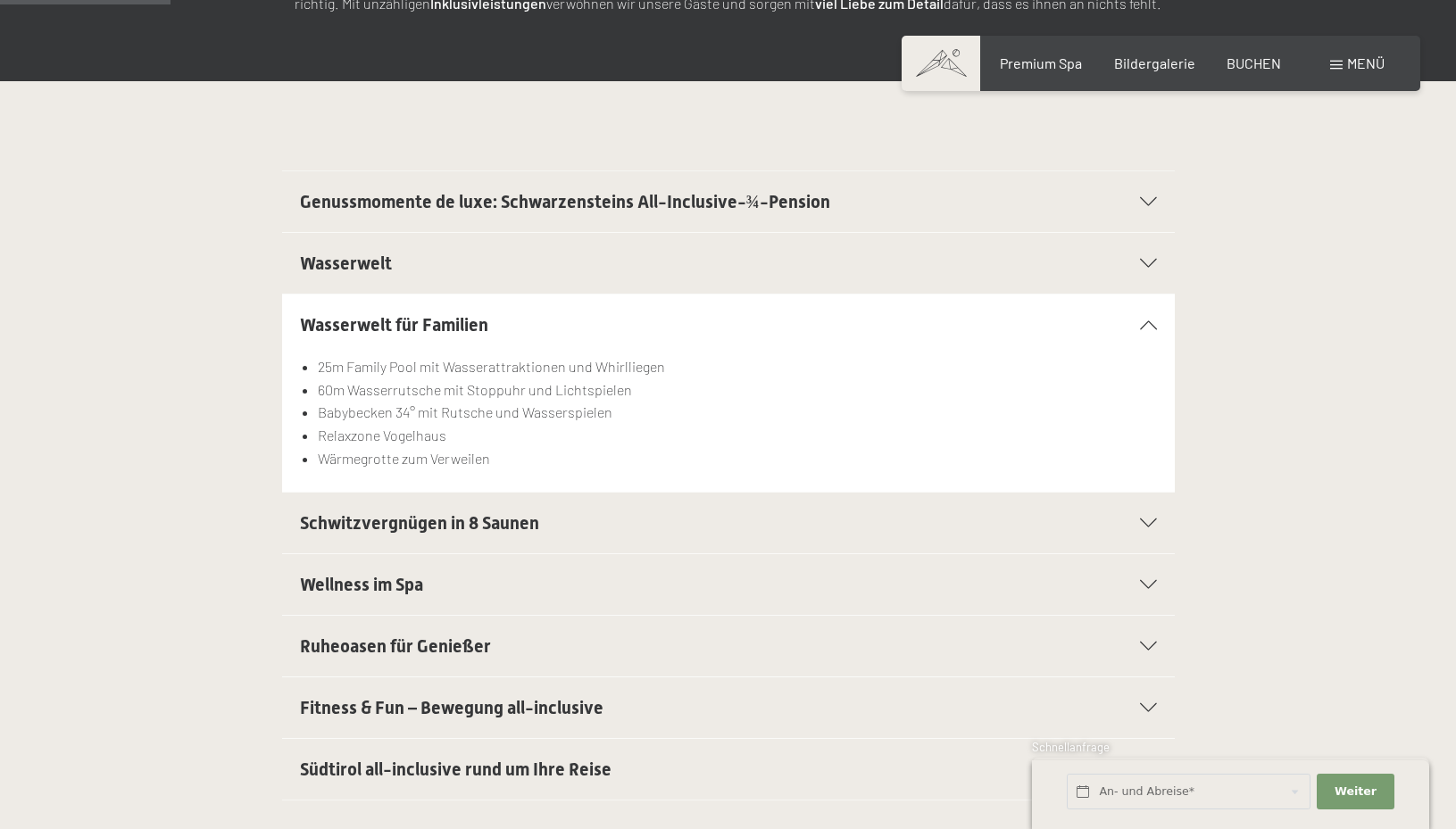
click at [384, 526] on span "Schwitzvergnügen in 8 Saunen" at bounding box center [419, 523] width 239 height 22
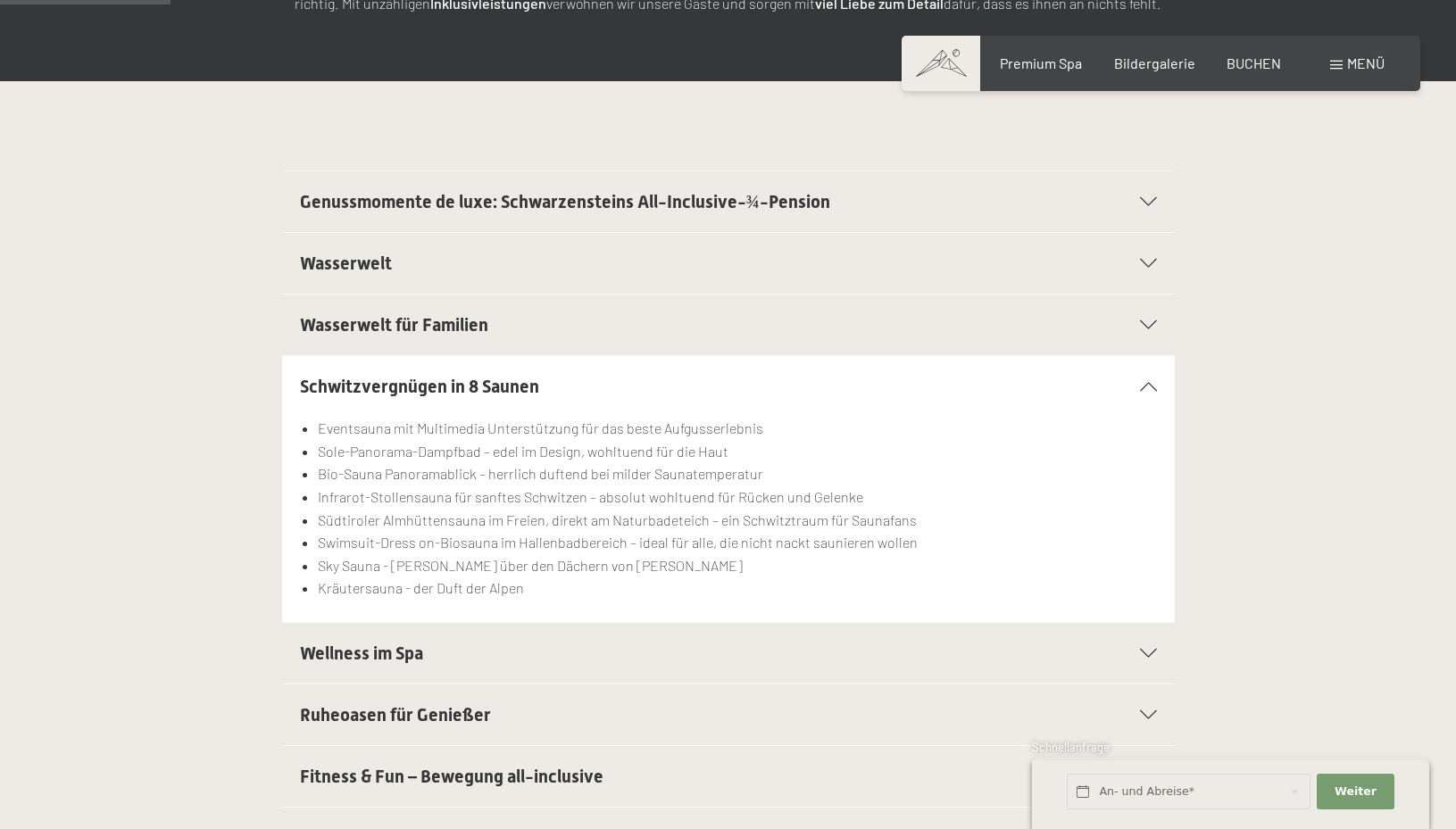
click at [395, 652] on span "Wellness im Spa" at bounding box center [360, 653] width 123 height 22
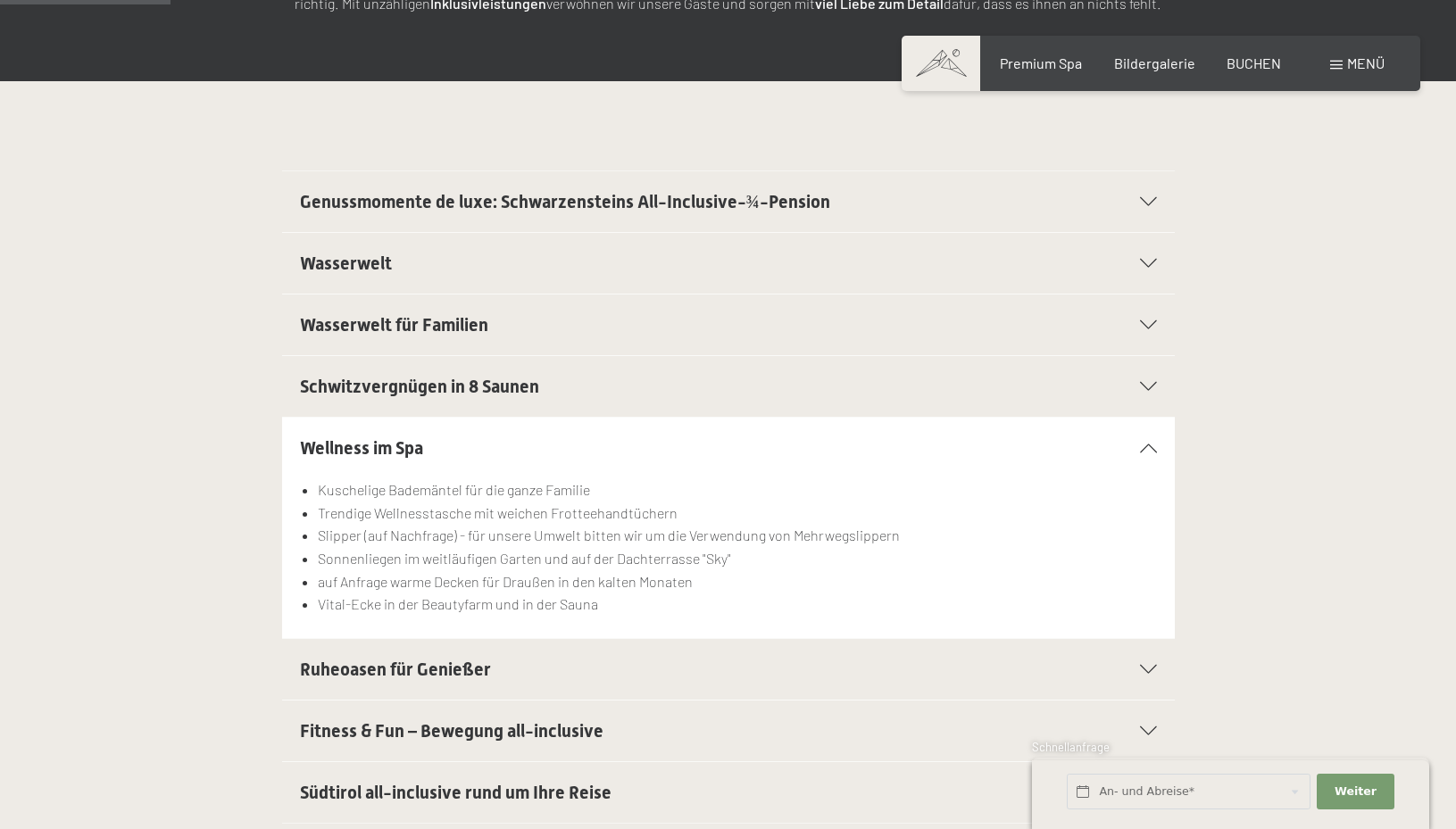
click at [459, 674] on span "Ruheoasen für Genießer" at bounding box center [394, 669] width 191 height 22
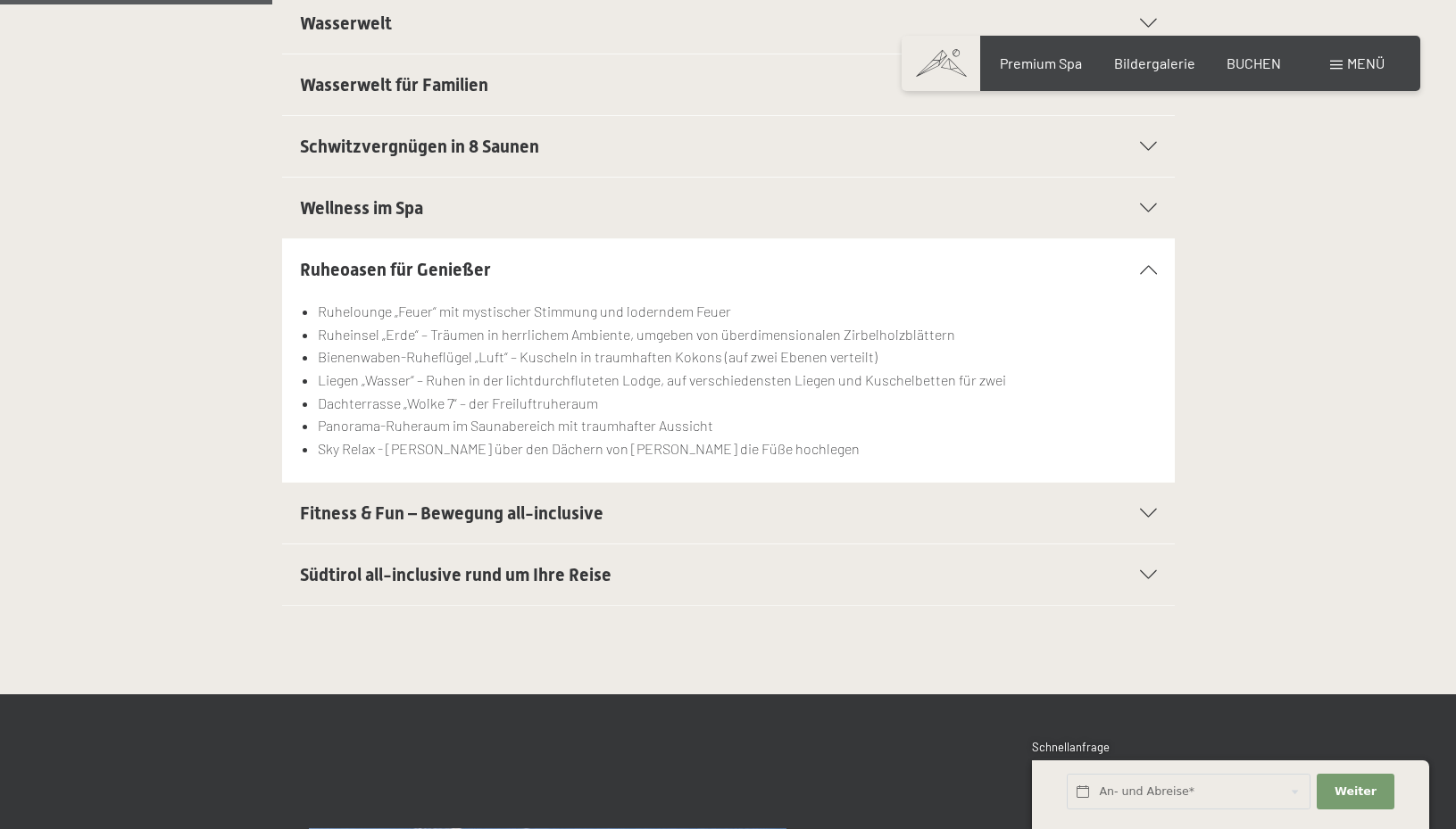
scroll to position [636, 0]
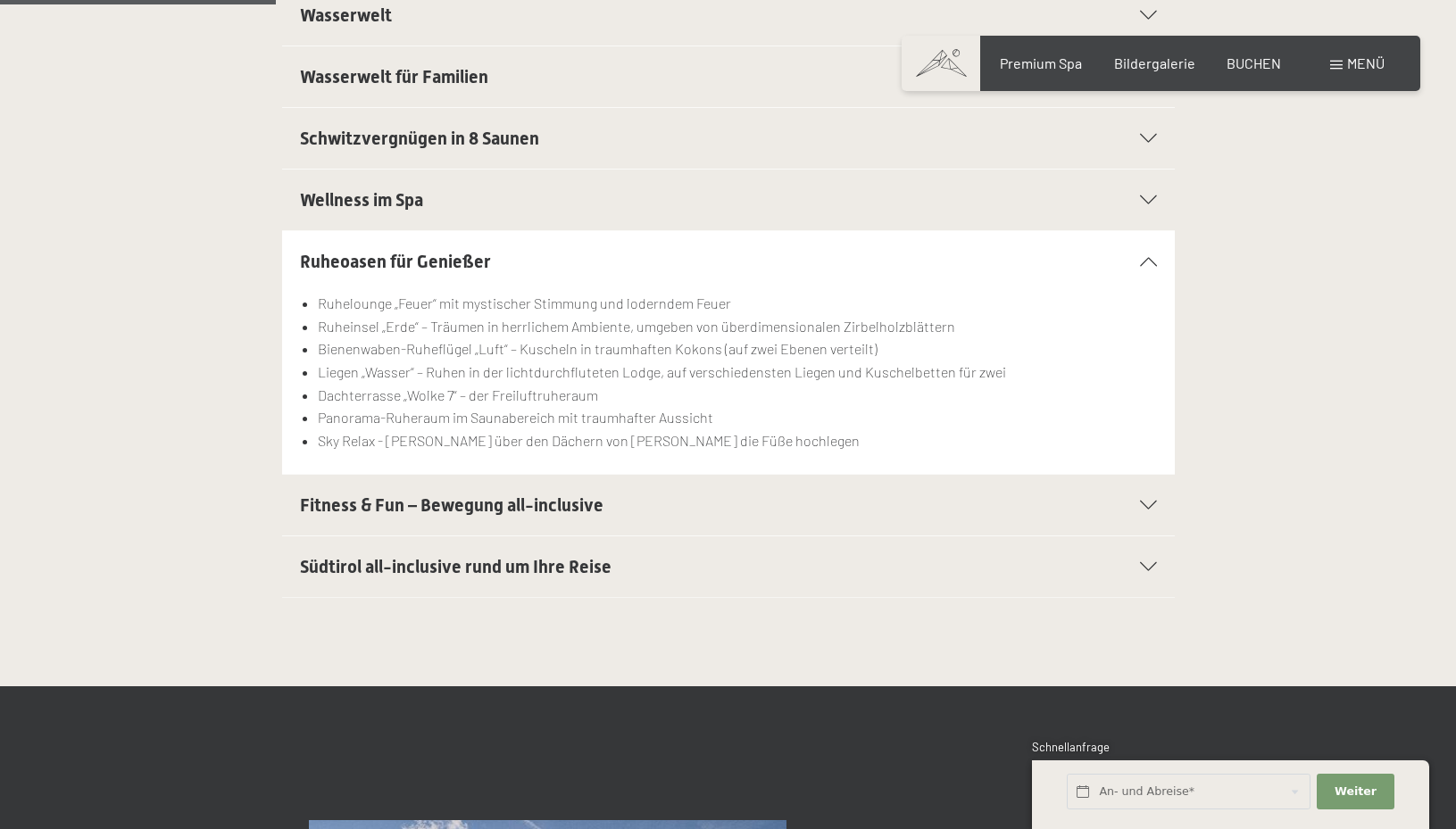
click at [450, 499] on span "Fitness & Fun – Bewegung all-inclusive" at bounding box center [451, 505] width 303 height 22
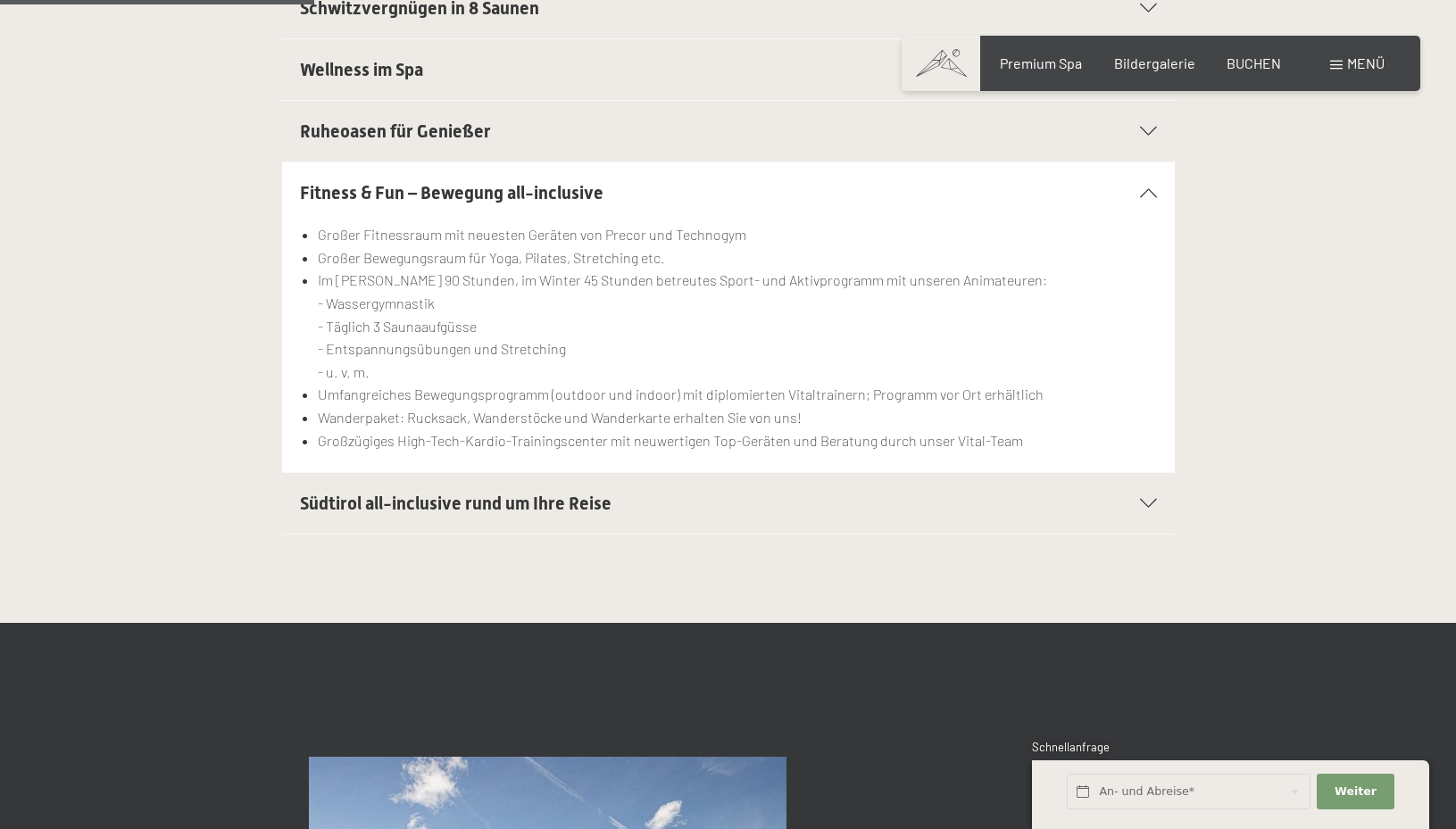
scroll to position [776, 0]
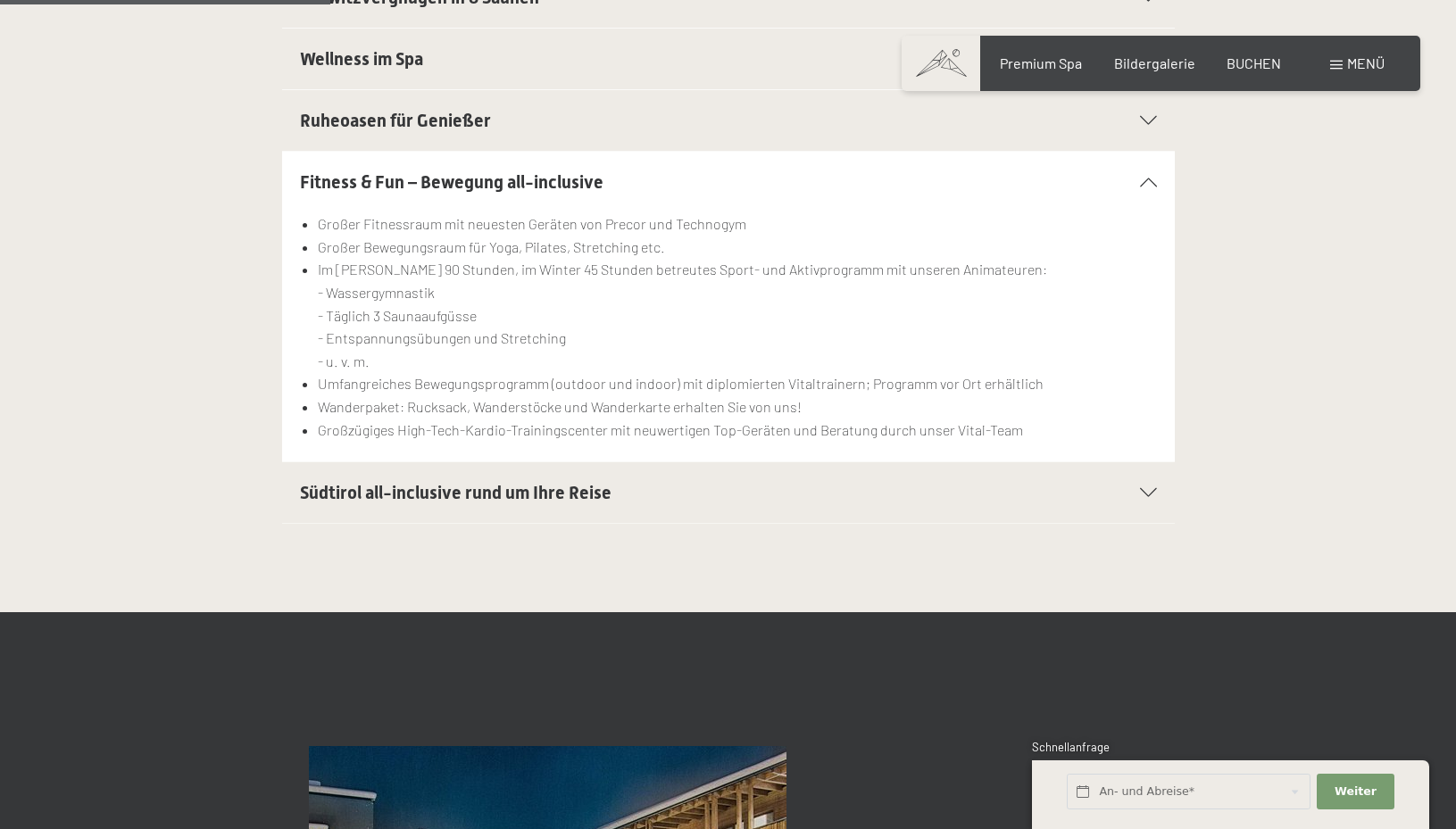
click at [537, 498] on span "Südtirol all-inclusive rund um Ihre Reise" at bounding box center [455, 492] width 312 height 22
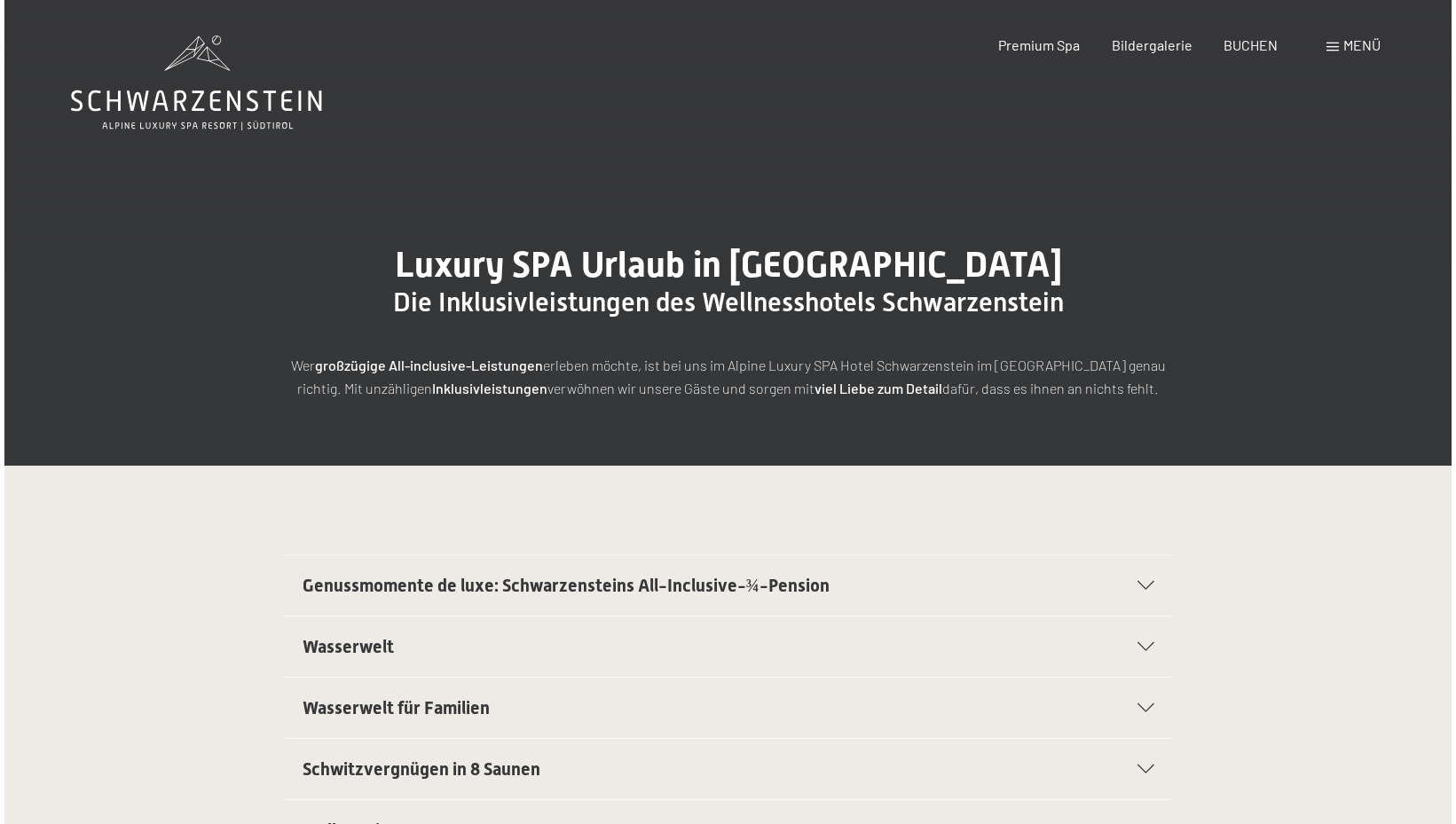
scroll to position [0, 0]
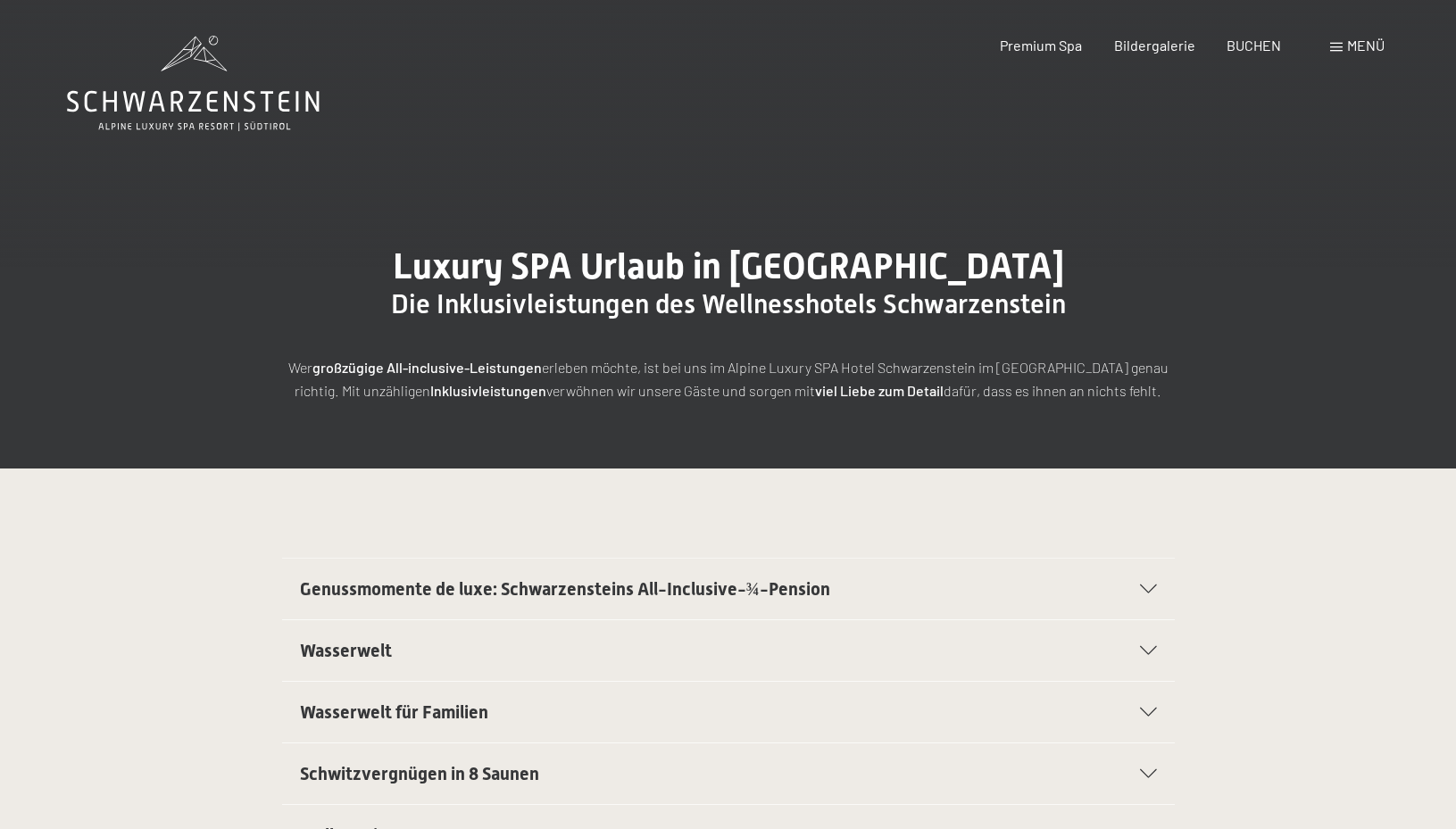
click at [1340, 47] on span at bounding box center [1336, 48] width 12 height 9
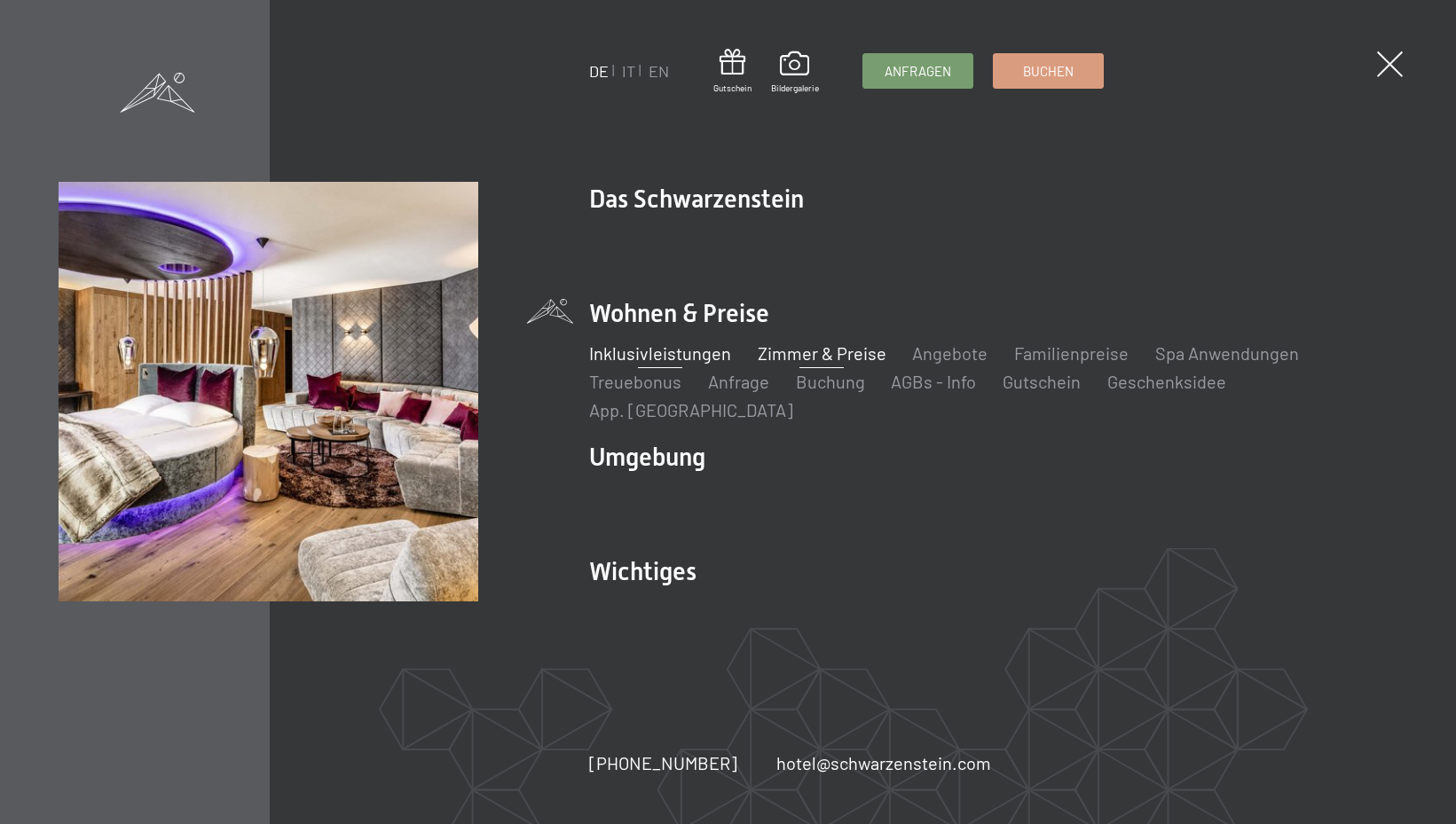
click at [806, 364] on link "Zimmer & Preise" at bounding box center [821, 353] width 129 height 21
